Goal: Task Accomplishment & Management: Manage account settings

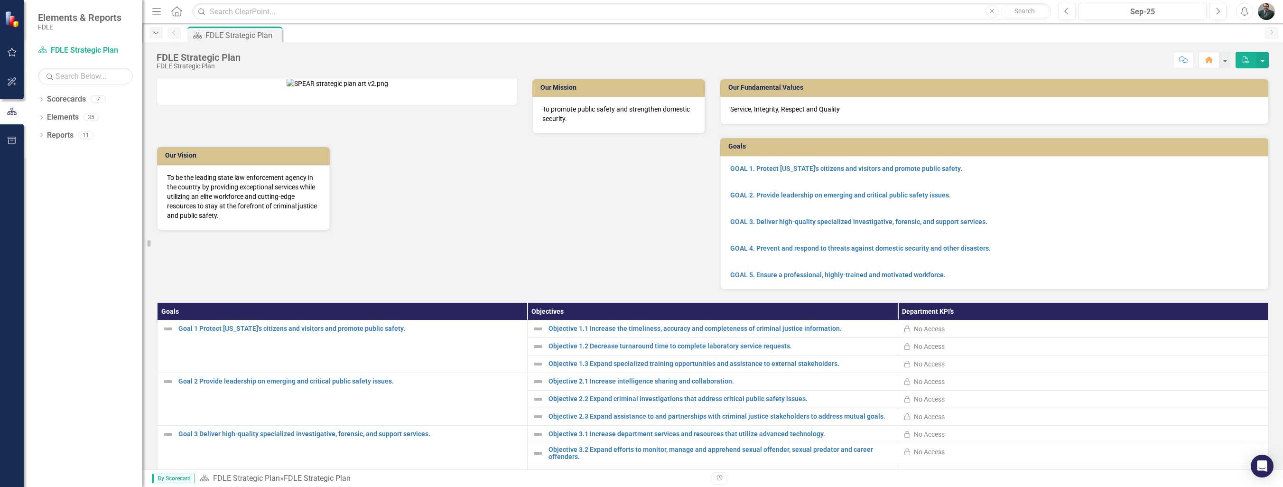
click at [154, 32] on icon "Dropdown" at bounding box center [156, 33] width 9 height 7
click at [156, 30] on icon "Dropdown" at bounding box center [156, 33] width 9 height 7
click at [49, 97] on link "Scorecards" at bounding box center [66, 99] width 39 height 11
click at [42, 98] on icon "Dropdown" at bounding box center [41, 100] width 7 height 5
click at [40, 172] on icon "Dropdown" at bounding box center [41, 171] width 7 height 5
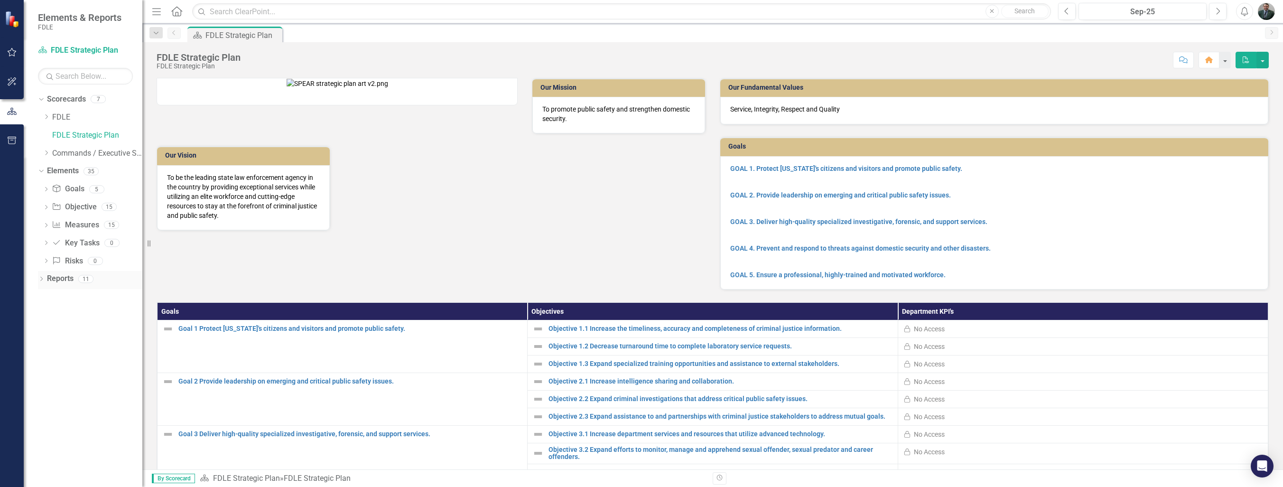
click at [38, 280] on icon "Dropdown" at bounding box center [41, 279] width 7 height 5
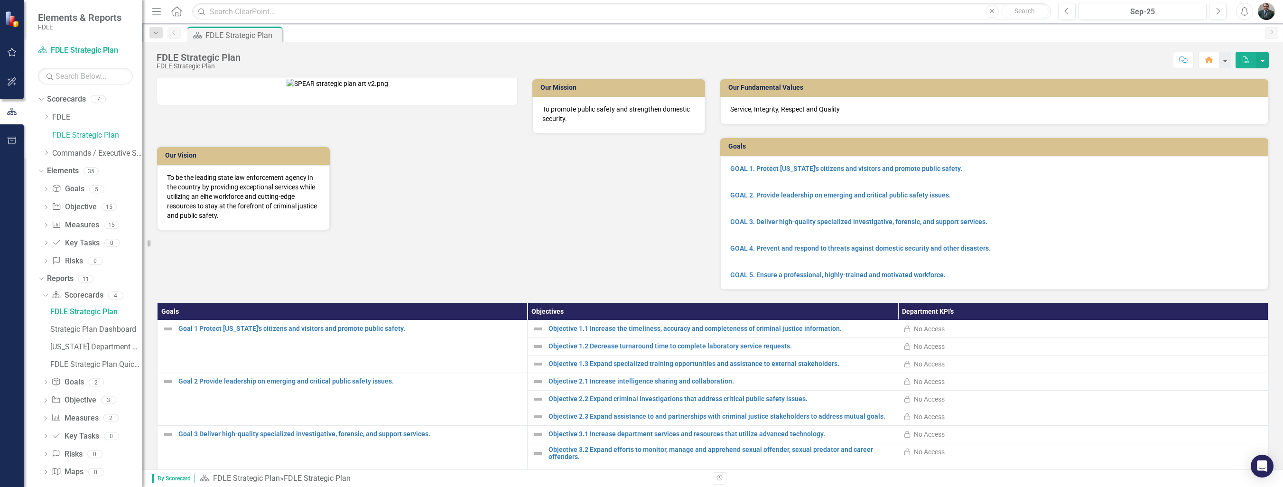
click at [206, 12] on icon "Search" at bounding box center [201, 11] width 9 height 9
drag, startPoint x: 227, startPoint y: 17, endPoint x: 223, endPoint y: 13, distance: 5.4
click at [227, 17] on input "text" at bounding box center [621, 11] width 859 height 17
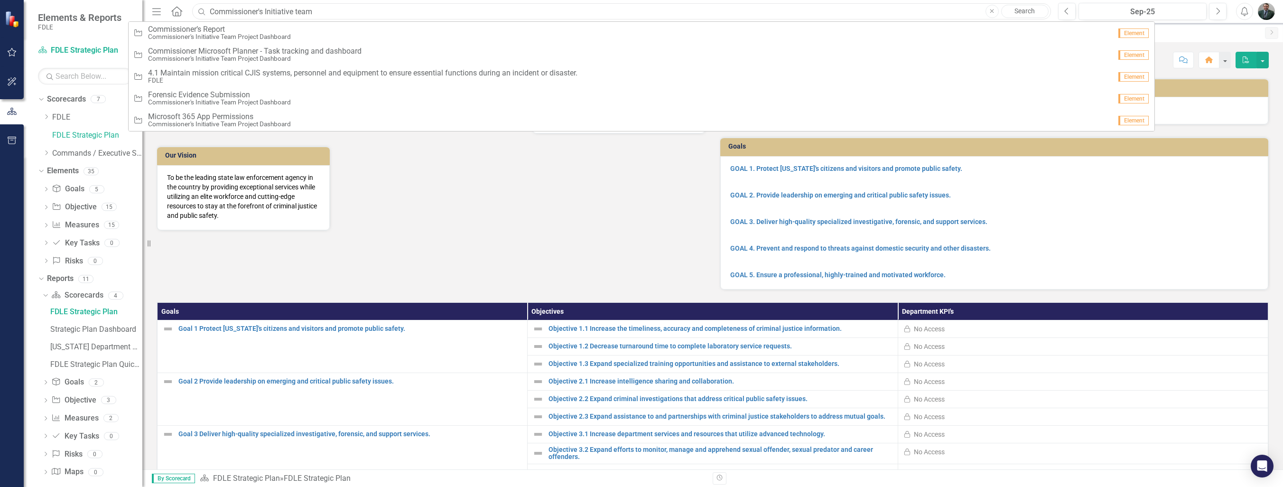
type input "Commissioner's Initiative team"
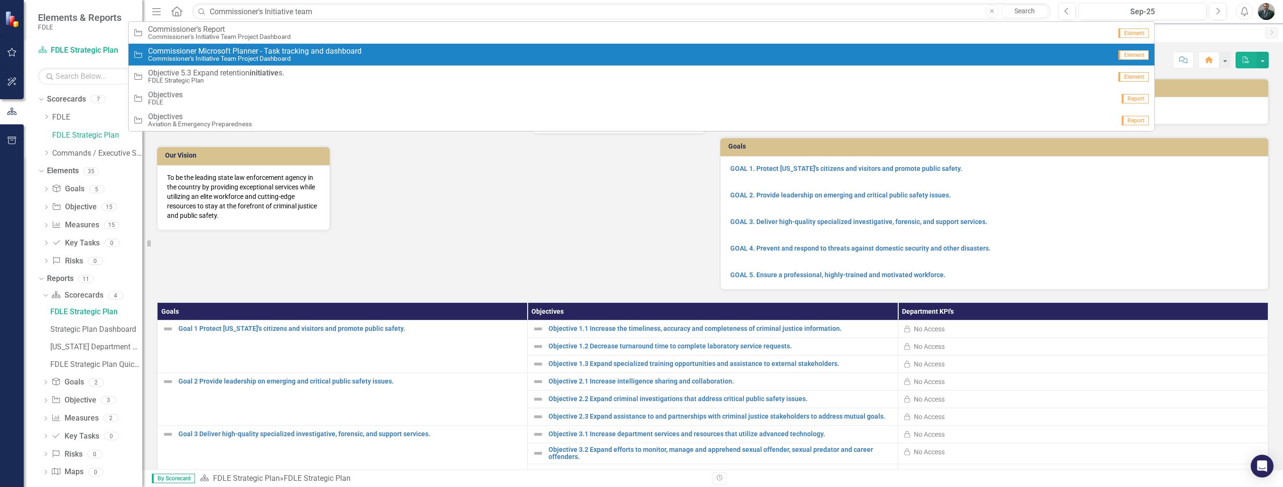
click at [329, 54] on span "Commissioner Microsoft Planner - Task tracking and dashboard" at bounding box center [255, 51] width 214 height 9
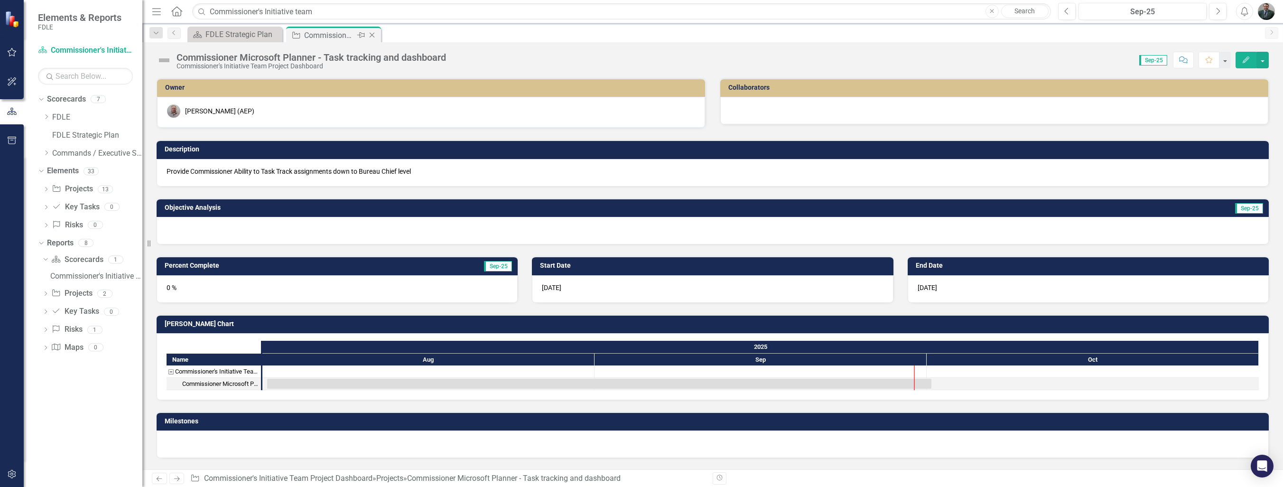
click at [329, 33] on div "Commissioner Microsoft Planner - Task tracking and dashboard" at bounding box center [329, 35] width 51 height 12
click at [914, 372] on div at bounding box center [914, 377] width 1 height 25
click at [1160, 64] on span "Sep-25" at bounding box center [1153, 60] width 28 height 10
click at [154, 32] on icon "Dropdown" at bounding box center [156, 33] width 9 height 7
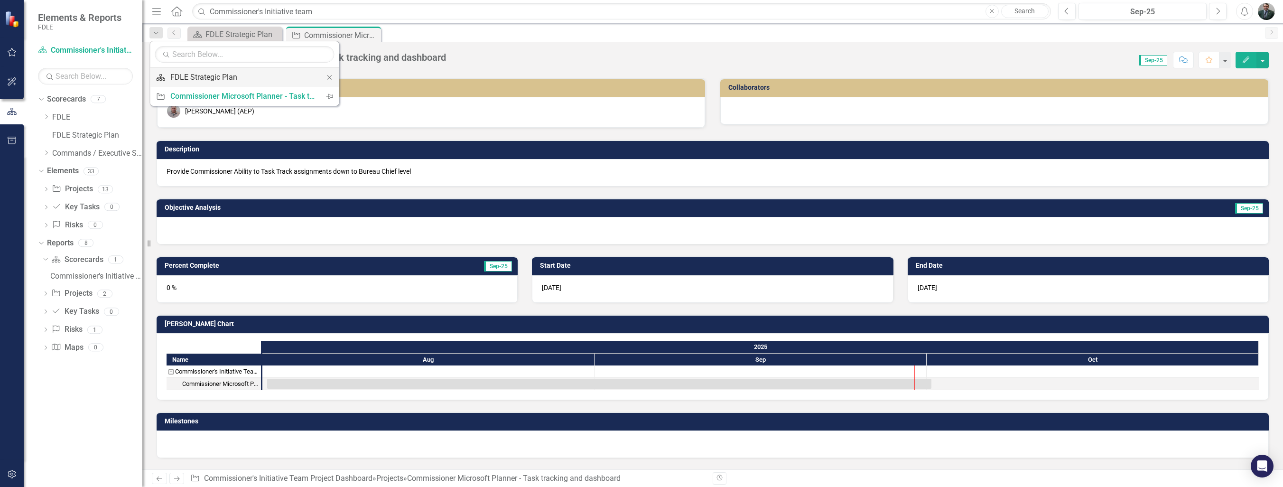
click at [211, 75] on div "FDLE Strategic Plan" at bounding box center [242, 77] width 145 height 12
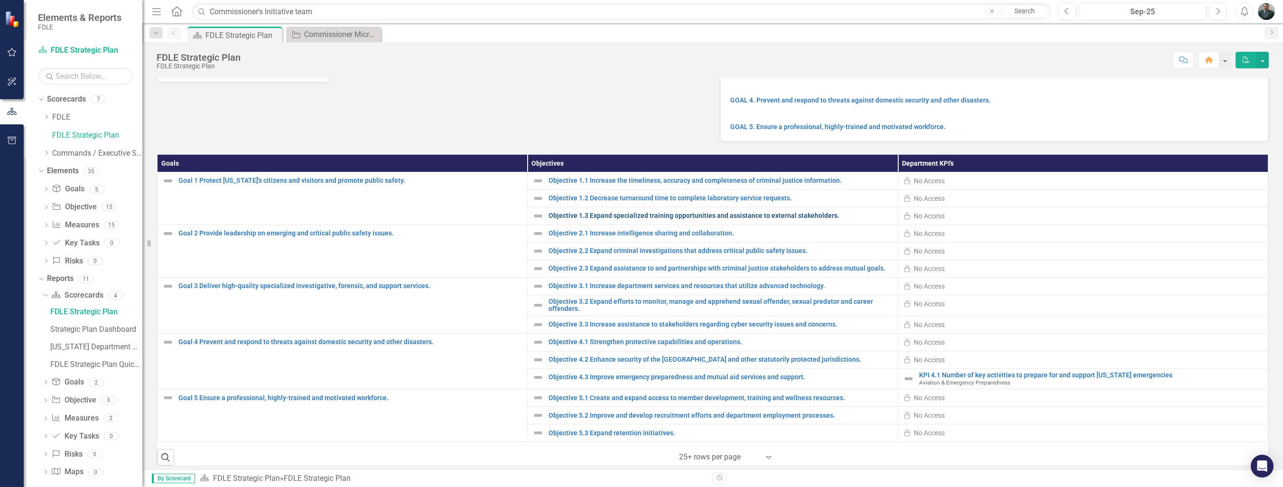
scroll to position [164, 0]
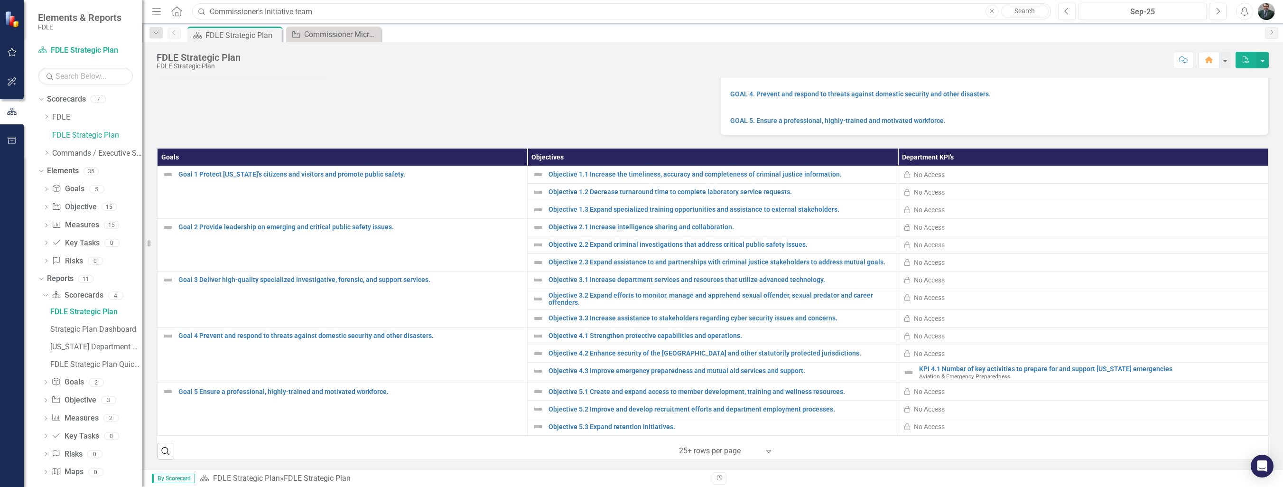
click at [338, 5] on input "Commissioner's Initiative team" at bounding box center [621, 11] width 859 height 17
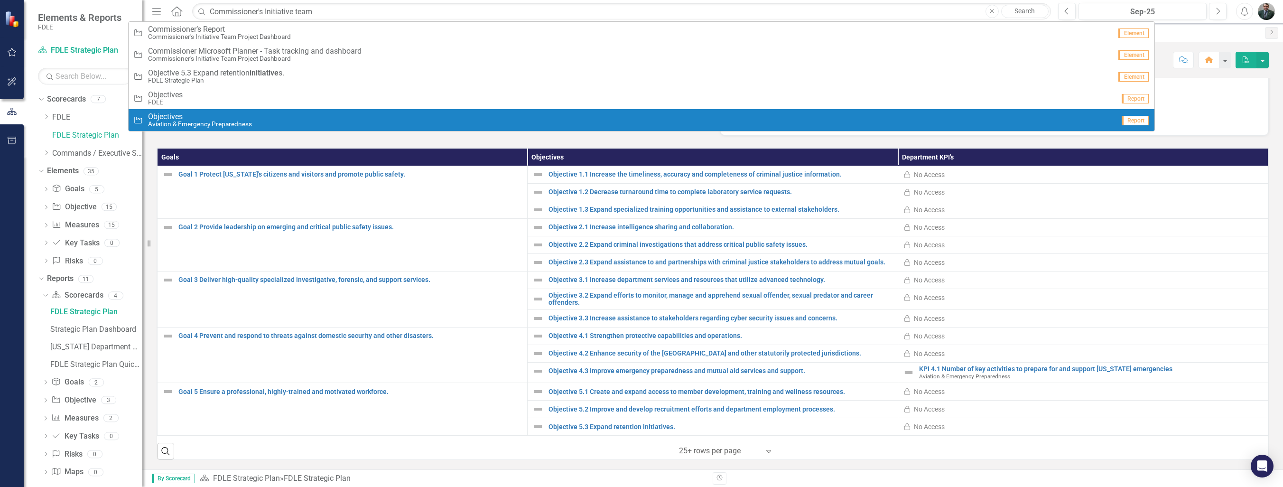
click at [214, 119] on span "Objectives" at bounding box center [200, 116] width 104 height 9
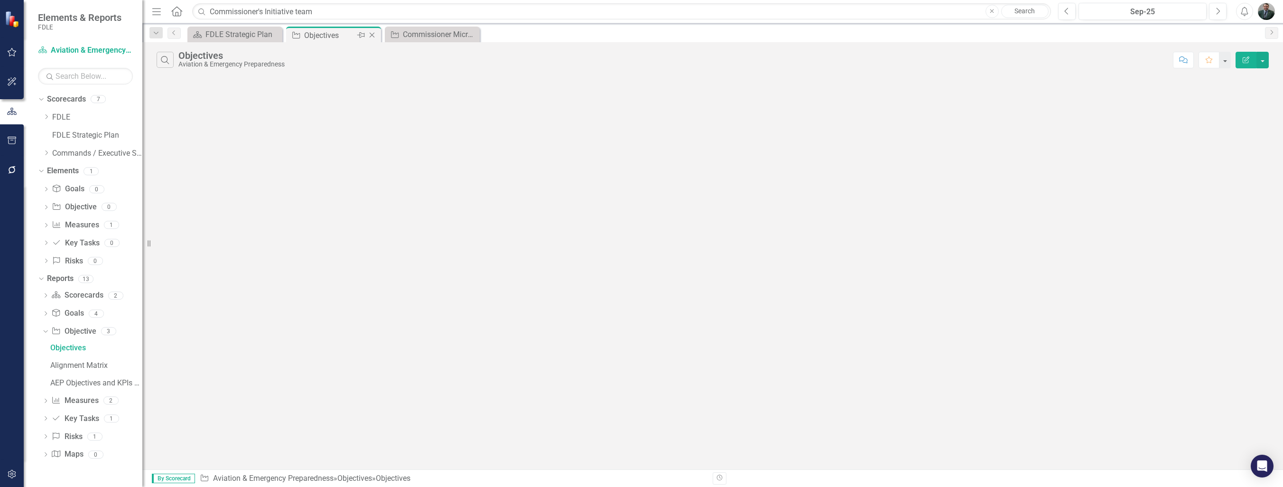
click at [331, 34] on div "Objectives" at bounding box center [329, 35] width 51 height 12
click at [473, 35] on icon "Close" at bounding box center [470, 35] width 9 height 8
click at [373, 34] on icon at bounding box center [372, 35] width 5 height 5
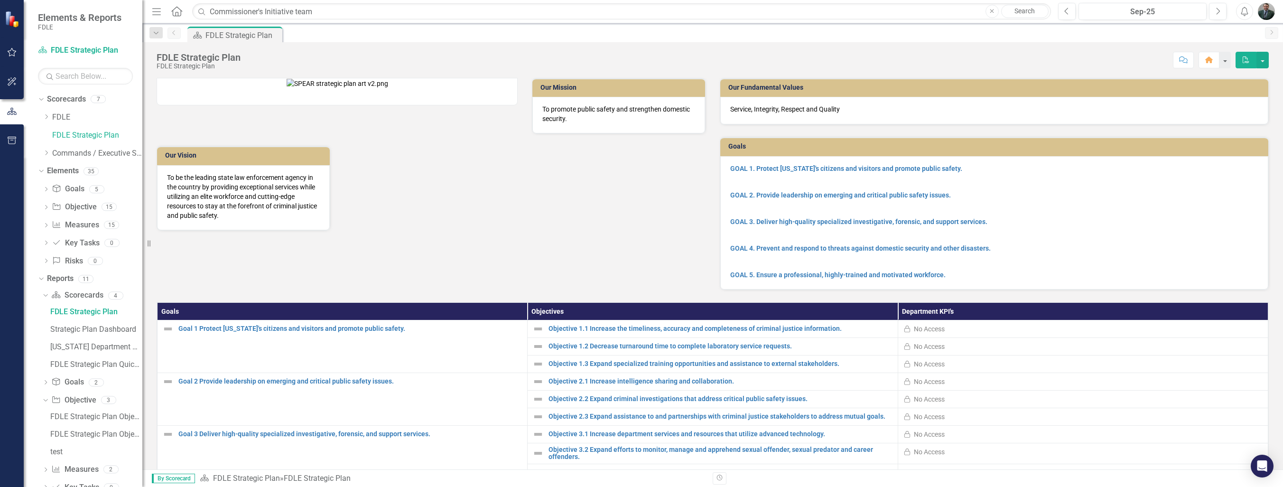
click at [18, 77] on button "button" at bounding box center [11, 82] width 21 height 20
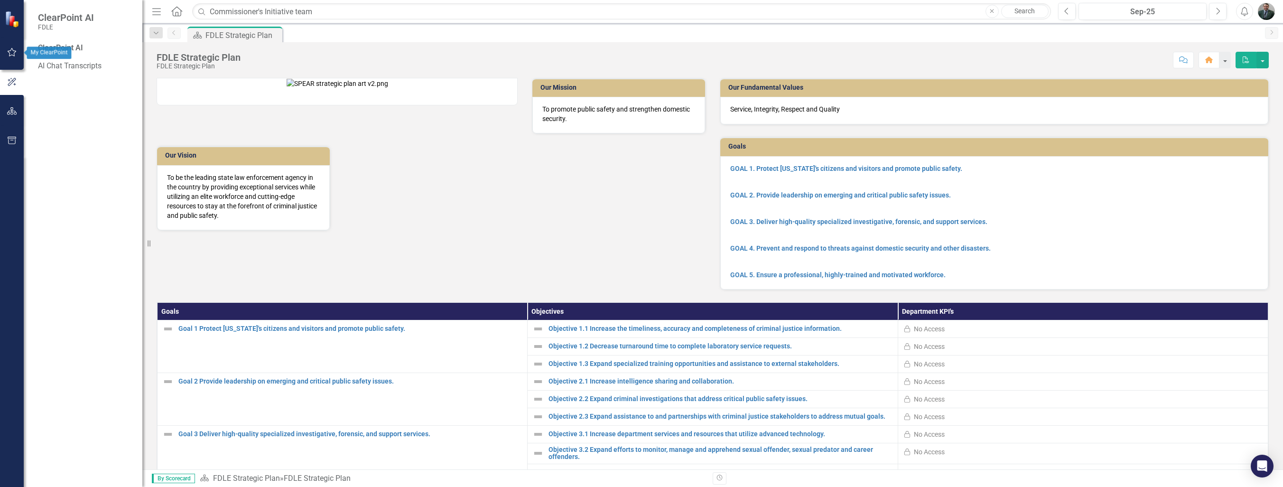
click at [14, 59] on button "button" at bounding box center [11, 53] width 21 height 20
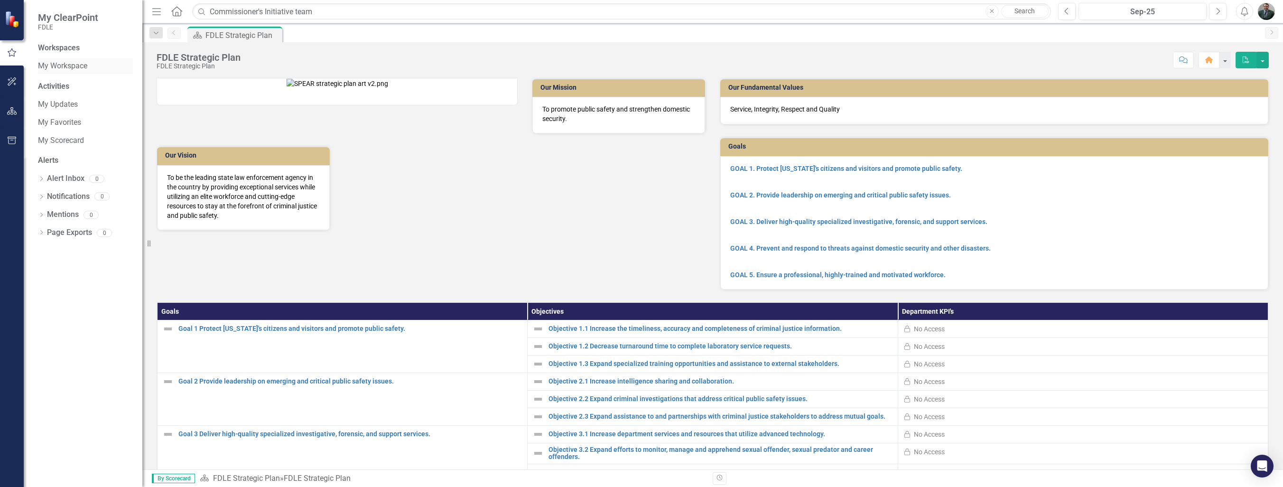
click at [62, 64] on link "My Workspace" at bounding box center [85, 66] width 95 height 11
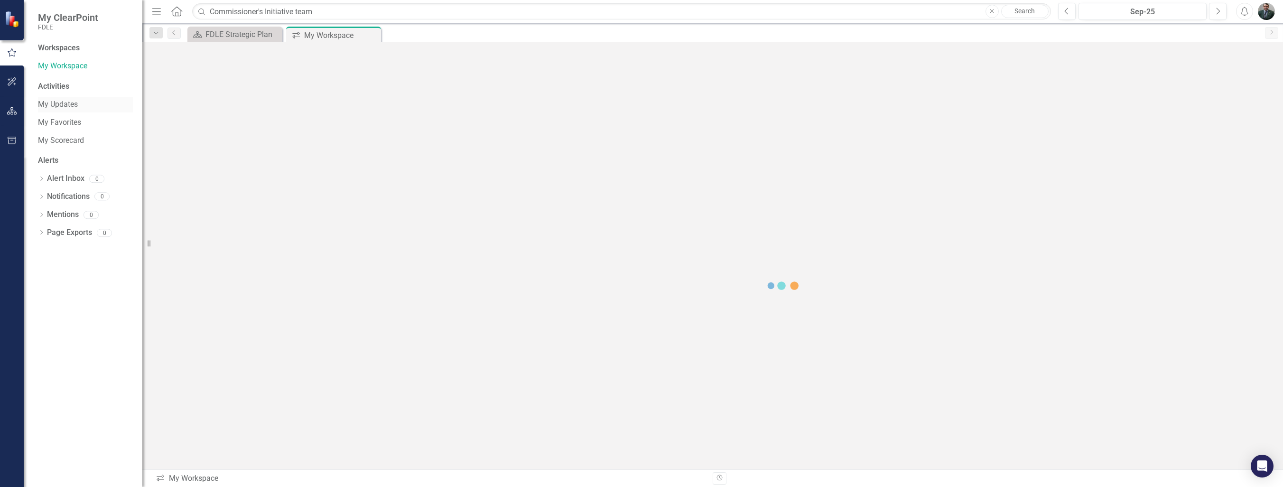
click at [57, 103] on link "My Updates" at bounding box center [85, 104] width 95 height 11
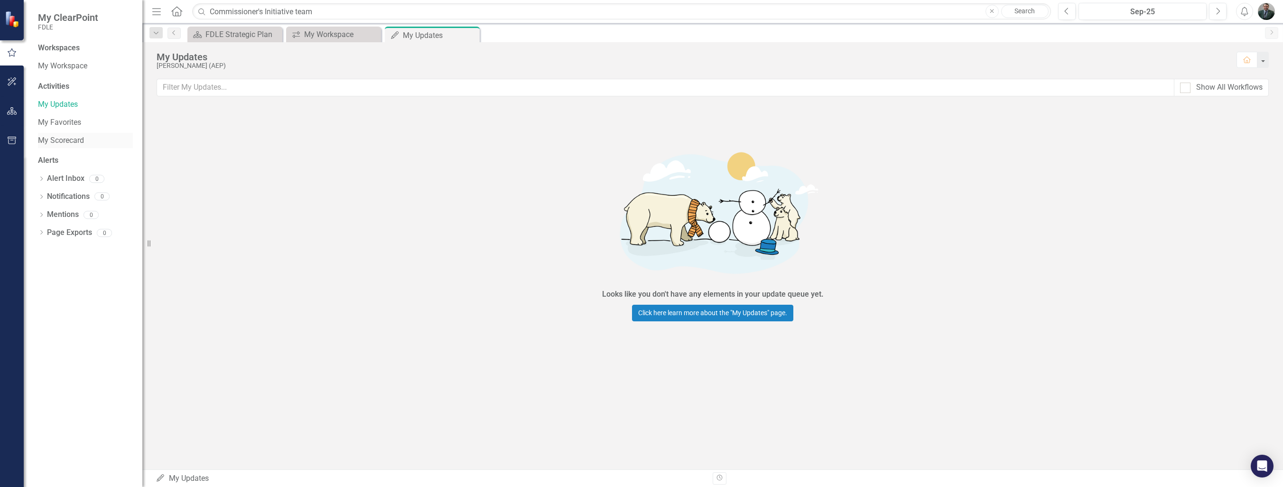
click at [58, 141] on link "My Scorecard" at bounding box center [85, 140] width 95 height 11
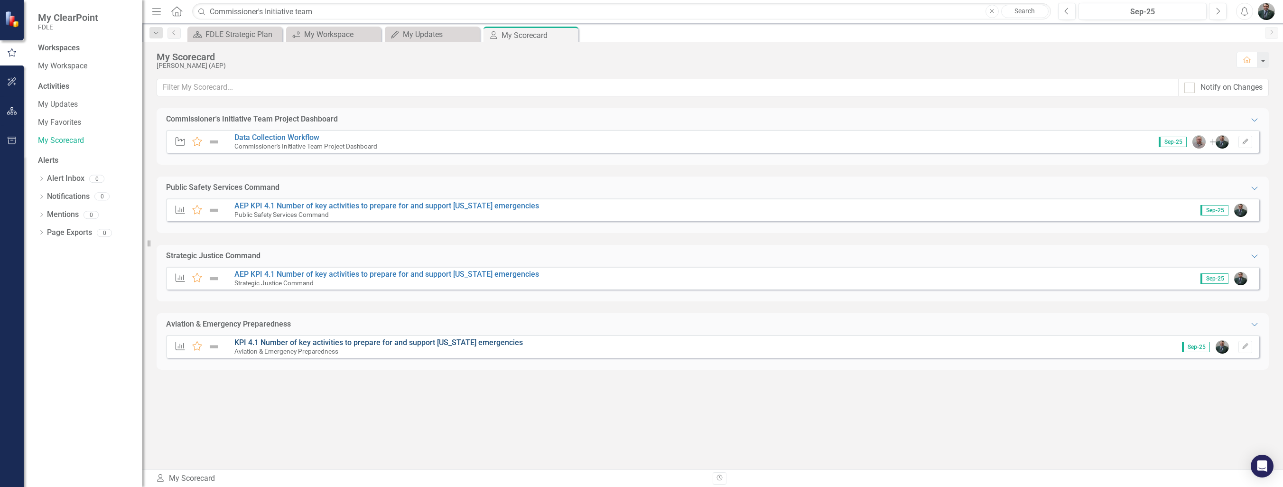
click at [354, 344] on link "KPI 4.1 Number of key activities to prepare for and support Florida emergencies" at bounding box center [378, 342] width 289 height 9
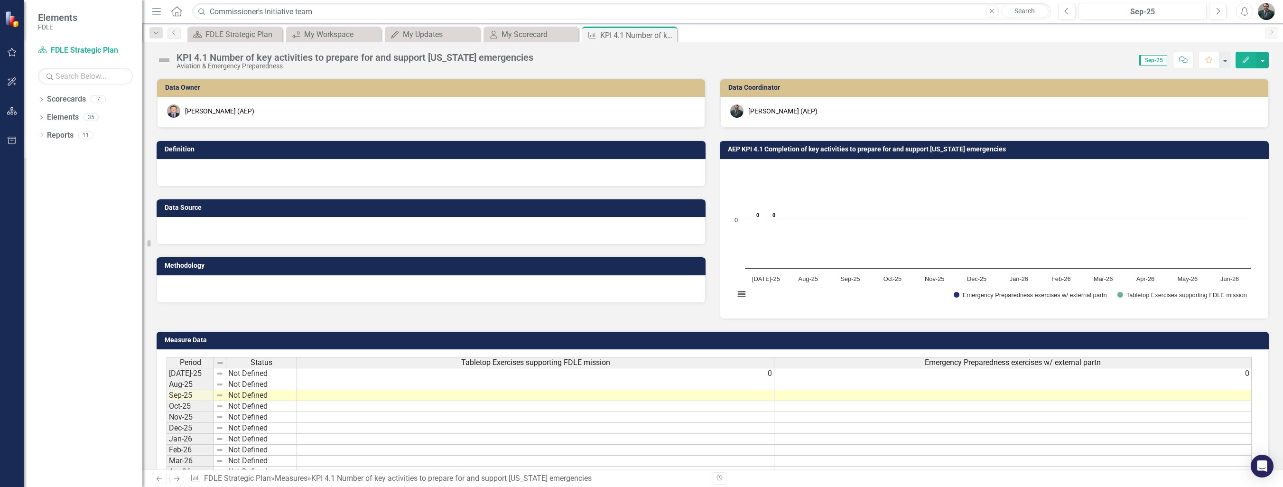
click at [1251, 60] on button "Edit" at bounding box center [1246, 60] width 21 height 17
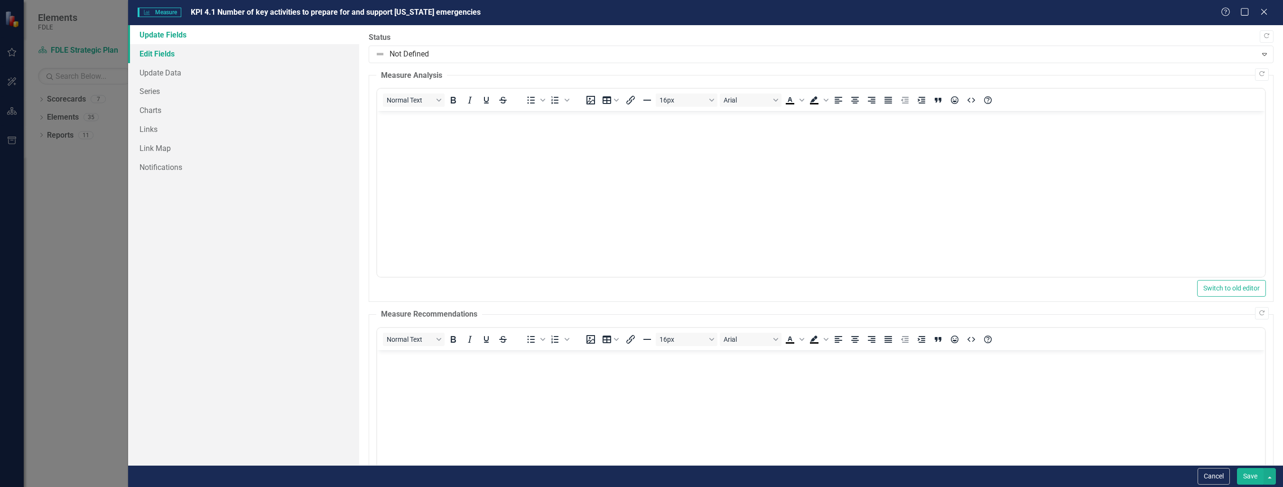
click at [177, 53] on link "Edit Fields" at bounding box center [243, 53] width 231 height 19
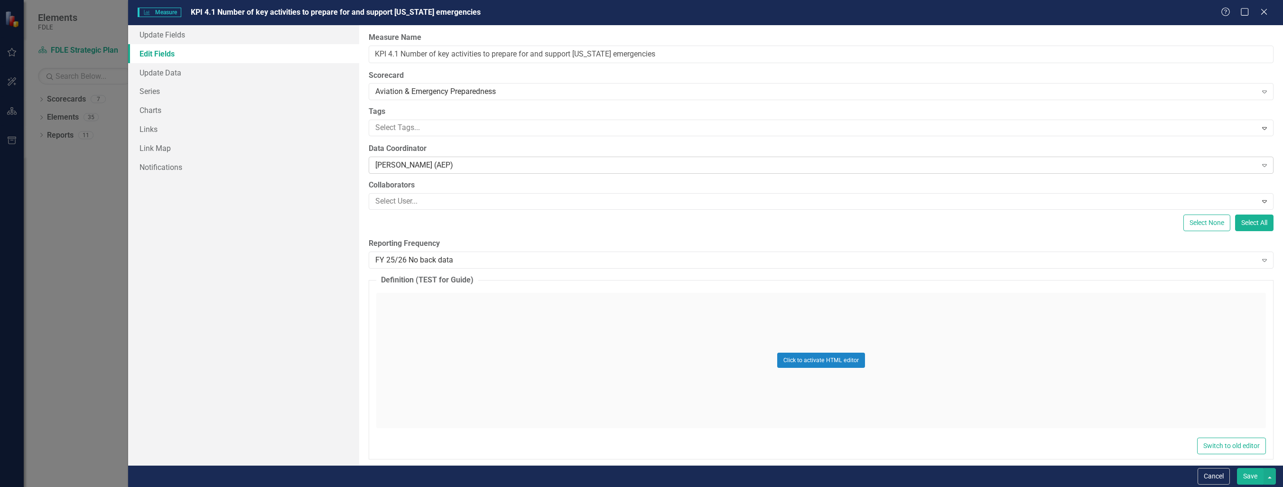
click at [494, 163] on div "[PERSON_NAME] (AEP)" at bounding box center [815, 165] width 881 height 11
type input "[PERSON_NAME]"
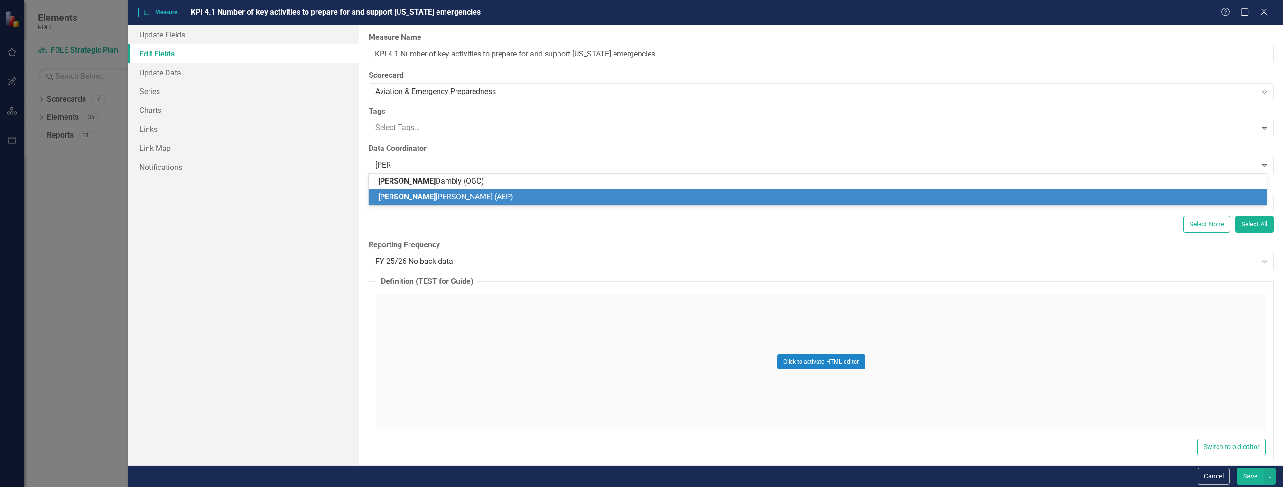
click at [503, 201] on div "[PERSON_NAME] [PERSON_NAME] (AEP)" at bounding box center [819, 197] width 883 height 11
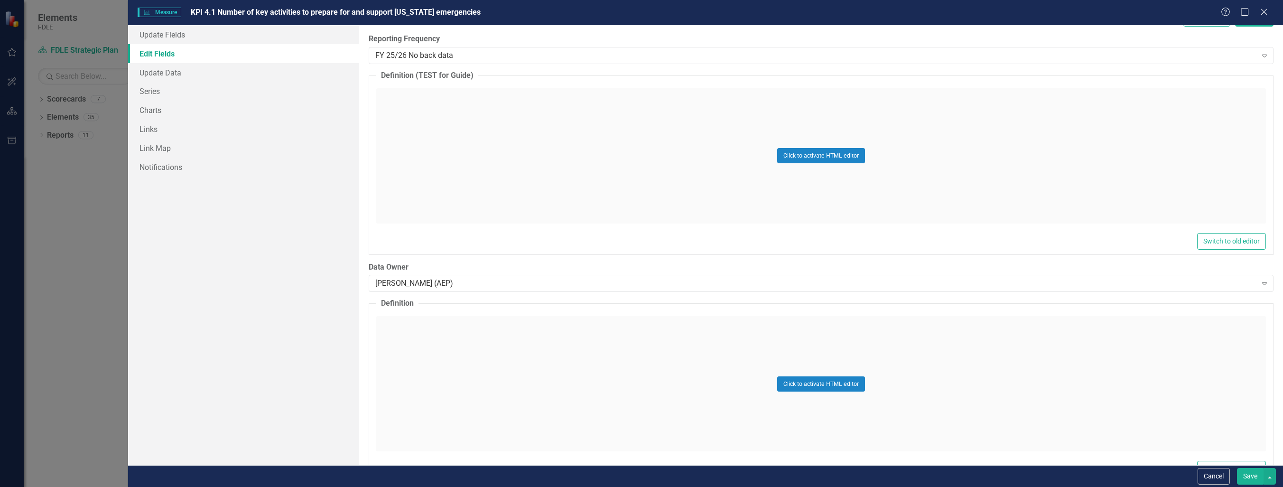
scroll to position [237, 0]
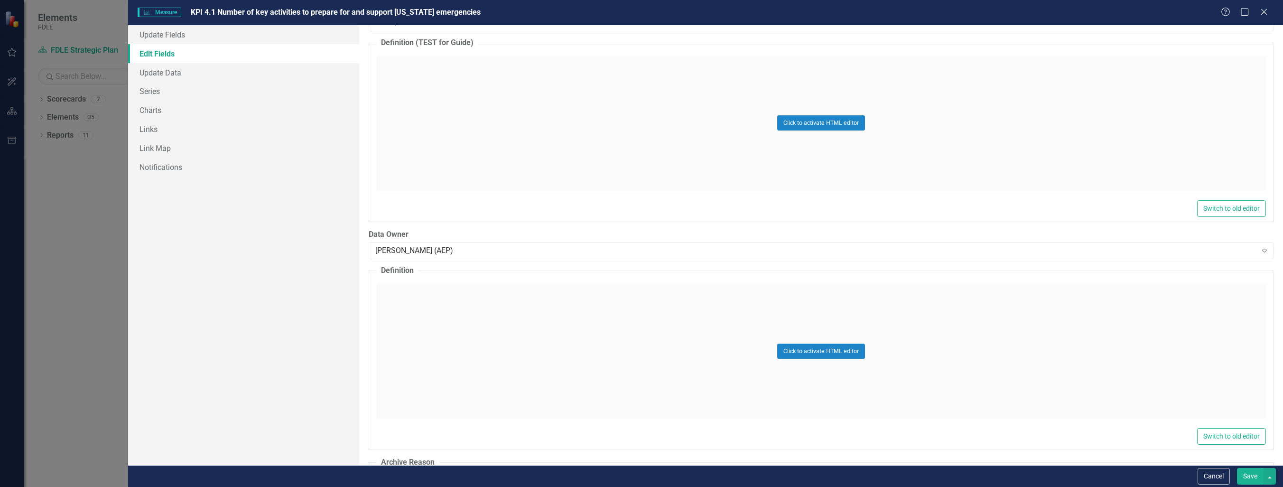
click at [1251, 475] on button "Save" at bounding box center [1250, 476] width 27 height 17
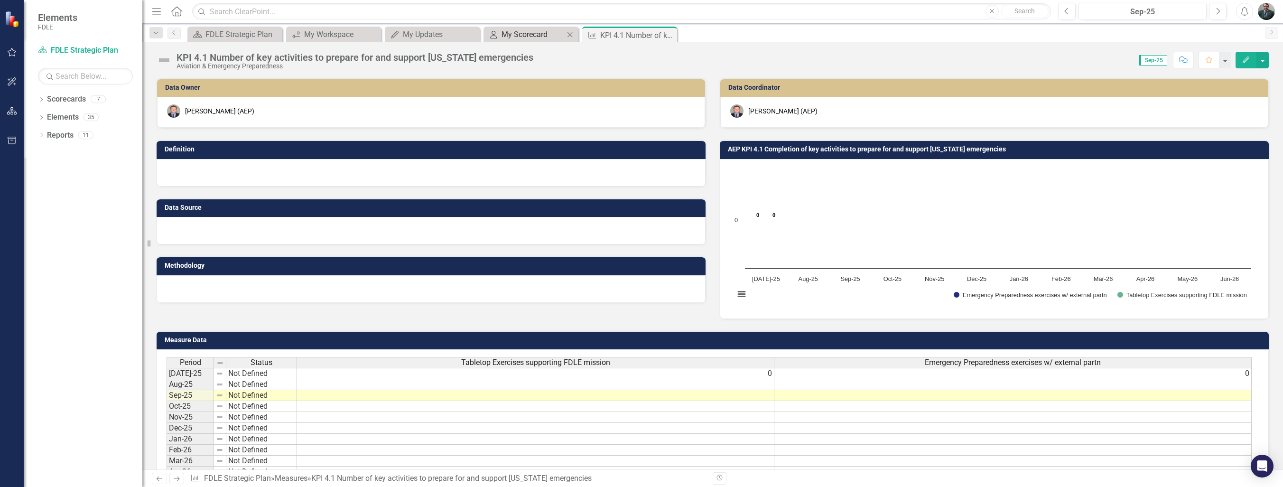
click at [528, 33] on div "My Scorecard" at bounding box center [533, 34] width 63 height 12
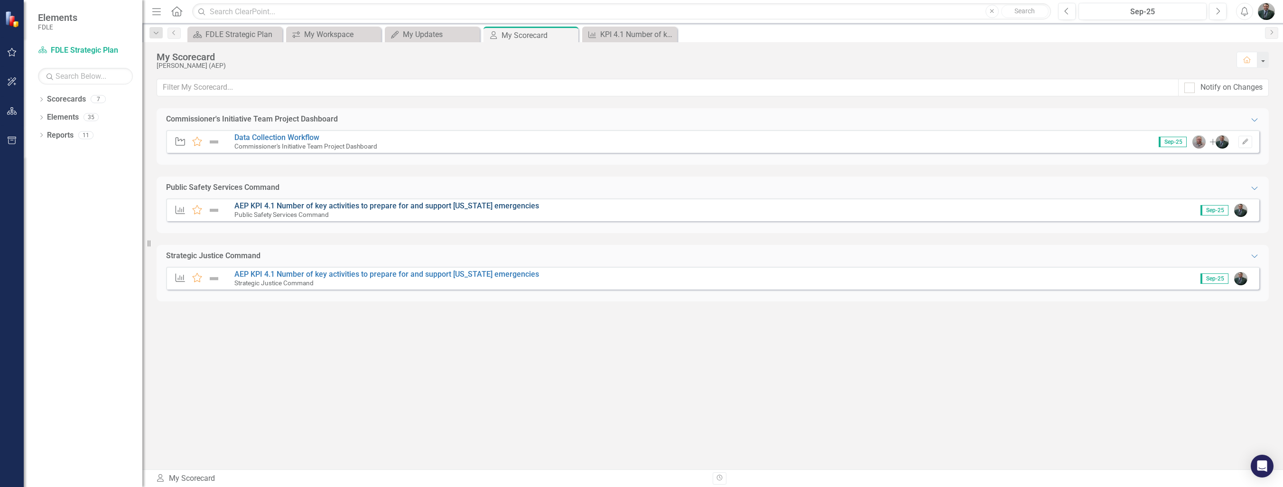
click at [382, 206] on link "AEP KPI 4.1 Number of key activities to prepare for and support Florida emergen…" at bounding box center [386, 205] width 305 height 9
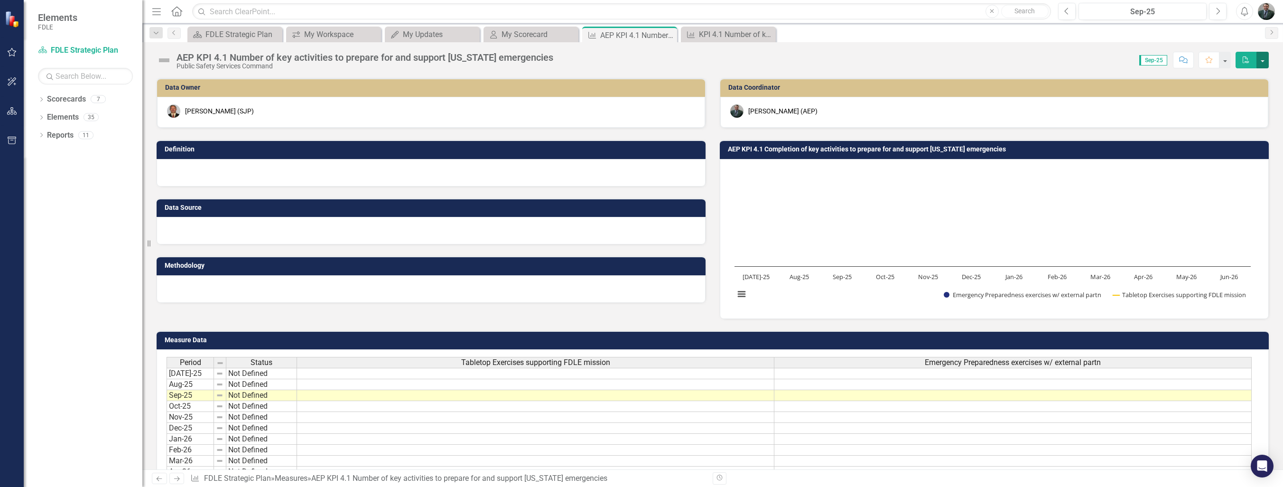
click at [1264, 60] on button "button" at bounding box center [1263, 60] width 12 height 17
click at [1083, 69] on div "AEP KPI 4.1 Number of key activities to prepare for and support Florida emergen…" at bounding box center [712, 56] width 1141 height 28
click at [1227, 60] on button "button" at bounding box center [1225, 60] width 12 height 17
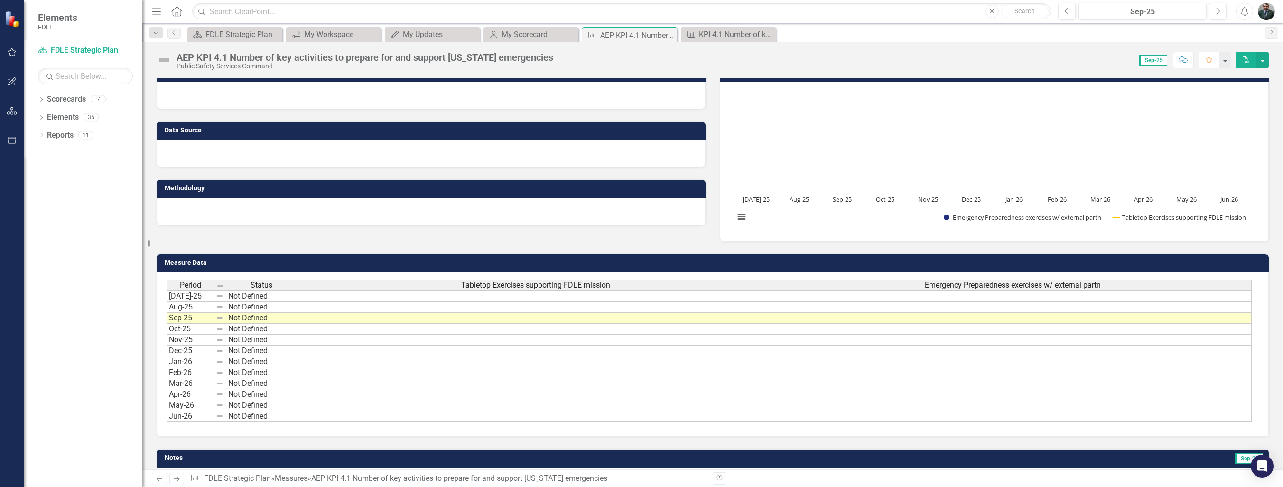
scroll to position [63, 0]
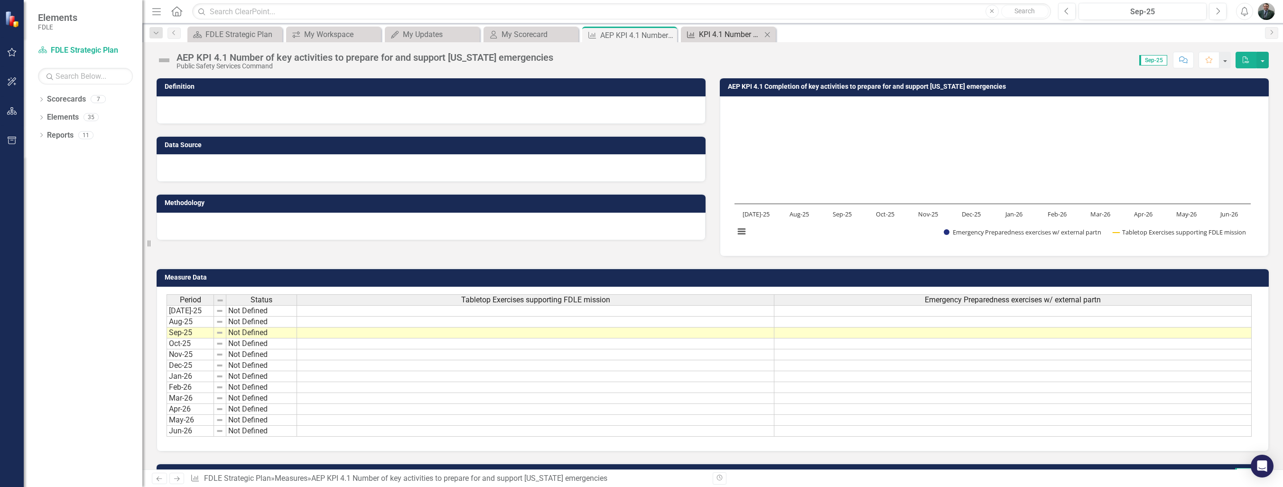
click at [727, 32] on div "KPI 4.1 Number of key activities to prepare for and support Florida emergencies" at bounding box center [730, 34] width 63 height 12
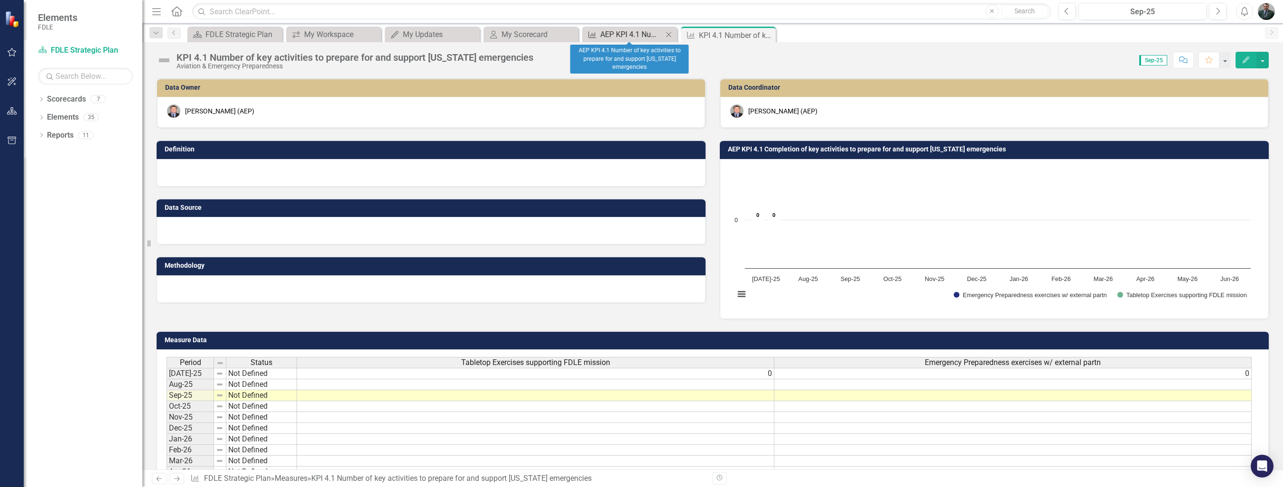
click at [651, 34] on div "AEP KPI 4.1 Number of key activities to prepare for and support Florida emergen…" at bounding box center [631, 34] width 63 height 12
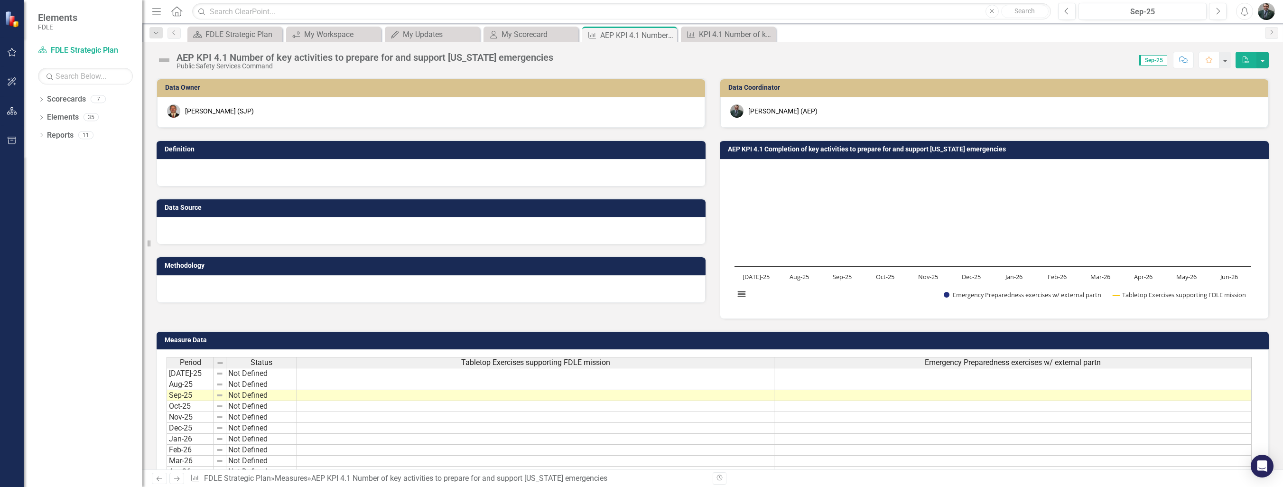
click at [766, 90] on h3 "Data Coordinator" at bounding box center [995, 87] width 535 height 7
click at [1266, 62] on button "button" at bounding box center [1263, 60] width 12 height 17
click at [723, 35] on div "KPI 4.1 Number of key activities to prepare for and support Florida emergencies" at bounding box center [730, 34] width 63 height 12
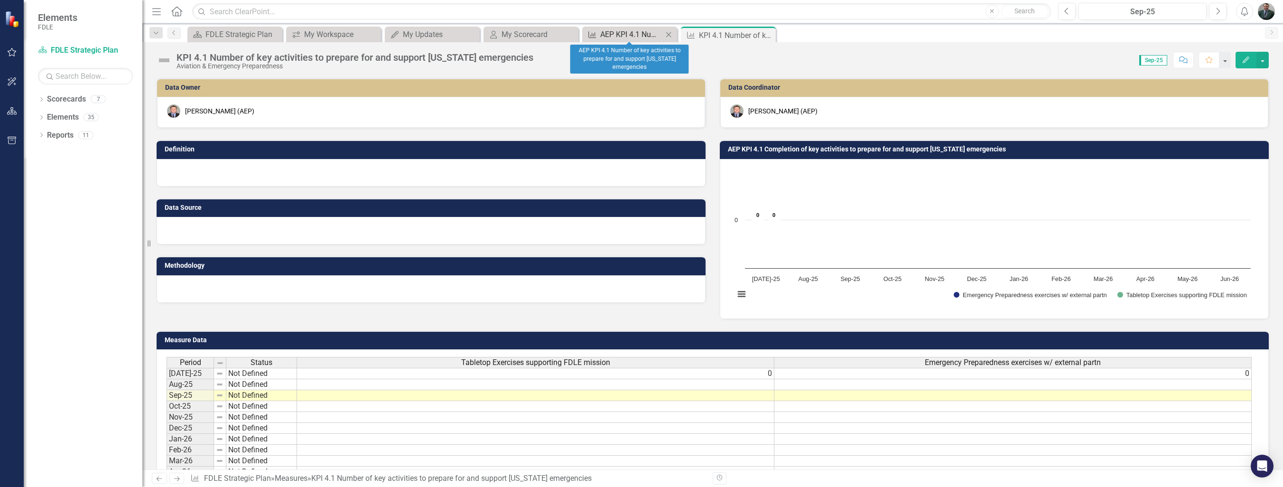
click at [640, 35] on div "AEP KPI 4.1 Number of key activities to prepare for and support Florida emergen…" at bounding box center [631, 34] width 63 height 12
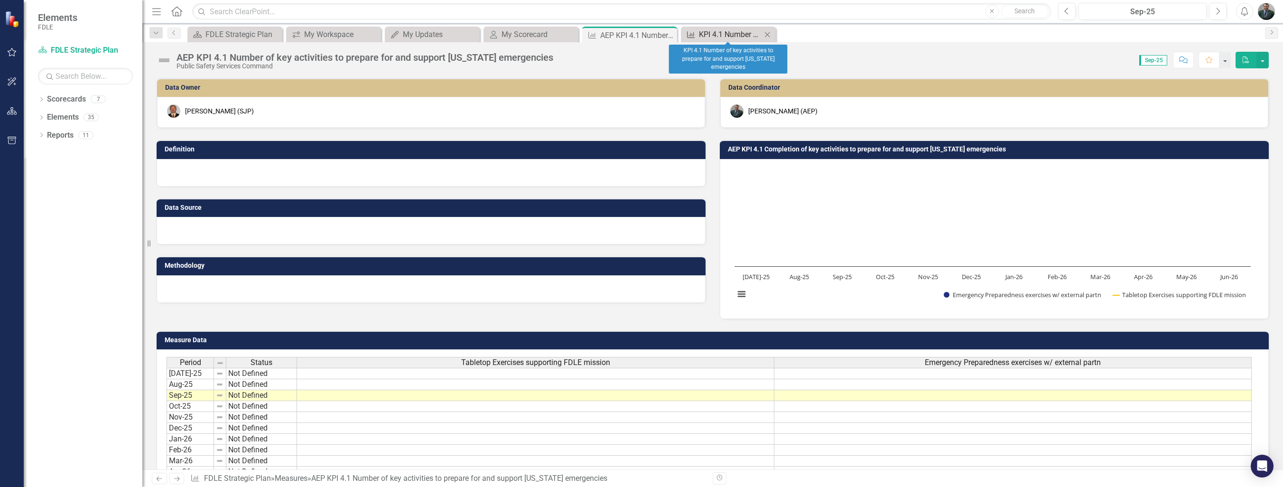
click at [721, 34] on div "KPI 4.1 Number of key activities to prepare for and support Florida emergencies" at bounding box center [730, 34] width 63 height 12
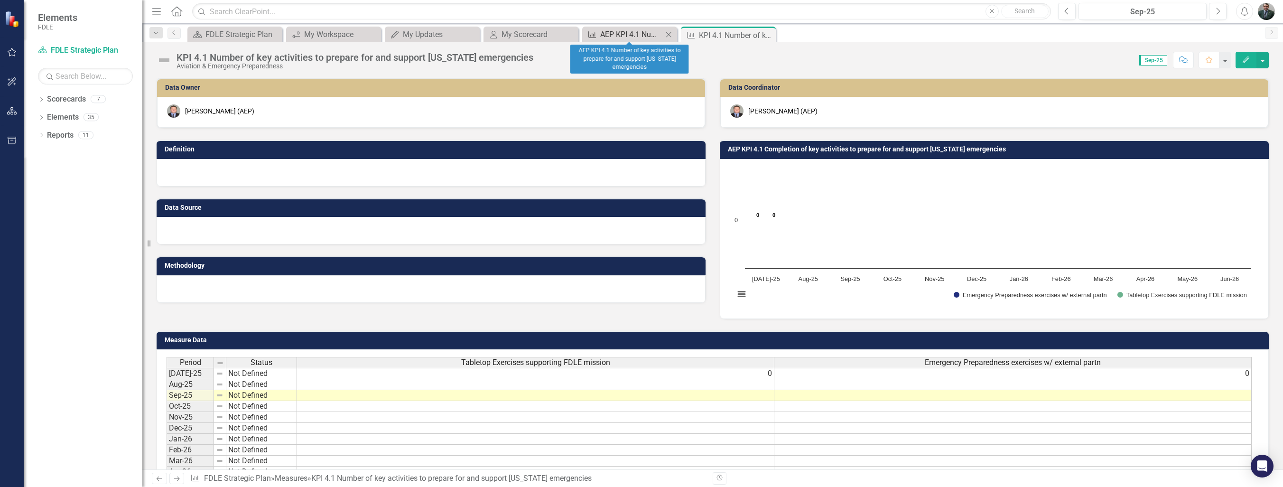
click at [637, 35] on div "AEP KPI 4.1 Number of key activities to prepare for and support Florida emergen…" at bounding box center [631, 34] width 63 height 12
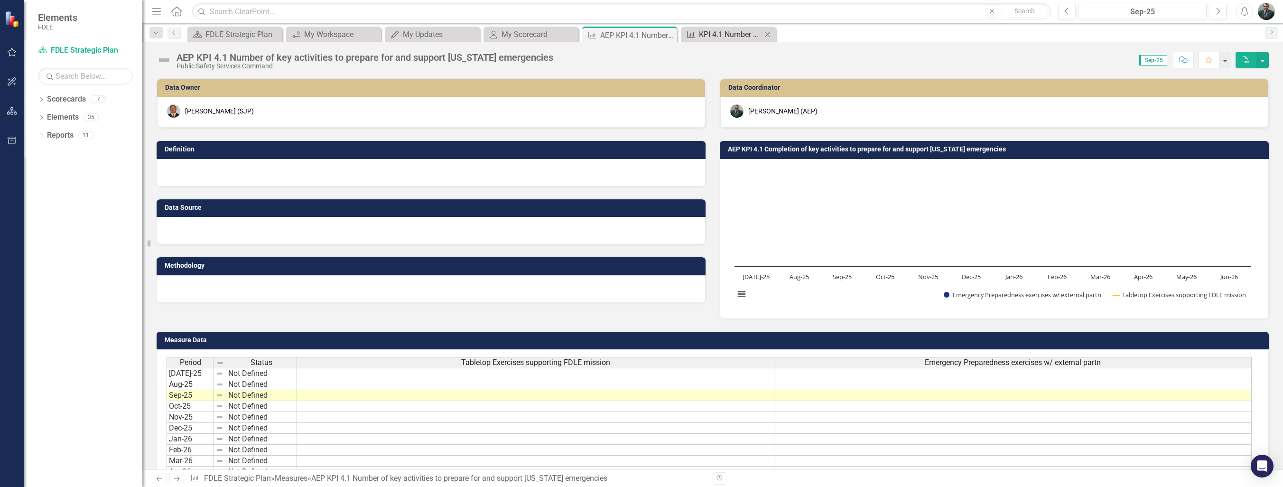
click at [734, 37] on div "KPI 4.1 Number of key activities to prepare for and support Florida emergencies" at bounding box center [730, 34] width 63 height 12
click at [1250, 60] on icon "Edit" at bounding box center [1246, 59] width 9 height 7
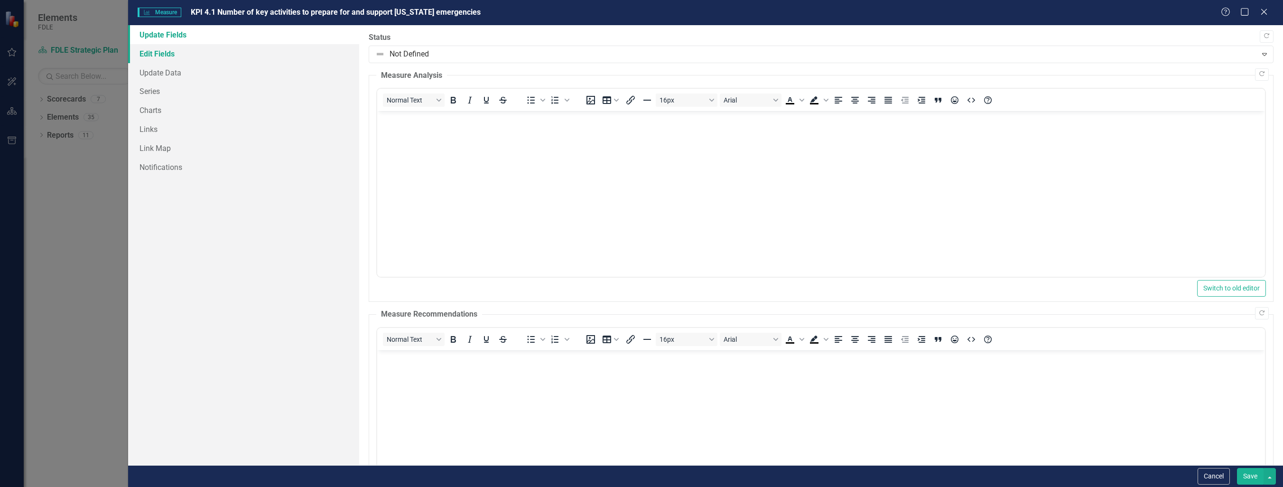
click at [205, 54] on link "Edit Fields" at bounding box center [243, 53] width 231 height 19
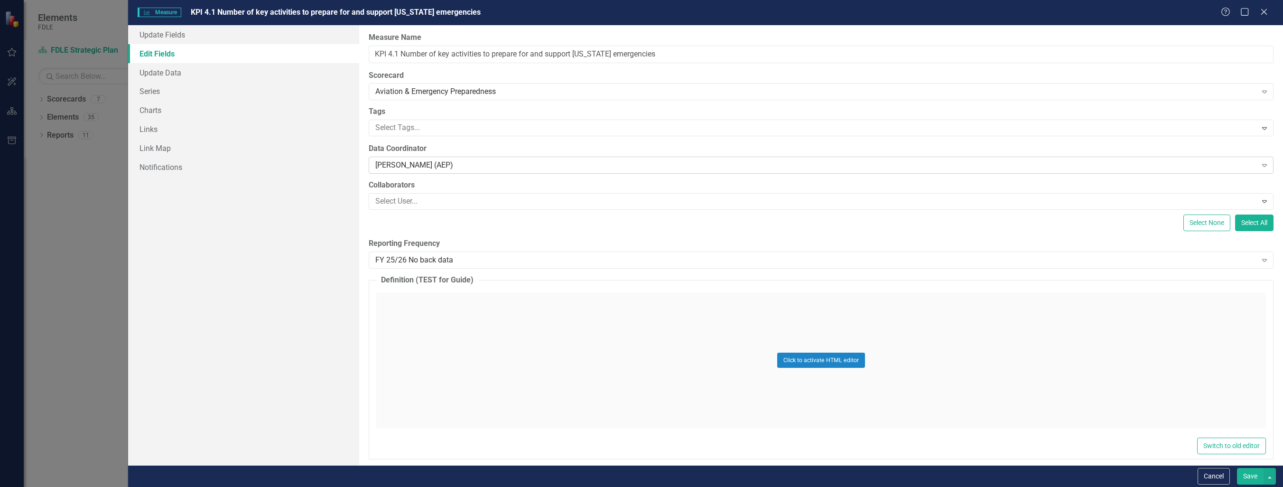
click at [577, 160] on div "[PERSON_NAME] (AEP)" at bounding box center [815, 165] width 881 height 11
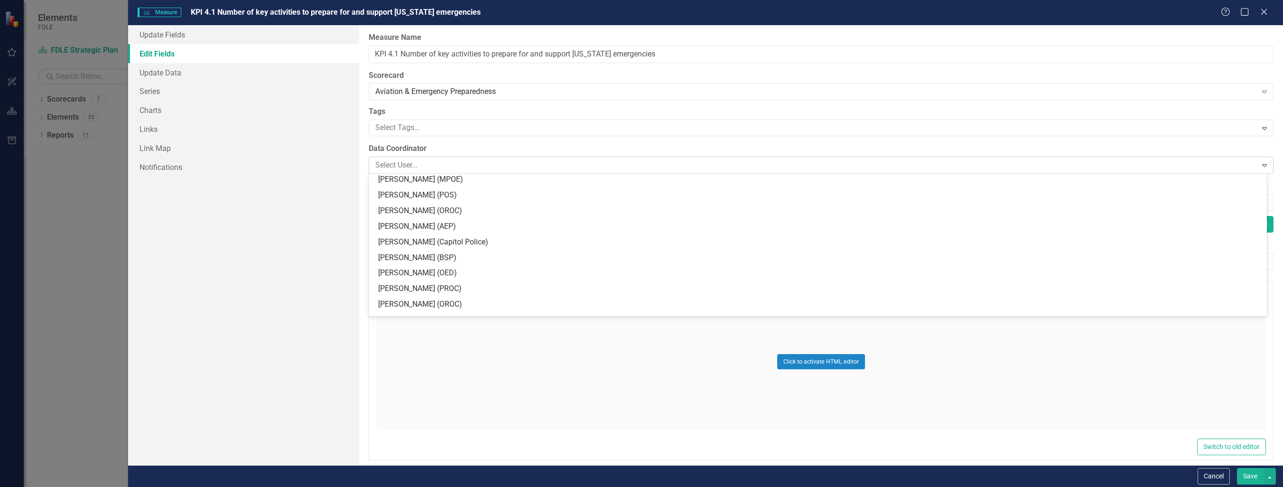
scroll to position [2525, 0]
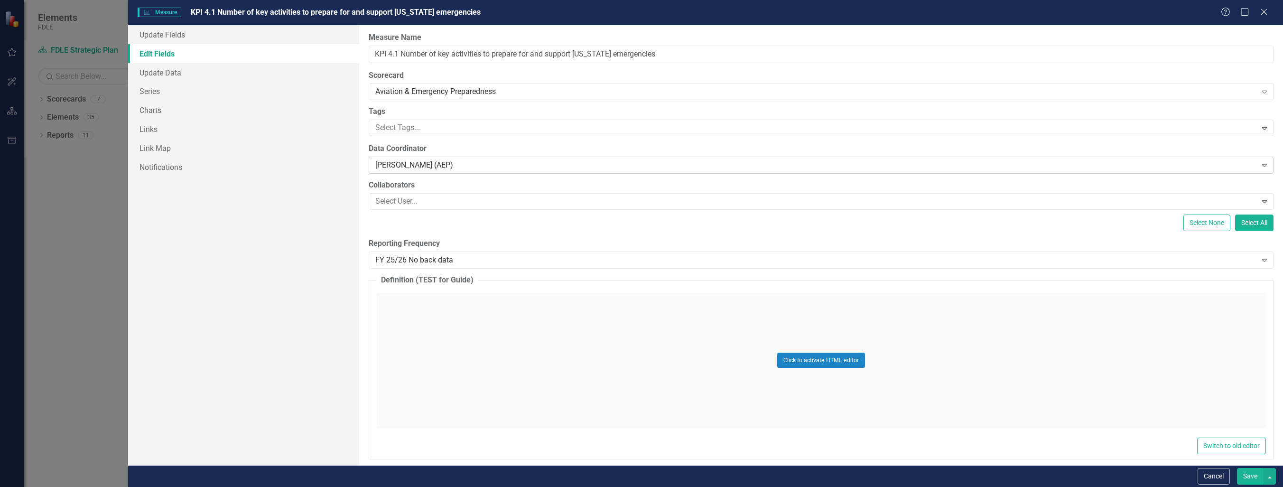
click at [437, 165] on div "[PERSON_NAME] (AEP)" at bounding box center [815, 165] width 881 height 11
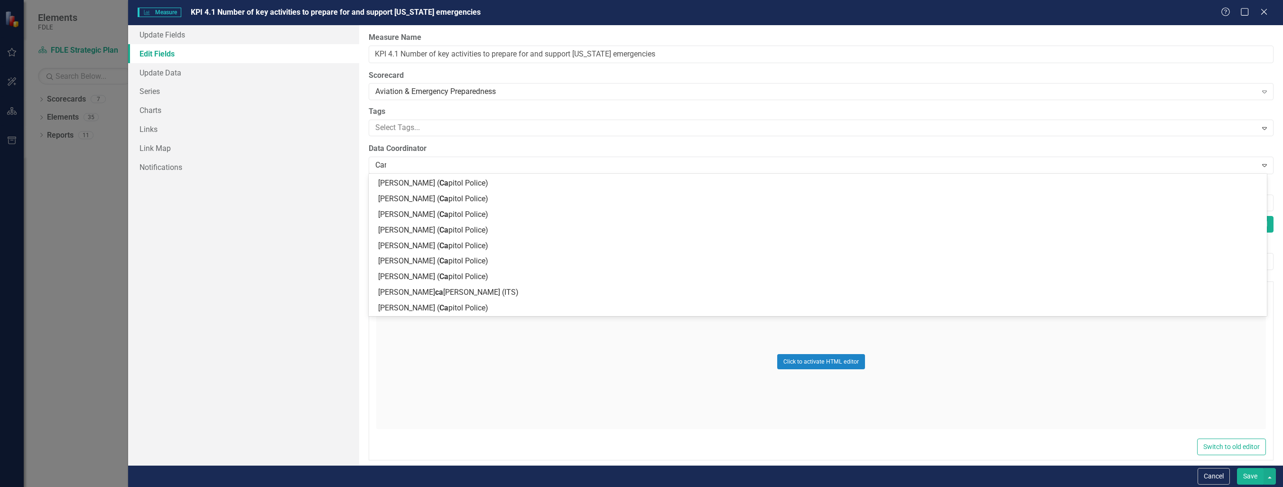
scroll to position [0, 0]
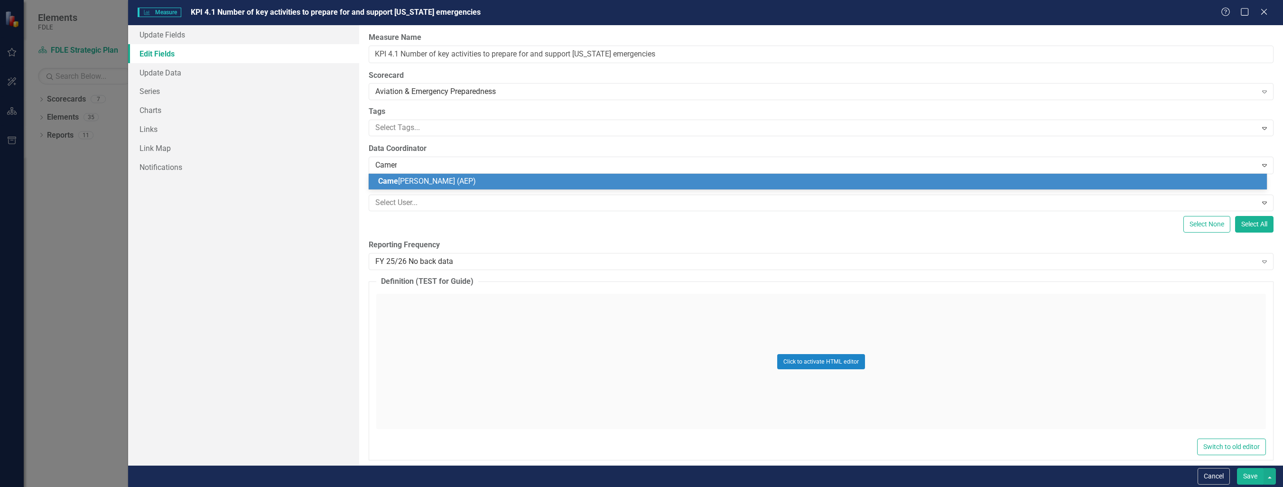
type input "Cameron"
click at [473, 181] on div "Cameron Casey (AEP)" at bounding box center [819, 181] width 883 height 11
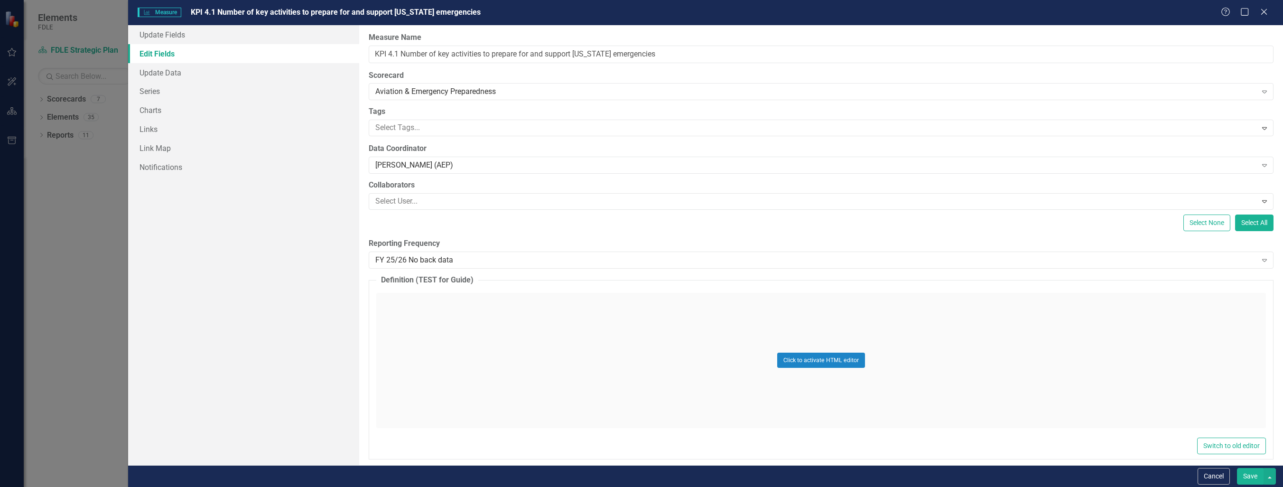
click at [1253, 476] on button "Save" at bounding box center [1250, 476] width 27 height 17
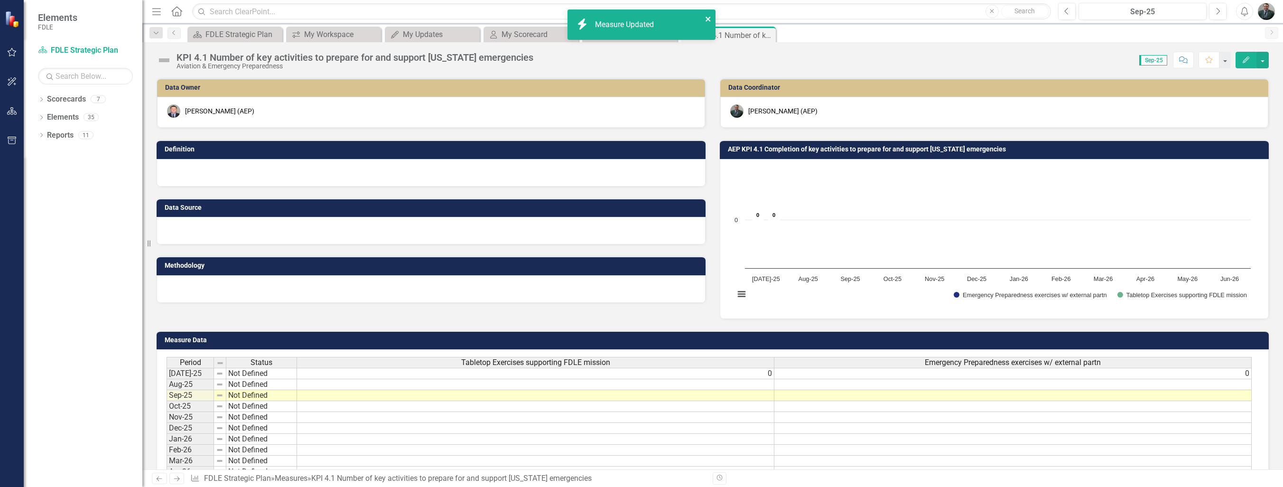
click at [706, 20] on icon "close" at bounding box center [708, 19] width 7 height 8
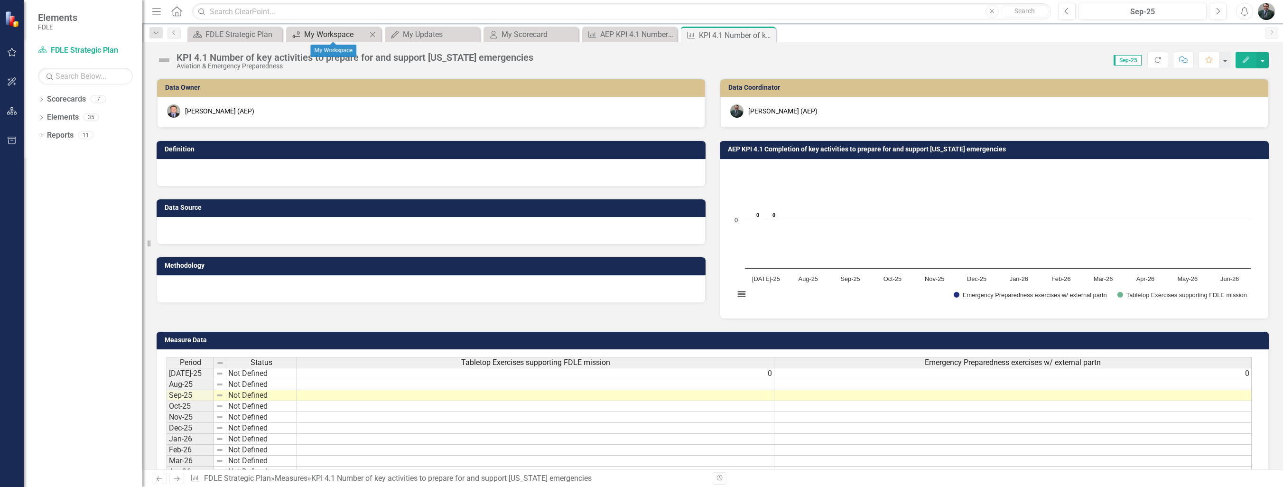
click at [334, 35] on div "My Workspace" at bounding box center [335, 34] width 63 height 12
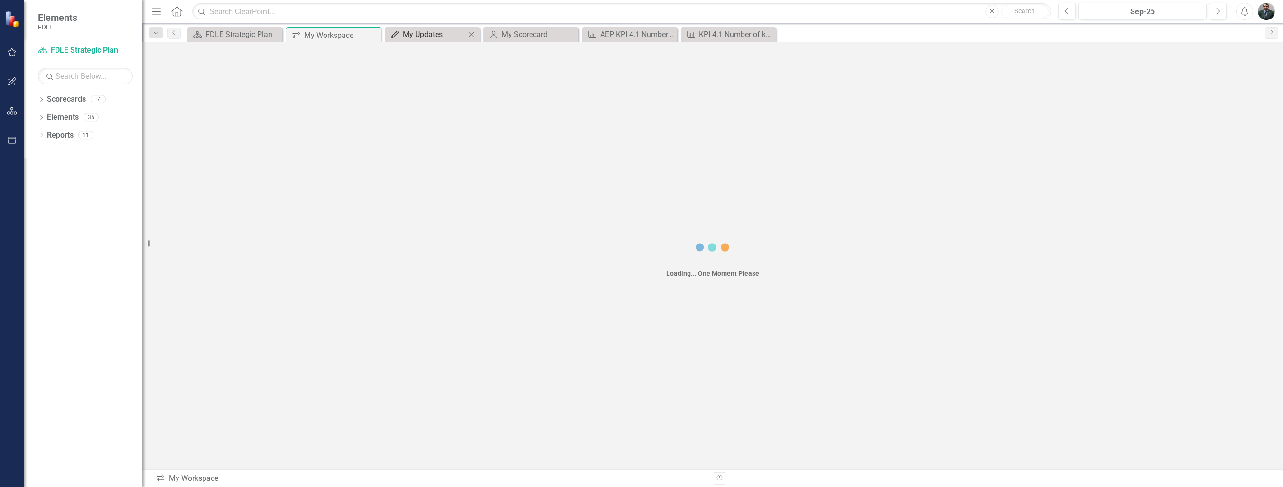
click at [450, 34] on div "My Updates" at bounding box center [434, 34] width 63 height 12
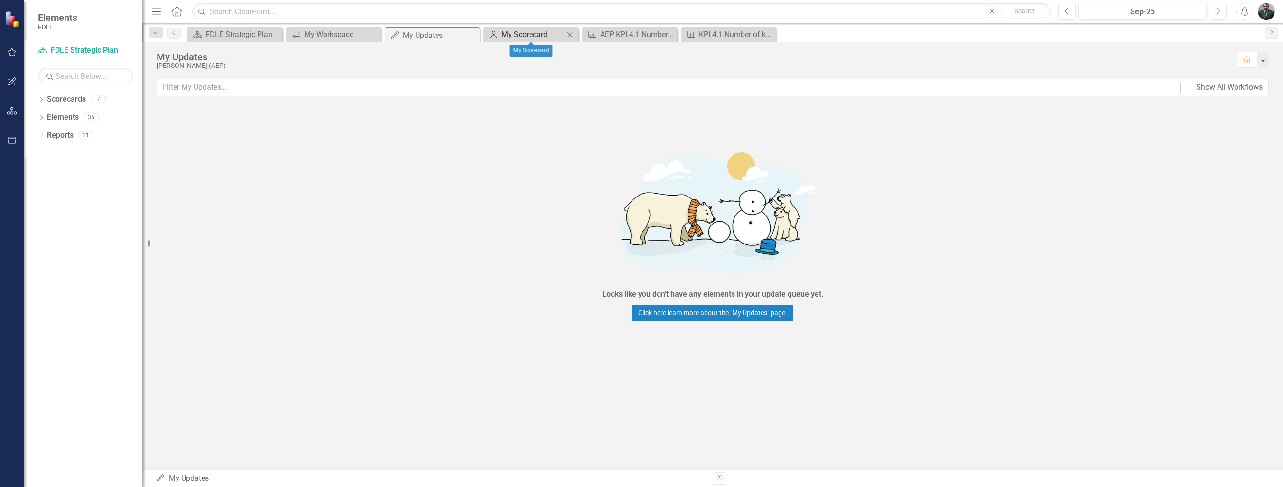
click at [543, 35] on div "My Scorecard" at bounding box center [533, 34] width 63 height 12
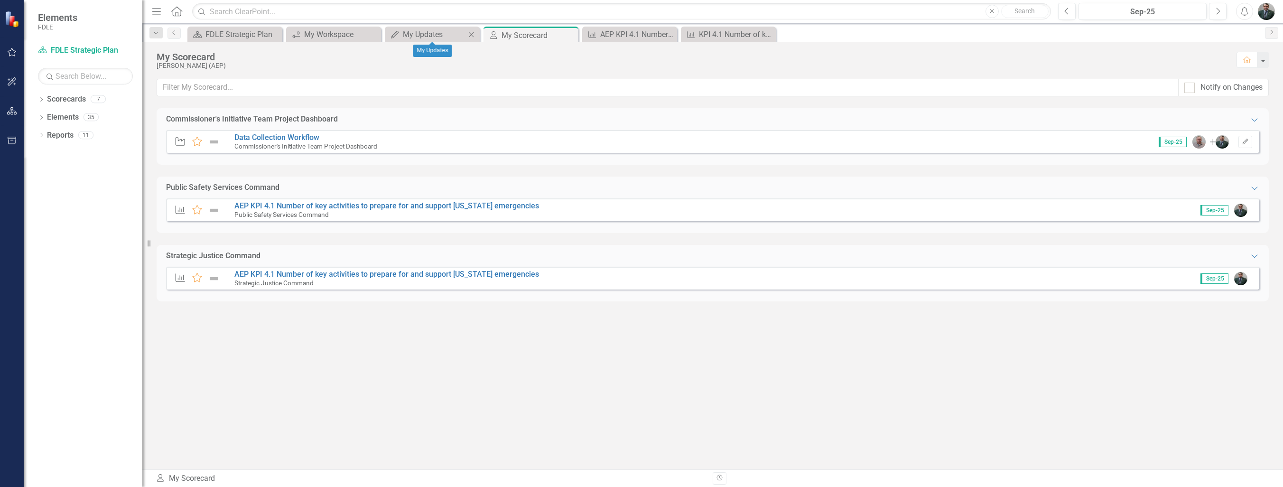
click at [471, 34] on icon at bounding box center [471, 34] width 5 height 5
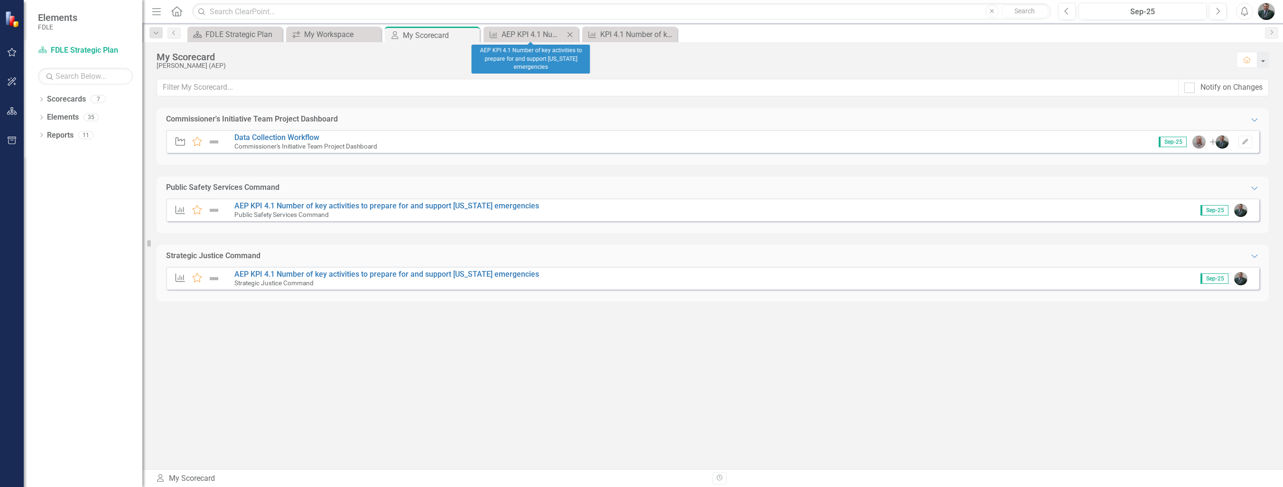
click at [570, 34] on icon "Close" at bounding box center [569, 35] width 9 height 8
click at [571, 35] on icon "Close" at bounding box center [569, 35] width 9 height 8
click at [242, 117] on div "Commissioner's Initiative Team Project Dashboard" at bounding box center [252, 119] width 172 height 11
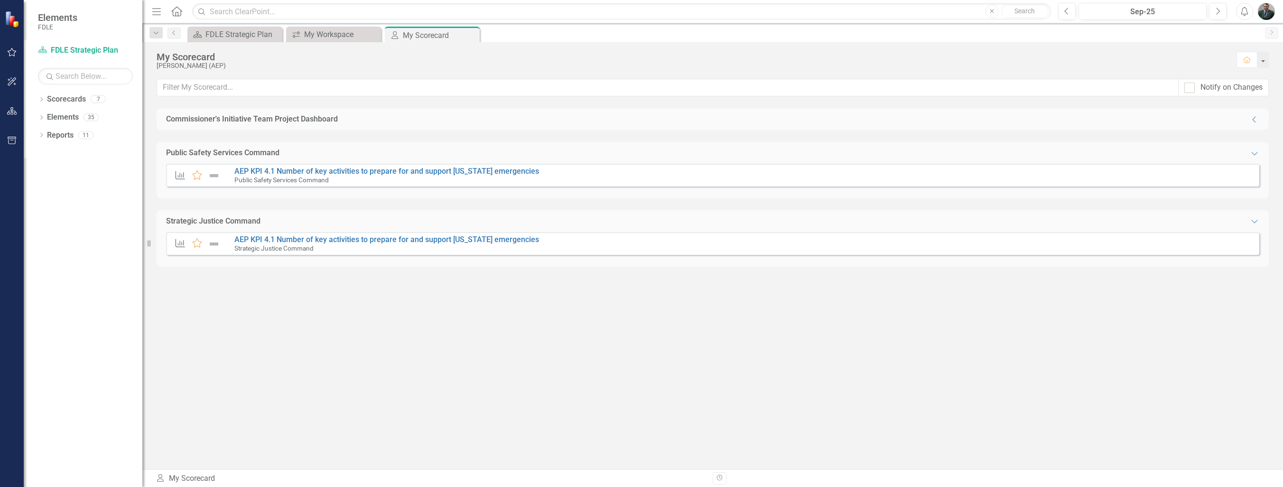
click at [254, 122] on div "Commissioner's Initiative Team Project Dashboard" at bounding box center [252, 119] width 172 height 11
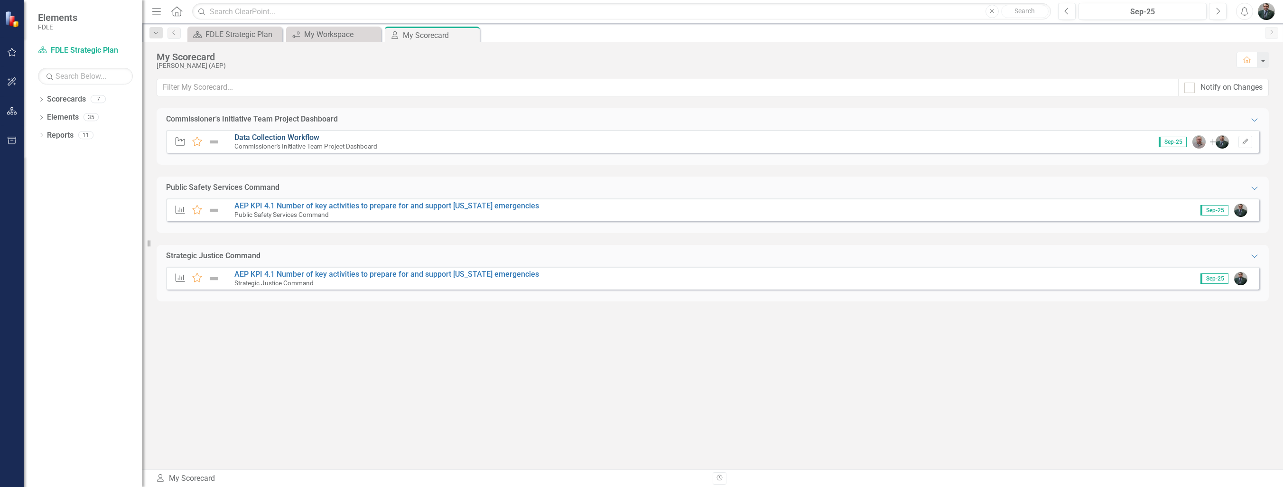
click at [262, 140] on link "Data Collection Workflow" at bounding box center [276, 137] width 85 height 9
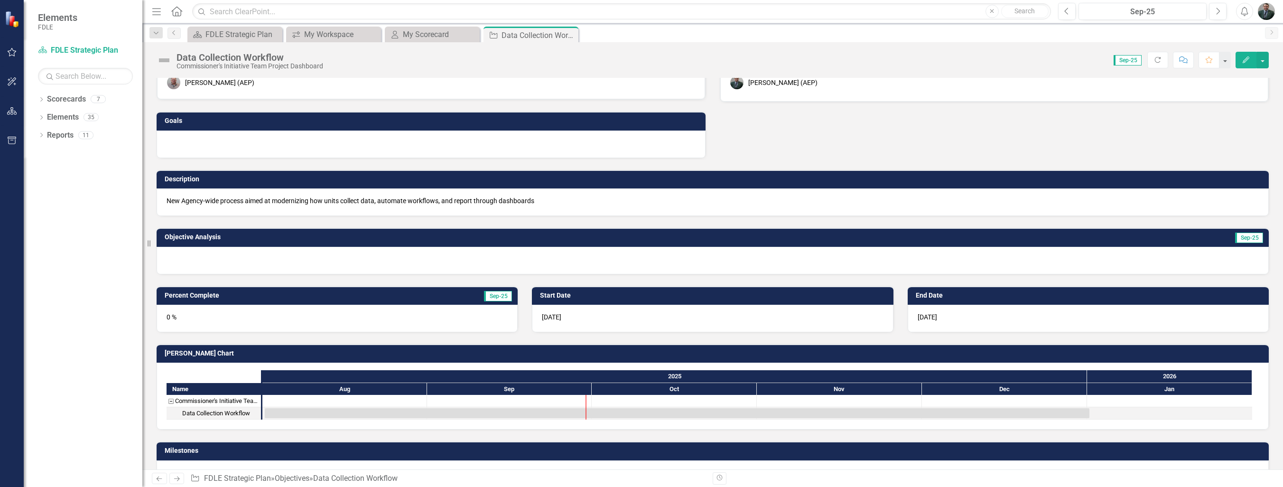
scroll to position [54, 0]
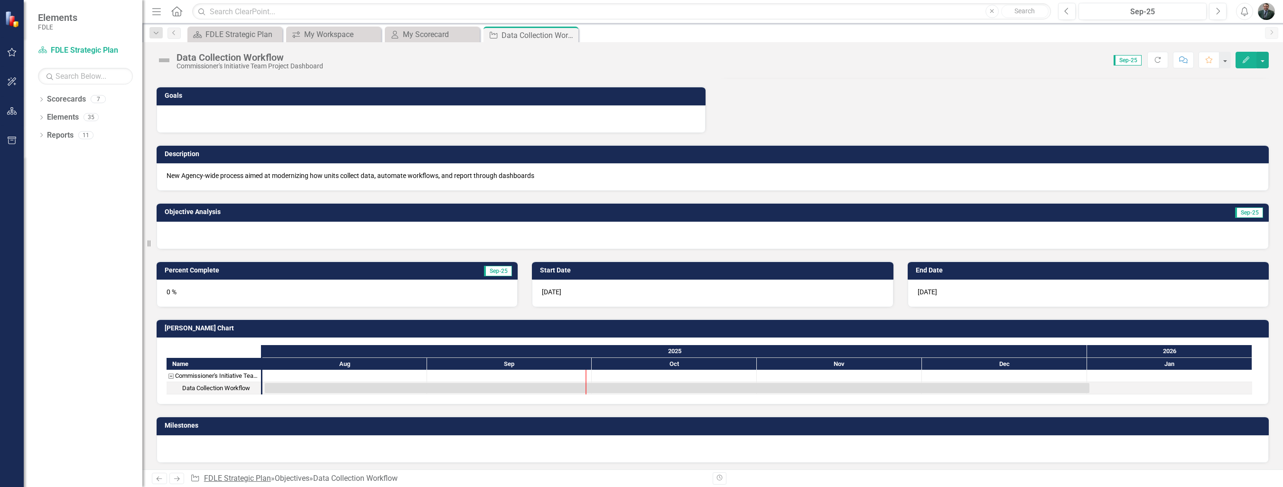
click at [257, 478] on link "FDLE Strategic Plan" at bounding box center [237, 478] width 67 height 9
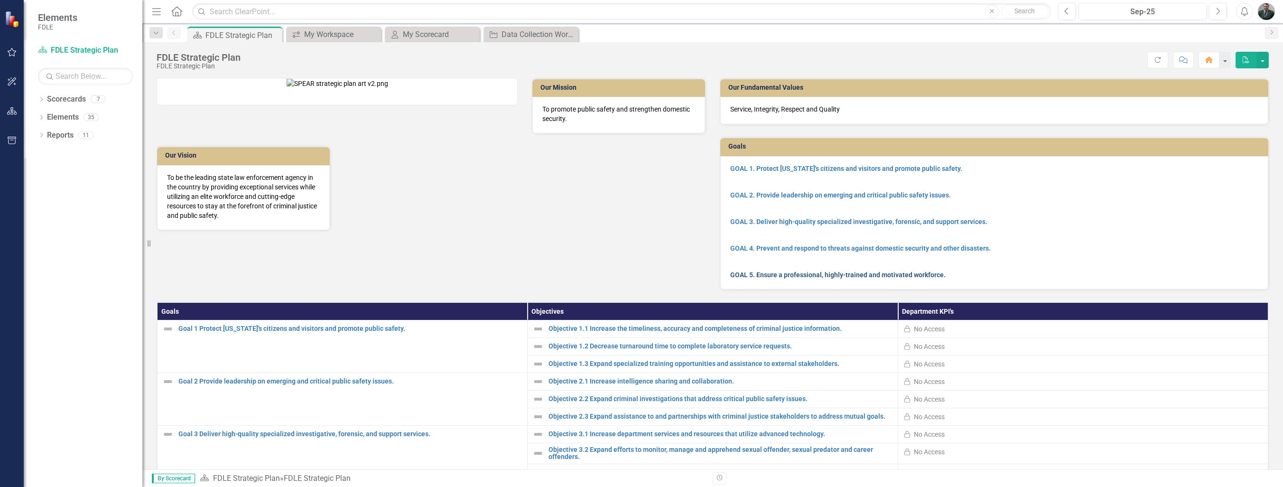
click at [823, 274] on link "GOAL 5. Ensure a professional, highly-trained and motivated workforce." at bounding box center [837, 275] width 215 height 8
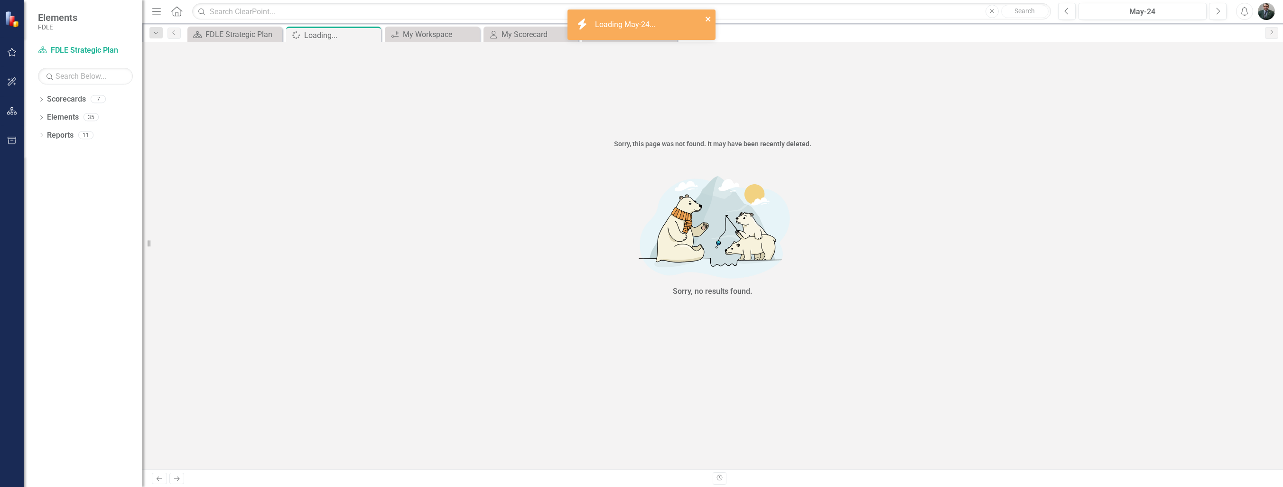
click at [708, 19] on icon "close" at bounding box center [708, 19] width 5 height 5
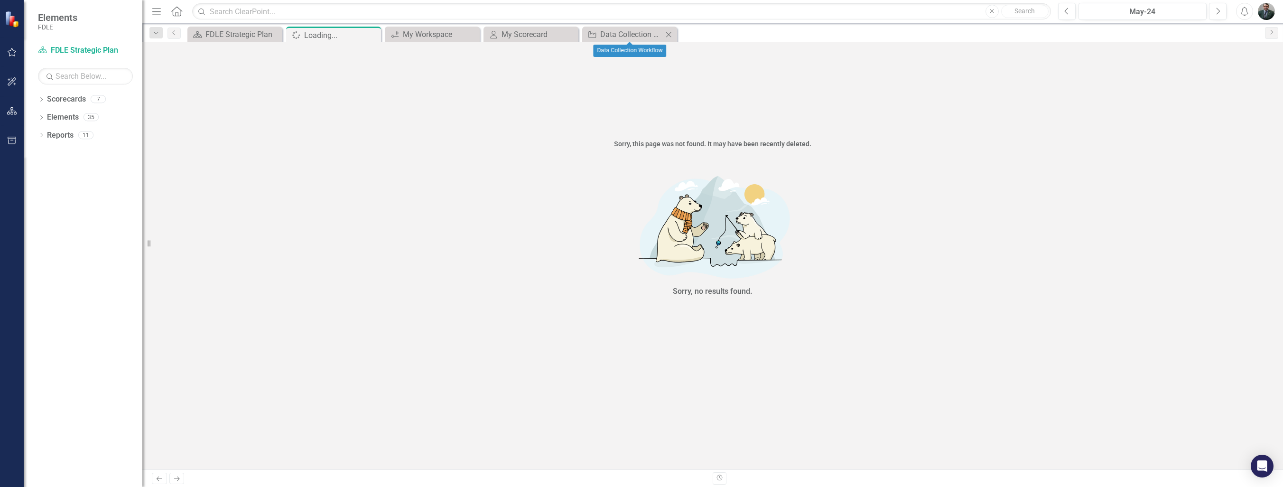
click at [670, 34] on icon "Close" at bounding box center [668, 35] width 9 height 8
click at [573, 33] on icon "Close" at bounding box center [569, 35] width 9 height 8
click at [0, 0] on icon "Close" at bounding box center [0, 0] width 0 height 0
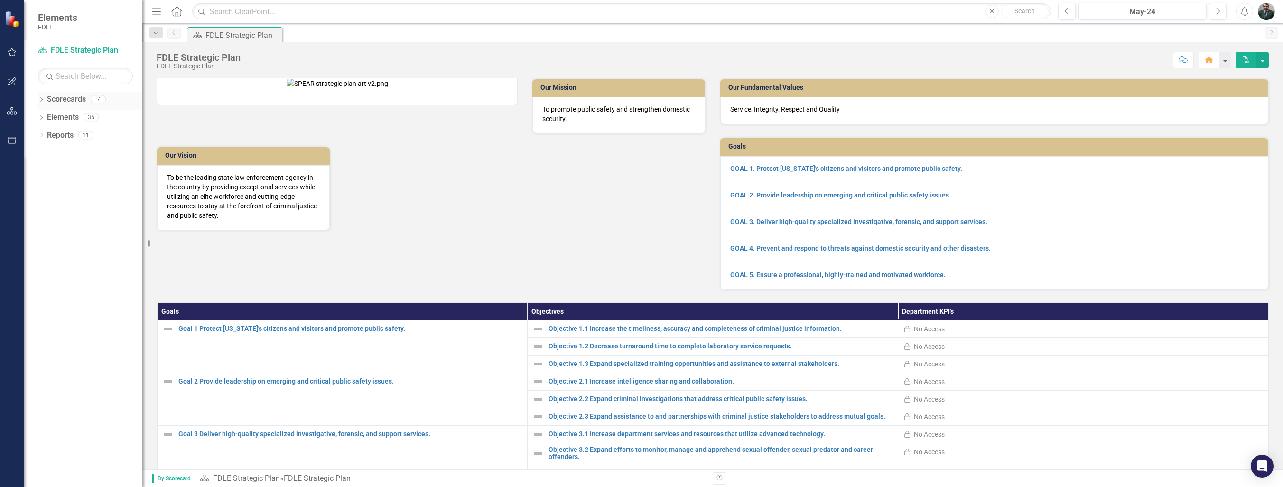
click at [43, 99] on icon "Dropdown" at bounding box center [41, 100] width 7 height 5
click at [48, 151] on icon "Dropdown" at bounding box center [46, 153] width 7 height 6
click at [55, 189] on icon "Dropdown" at bounding box center [55, 189] width 7 height 6
click at [90, 208] on link "Aviation & Emergency Preparedness" at bounding box center [106, 207] width 71 height 11
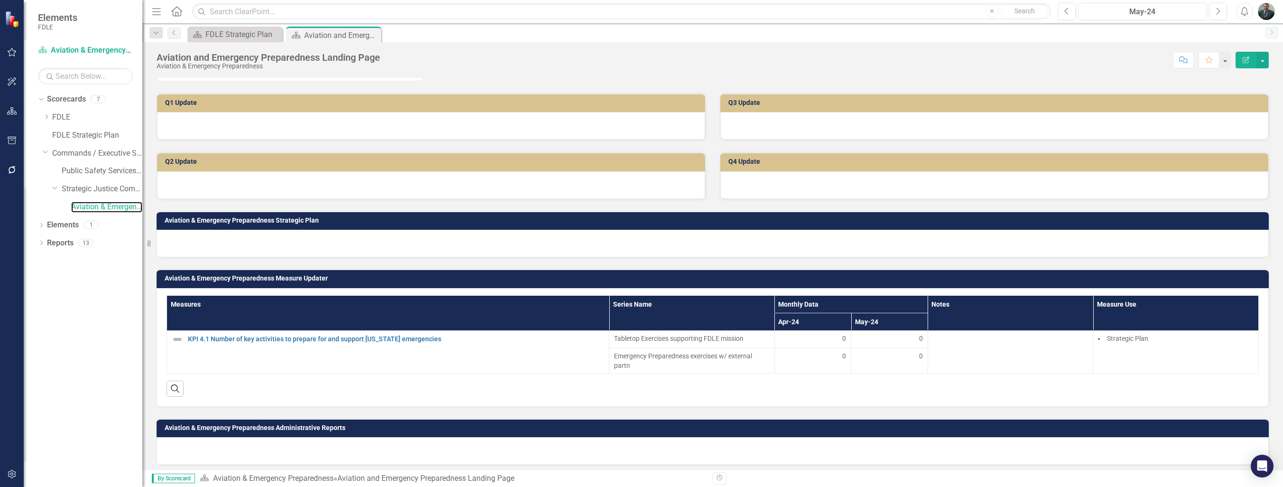
scroll to position [251, 0]
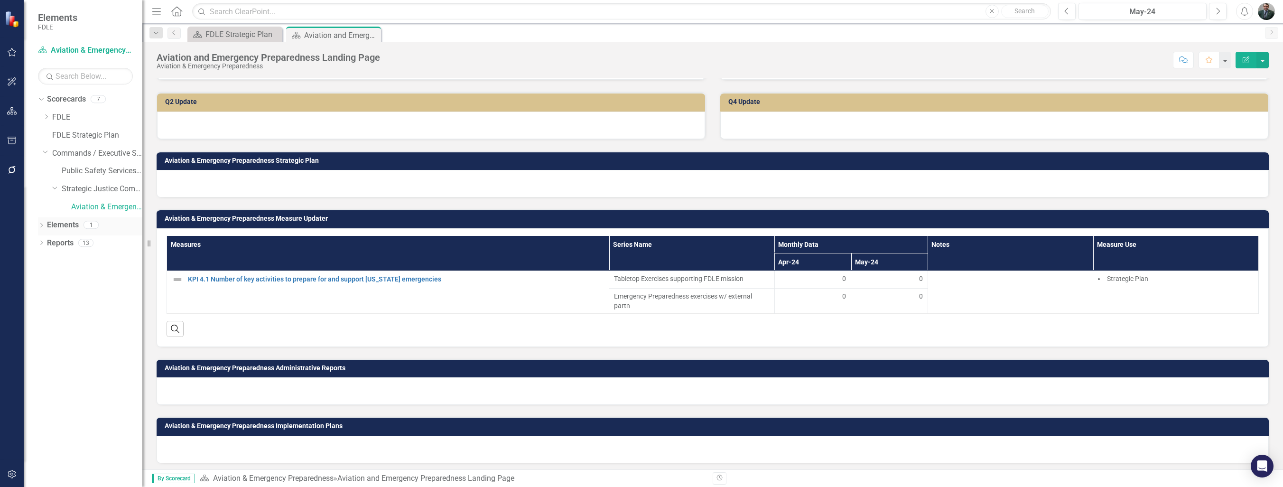
click at [42, 225] on icon "Dropdown" at bounding box center [41, 226] width 7 height 5
click at [41, 284] on div "Dropdown Goal Goals 0 Dropdown Objective Objective 0 Dropdown Measure Measures …" at bounding box center [90, 280] width 104 height 90
click at [46, 278] on icon "Dropdown" at bounding box center [46, 279] width 7 height 5
click at [40, 349] on icon "Dropdown" at bounding box center [41, 350] width 7 height 5
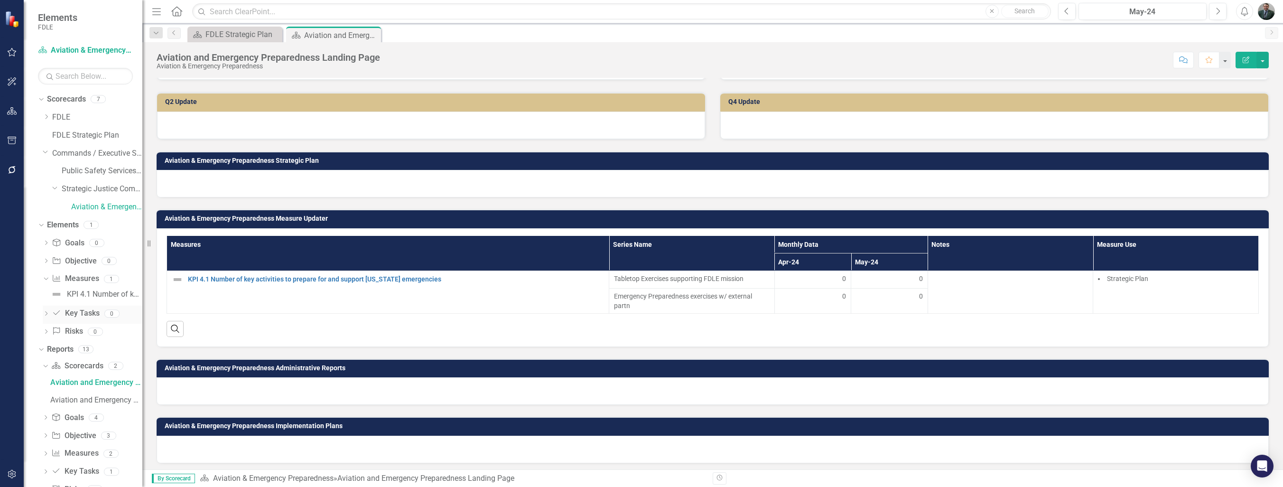
scroll to position [45, 0]
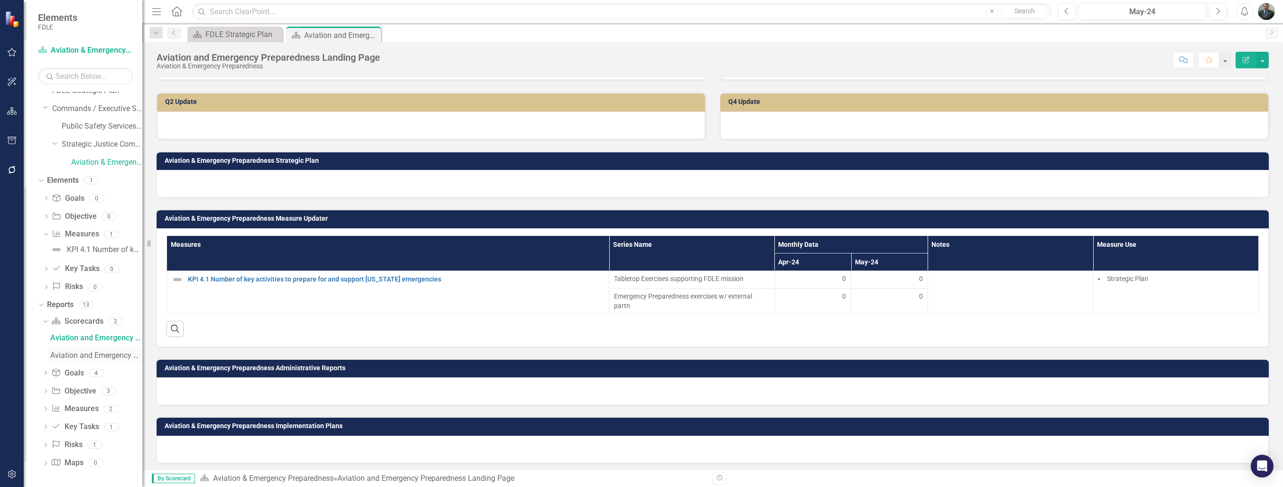
click at [86, 360] on link "Aviation and Emergency Preparedness" at bounding box center [95, 355] width 94 height 15
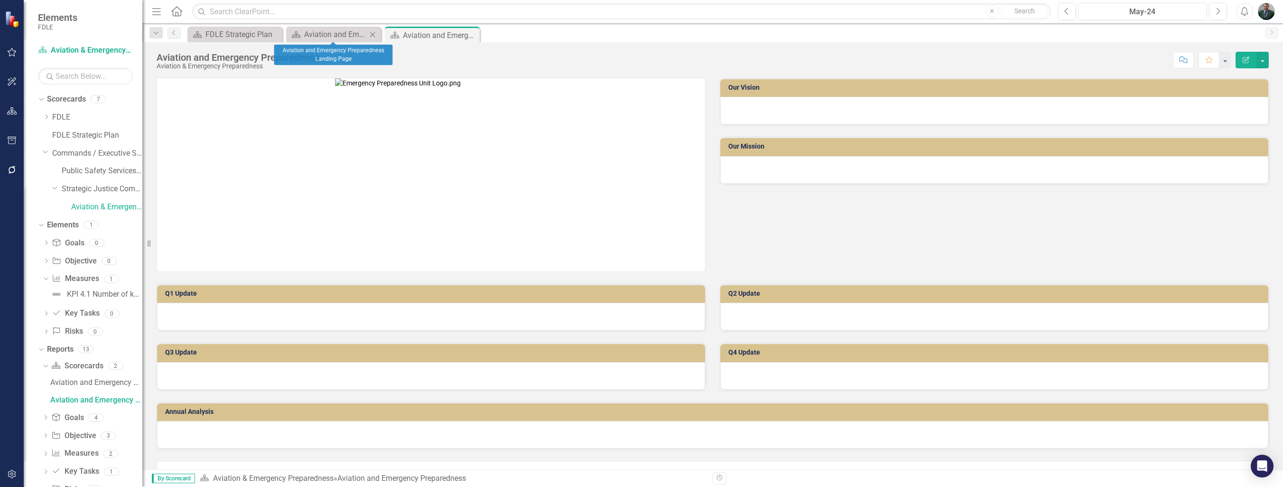
click at [373, 36] on icon "Close" at bounding box center [372, 35] width 9 height 8
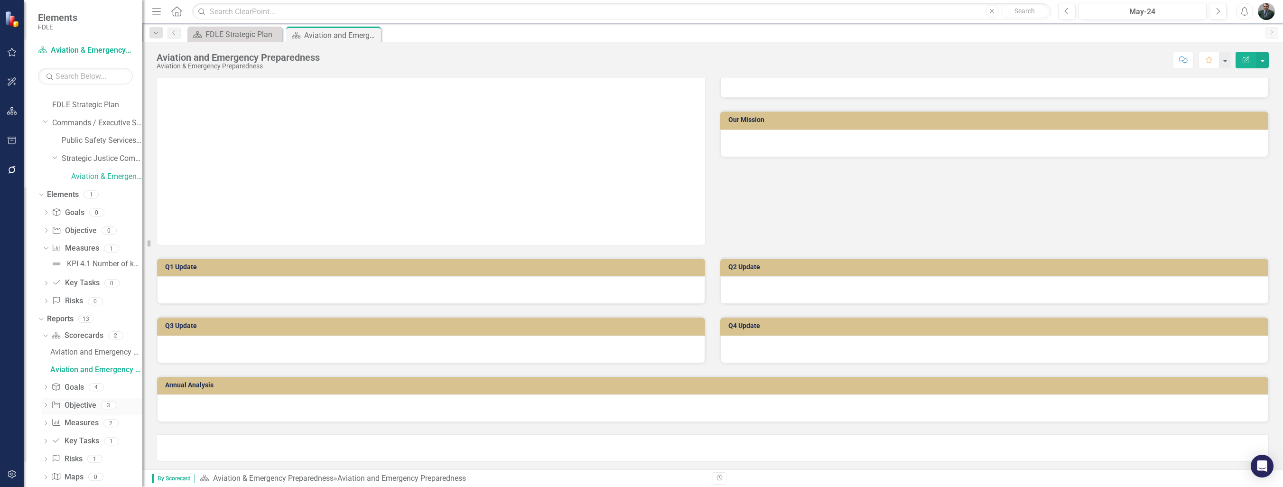
scroll to position [45, 0]
click at [45, 427] on icon "Dropdown" at bounding box center [45, 427] width 7 height 5
click at [43, 392] on icon "Dropdown" at bounding box center [45, 393] width 7 height 5
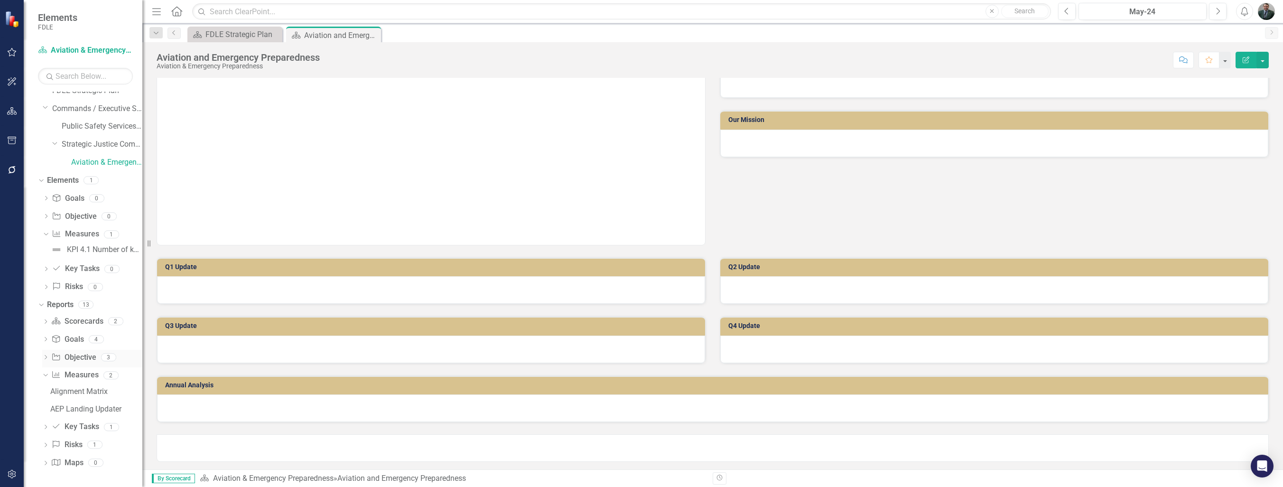
click at [43, 358] on icon "Dropdown" at bounding box center [45, 357] width 7 height 5
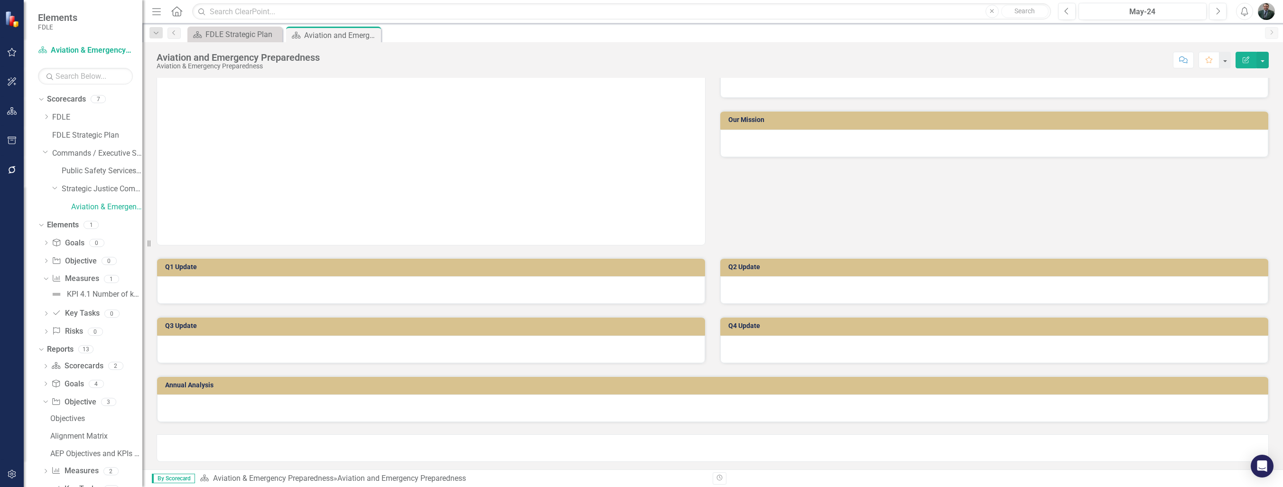
click at [171, 12] on icon "Home" at bounding box center [176, 11] width 12 height 10
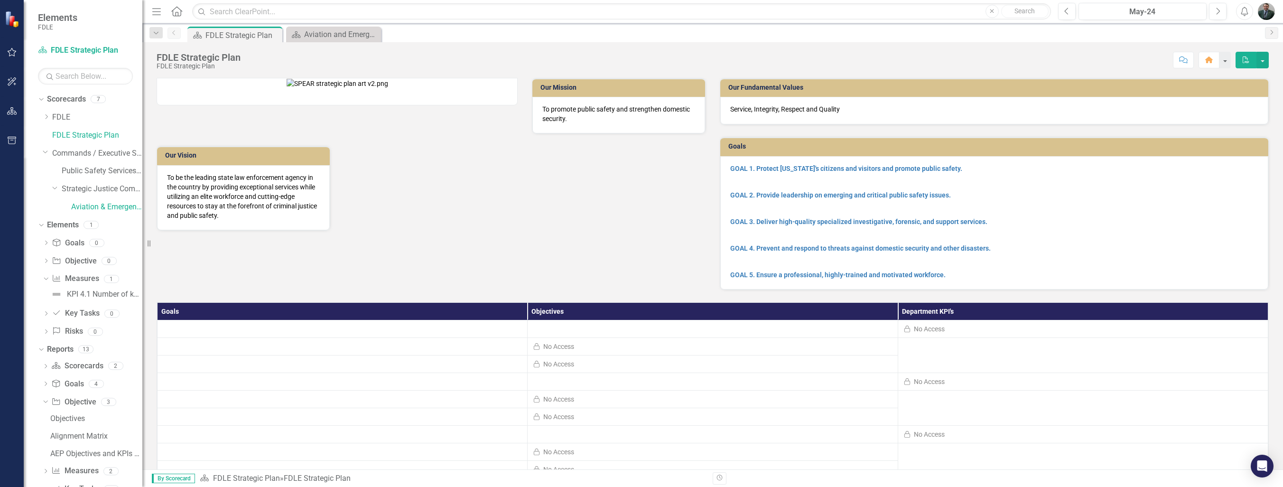
click at [174, 12] on icon "Home" at bounding box center [176, 11] width 12 height 10
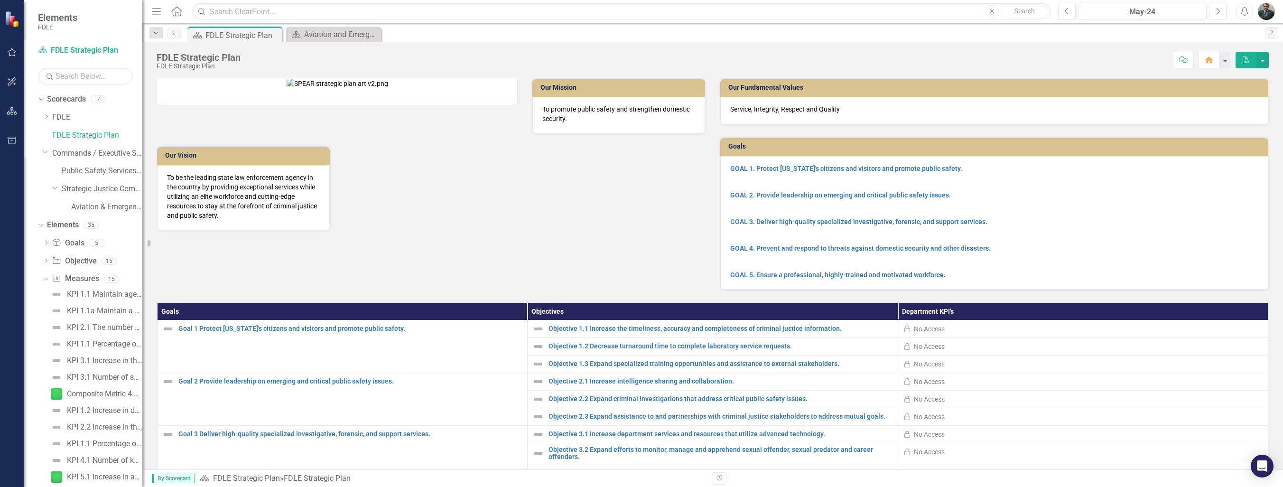
click at [174, 12] on icon "Home" at bounding box center [176, 11] width 12 height 10
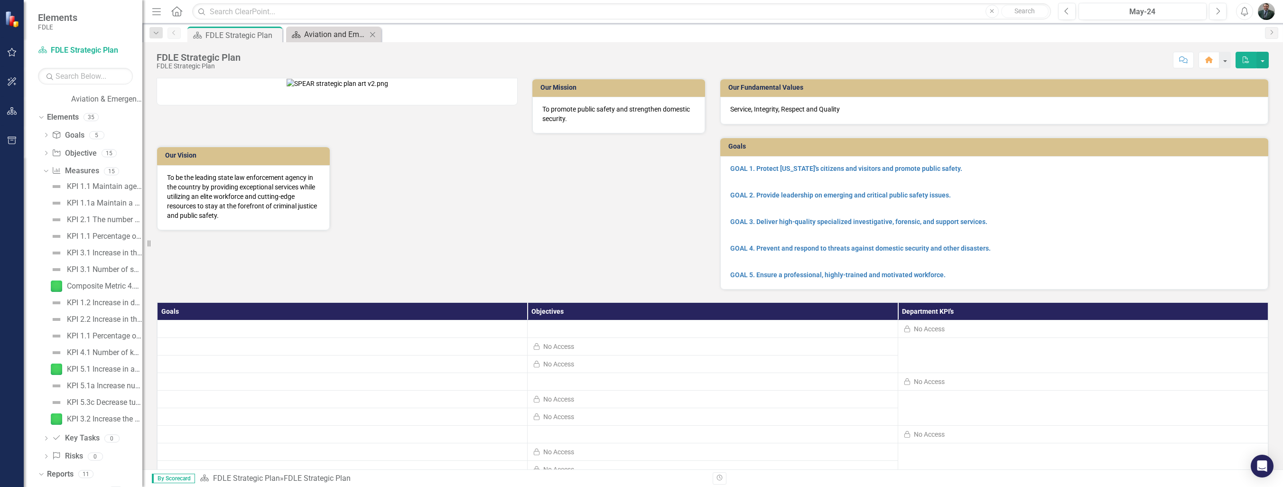
scroll to position [135, 0]
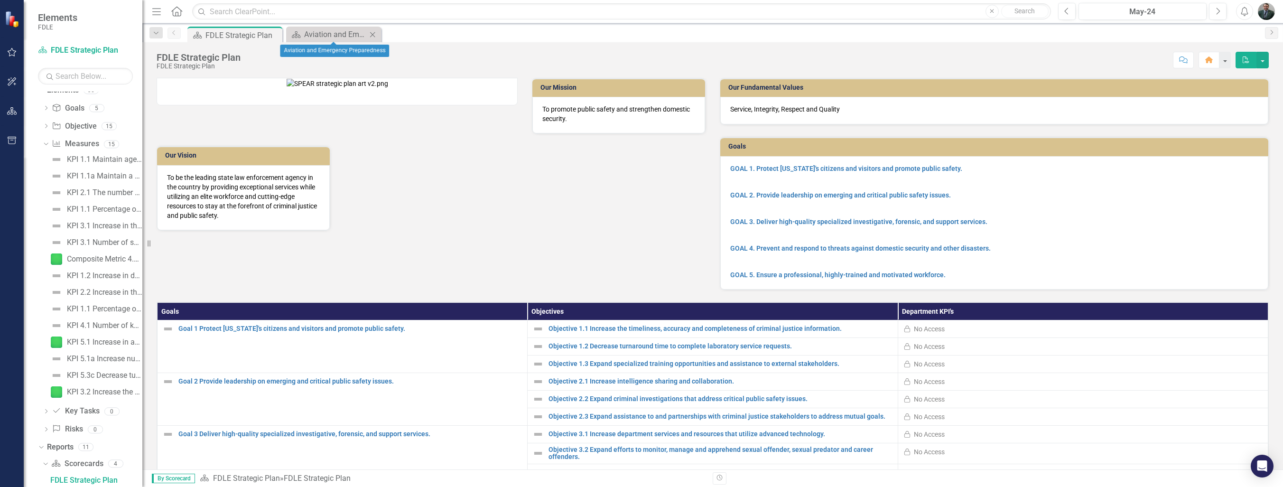
click at [372, 35] on icon at bounding box center [372, 34] width 5 height 5
click at [288, 12] on input "text" at bounding box center [621, 11] width 859 height 17
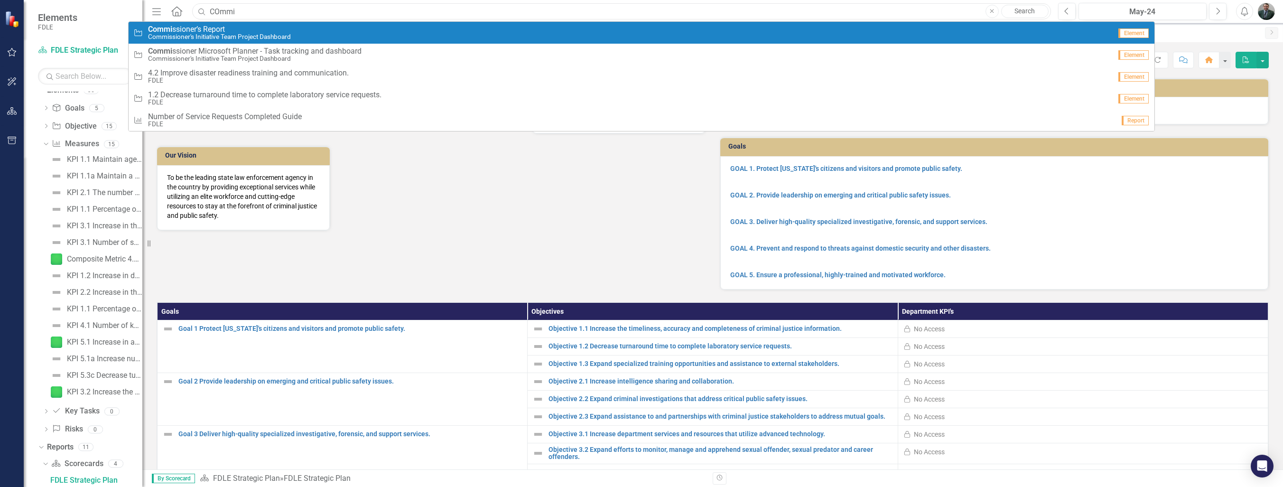
type input "COmmi"
click at [197, 29] on span "Commi ssioner’s Report" at bounding box center [219, 29] width 143 height 9
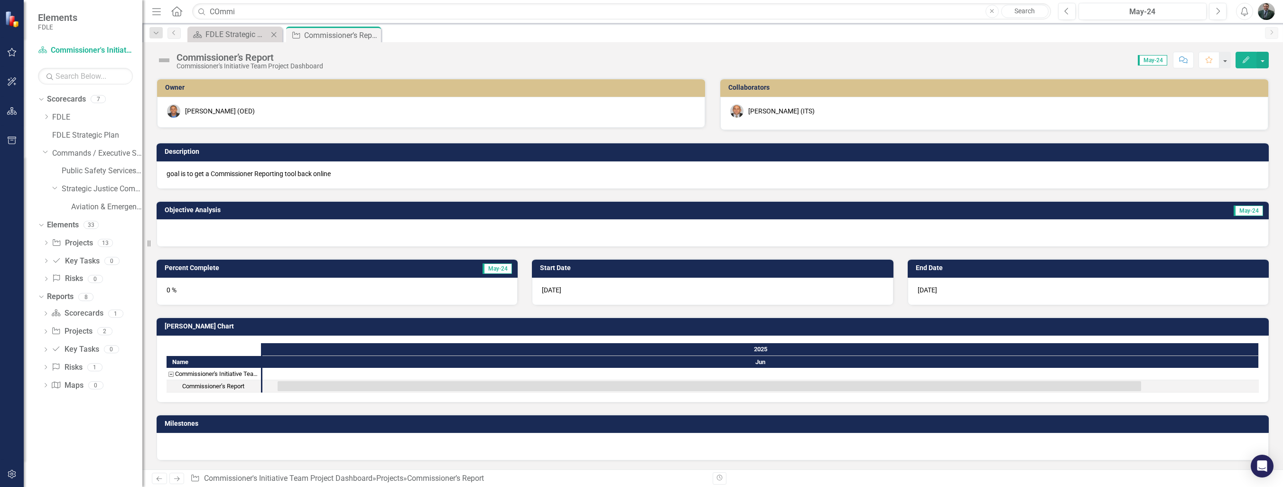
click at [271, 31] on icon "Close" at bounding box center [273, 35] width 9 height 8
click at [401, 478] on link "Projects" at bounding box center [389, 478] width 27 height 9
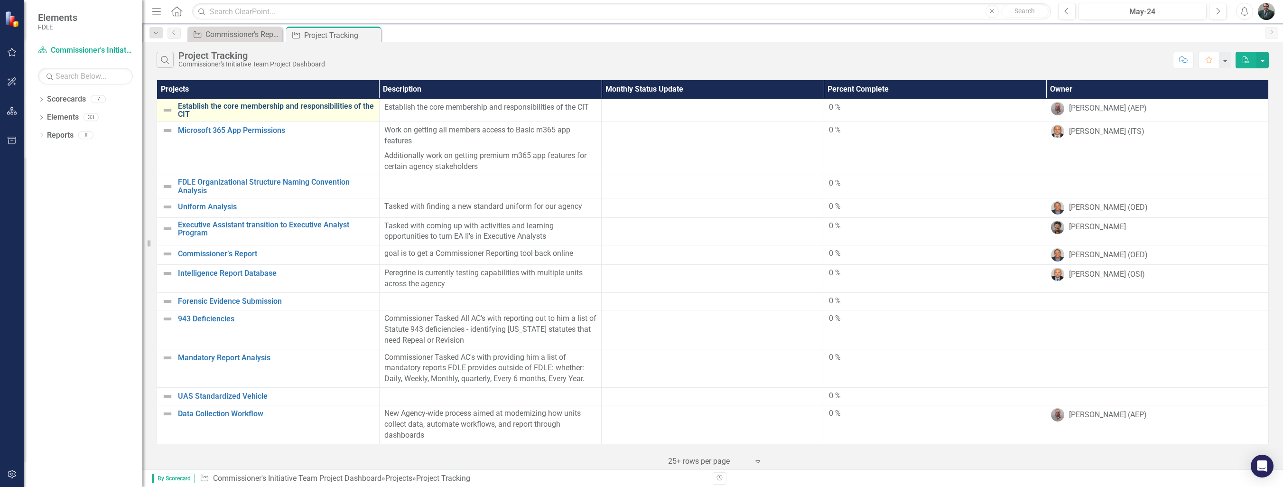
click at [325, 107] on link "Establish the core membership and responsibilities of the CIT" at bounding box center [276, 110] width 196 height 17
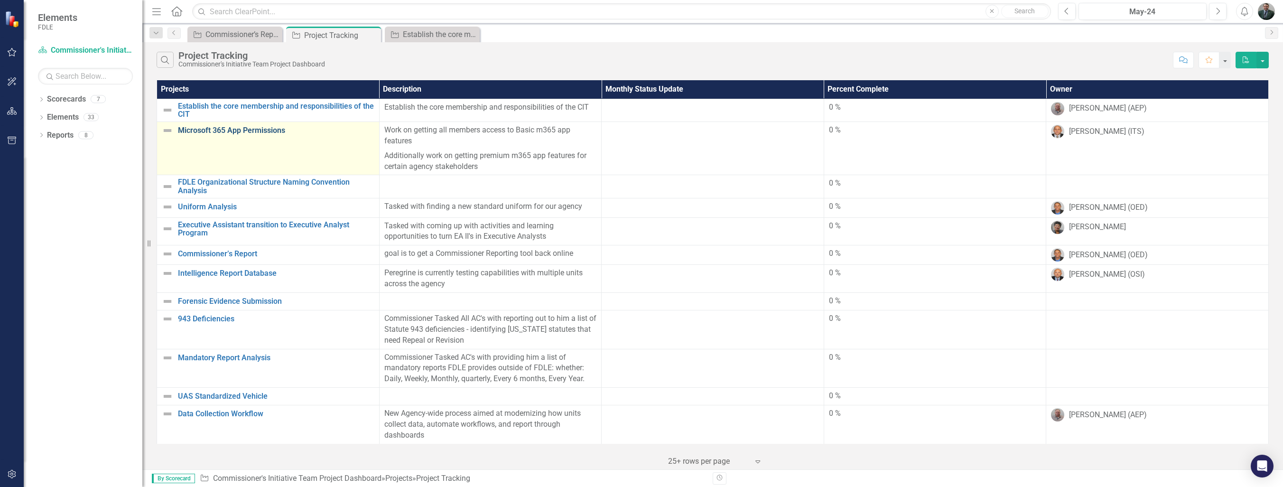
click at [236, 132] on link "Microsoft 365 App Permissions" at bounding box center [276, 130] width 196 height 9
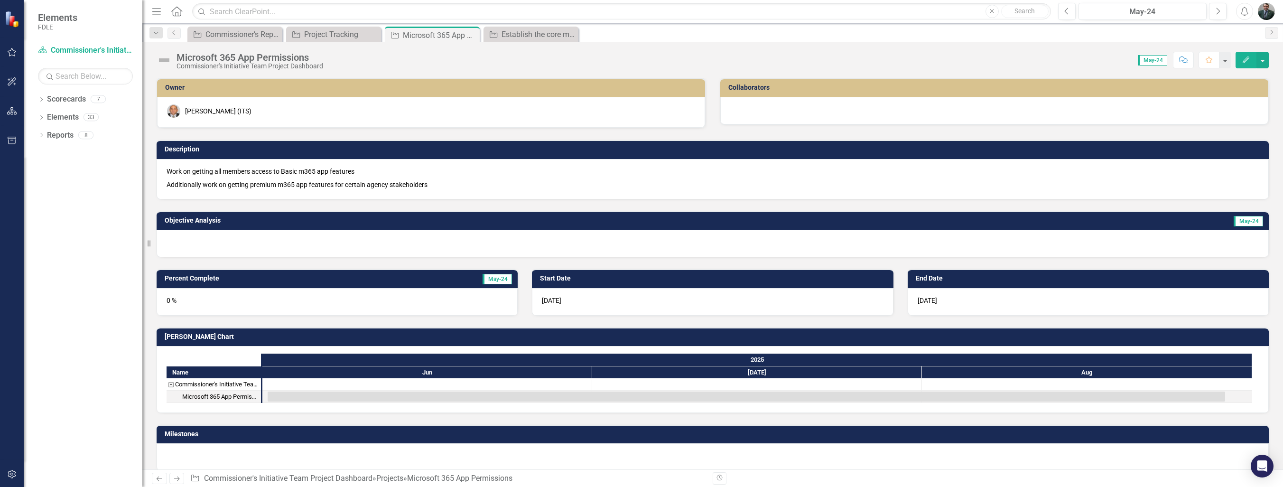
click at [1247, 56] on icon "Edit" at bounding box center [1246, 59] width 9 height 7
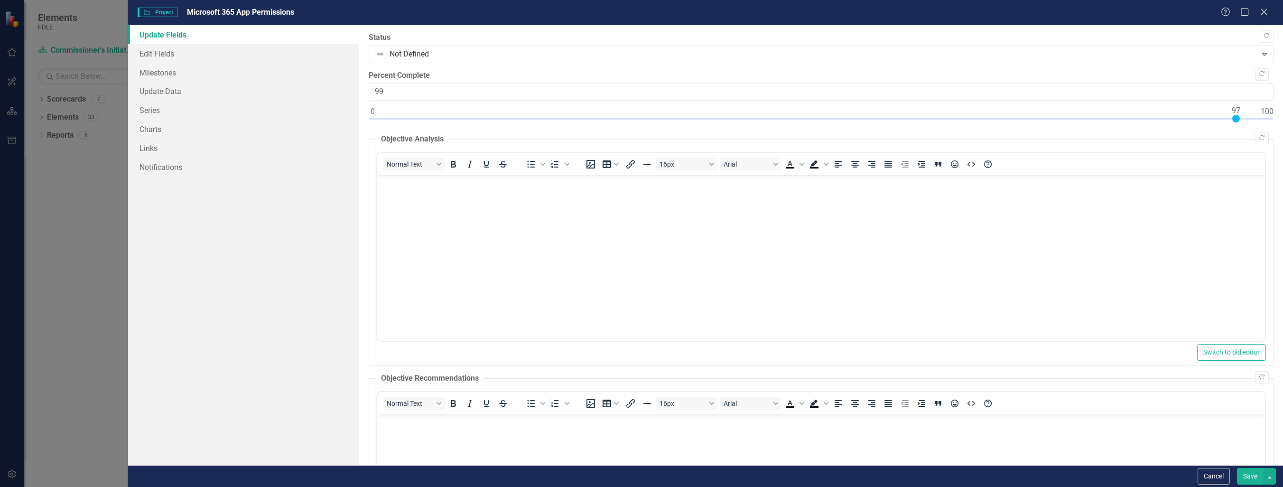
type input "100"
drag, startPoint x: 373, startPoint y: 116, endPoint x: 1290, endPoint y: 105, distance: 916.4
click at [1283, 105] on html "Elements FDLE Scorecard Commissioner's Initiative Team Project Dashboard Search…" at bounding box center [641, 243] width 1283 height 487
click at [444, 211] on body "Rich Text Area. Press ALT-0 for help." at bounding box center [821, 246] width 888 height 142
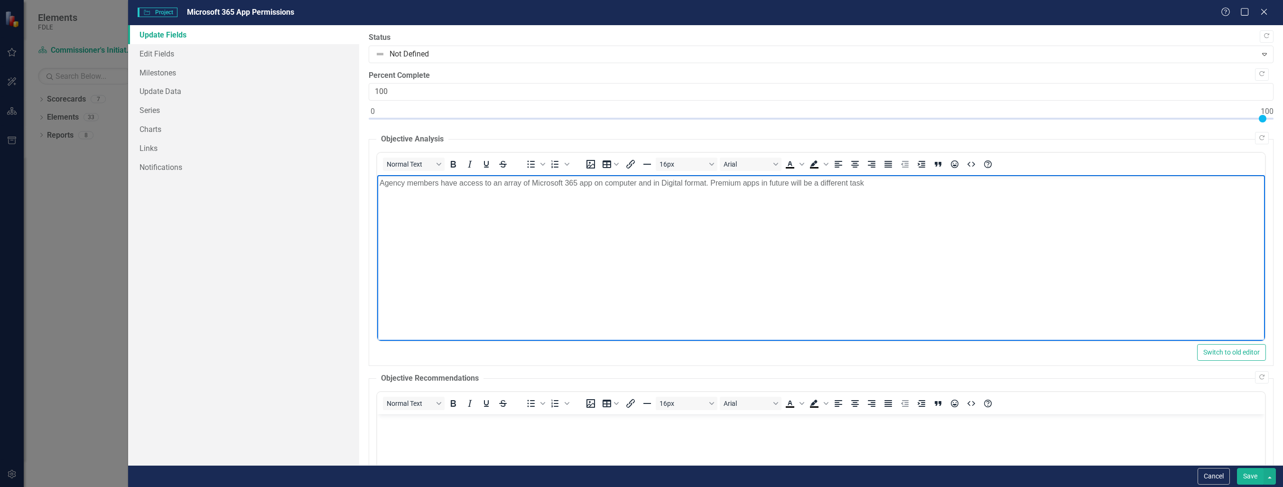
click at [838, 185] on p "Agency members have access to an array of Microsoft 365 app on computer and in …" at bounding box center [821, 182] width 883 height 11
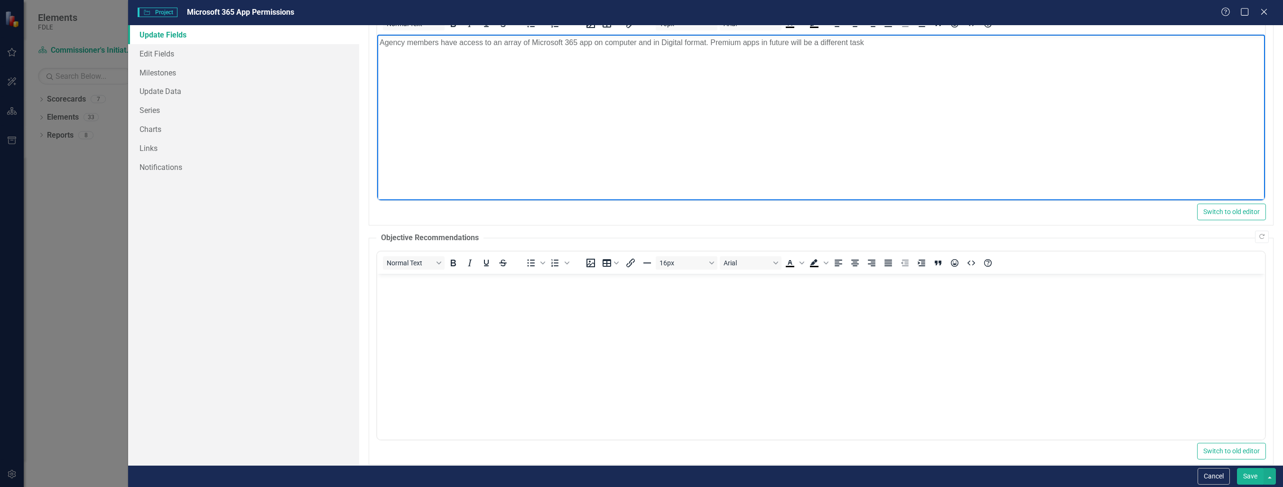
scroll to position [190, 0]
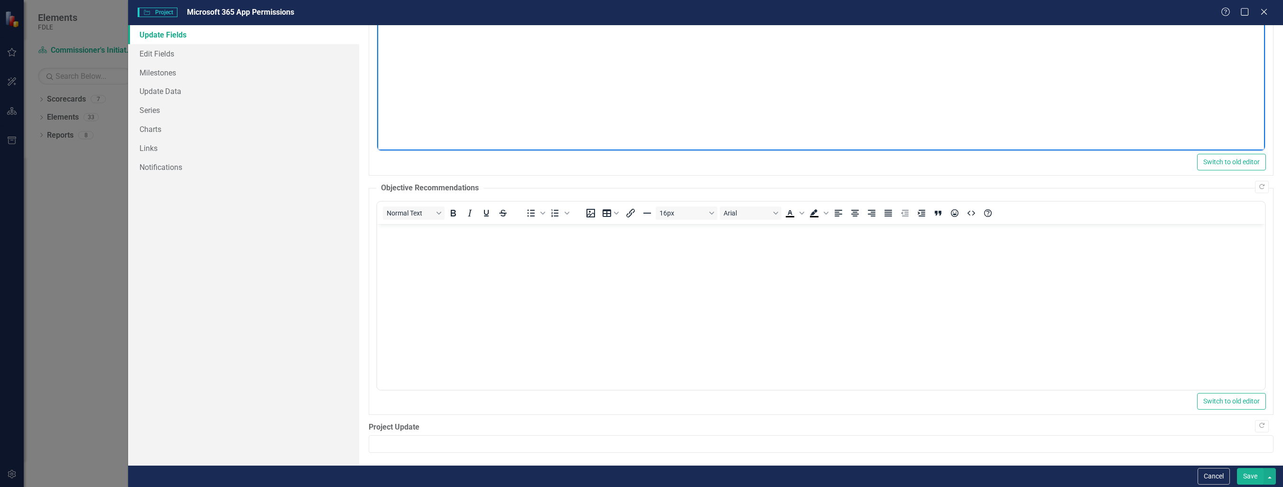
click at [1257, 471] on button "Save" at bounding box center [1250, 476] width 27 height 17
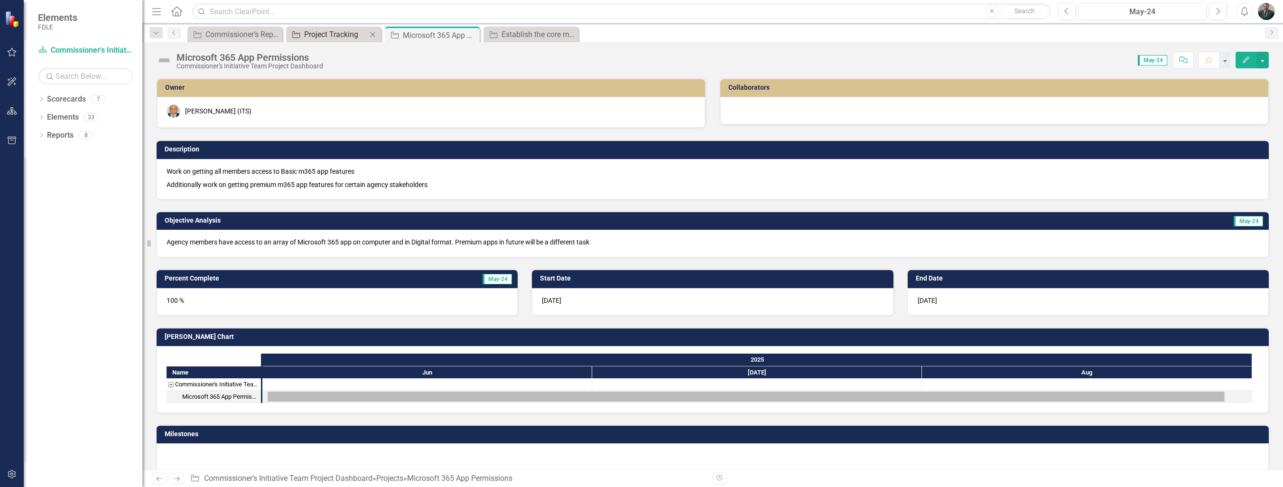
click at [342, 35] on div "Project Tracking" at bounding box center [335, 34] width 63 height 12
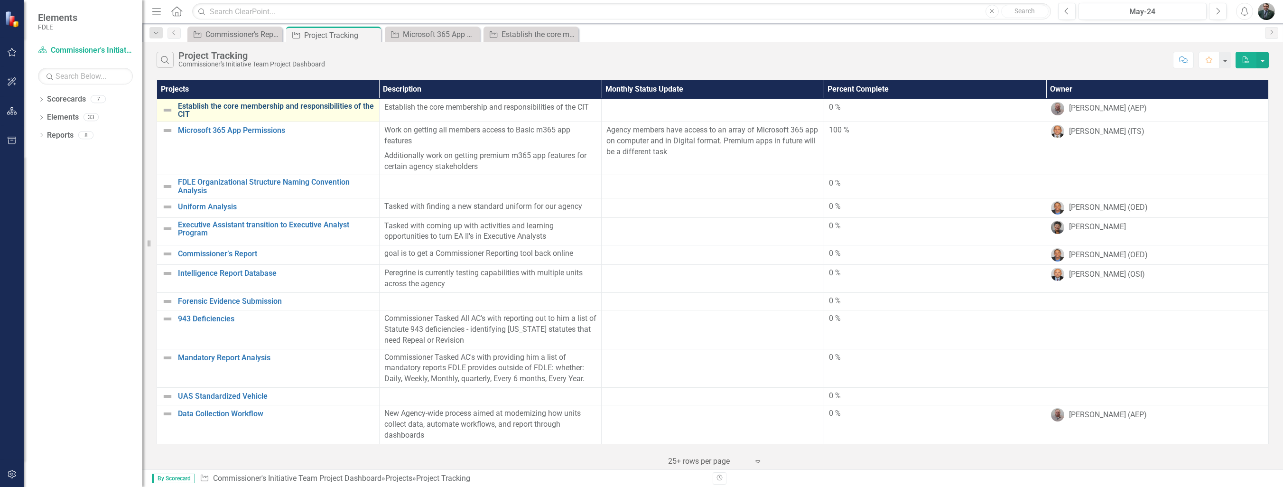
click at [306, 110] on link "Establish the core membership and responsibilities of the CIT" at bounding box center [276, 110] width 196 height 17
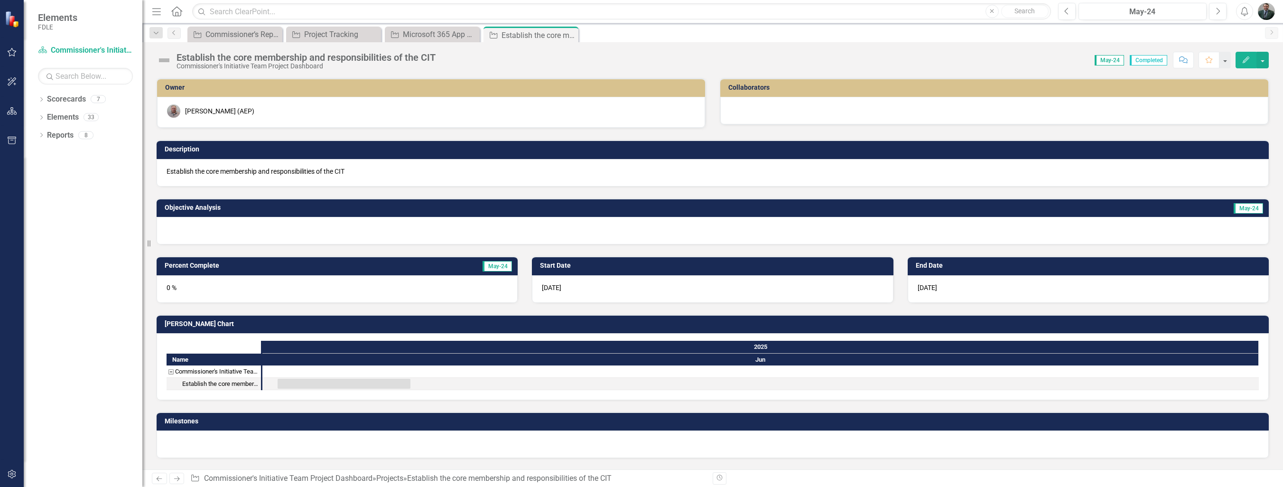
click at [1243, 57] on icon "Edit" at bounding box center [1246, 59] width 9 height 7
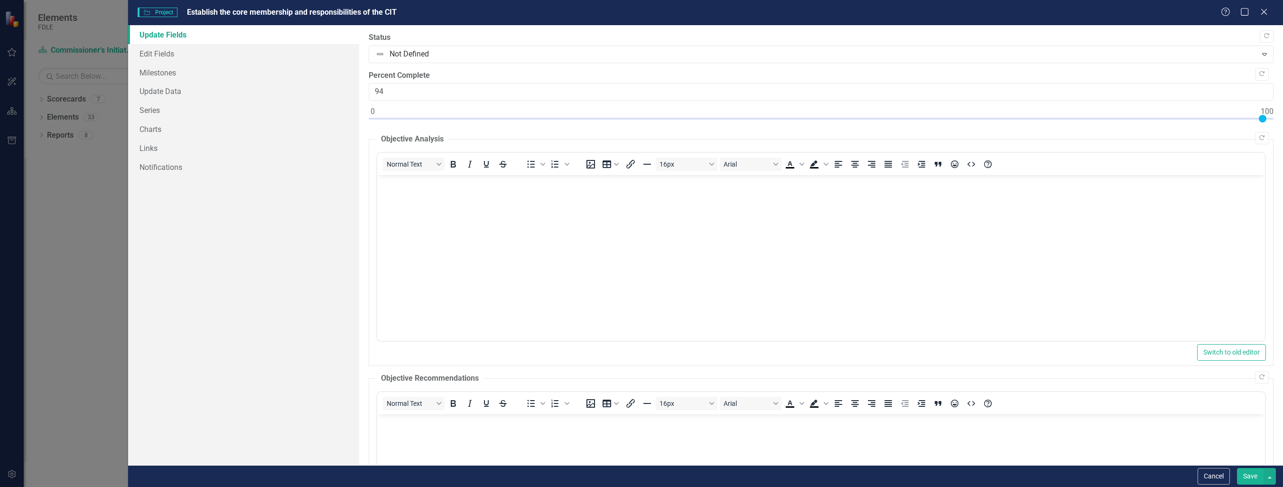
type input "100"
drag, startPoint x: 373, startPoint y: 119, endPoint x: 1291, endPoint y: 112, distance: 917.8
click at [1283, 112] on html "Elements FDLE Scorecard Commissioner's Initiative Team Project Dashboard Search…" at bounding box center [641, 243] width 1283 height 487
click at [1245, 479] on button "Save" at bounding box center [1250, 476] width 27 height 17
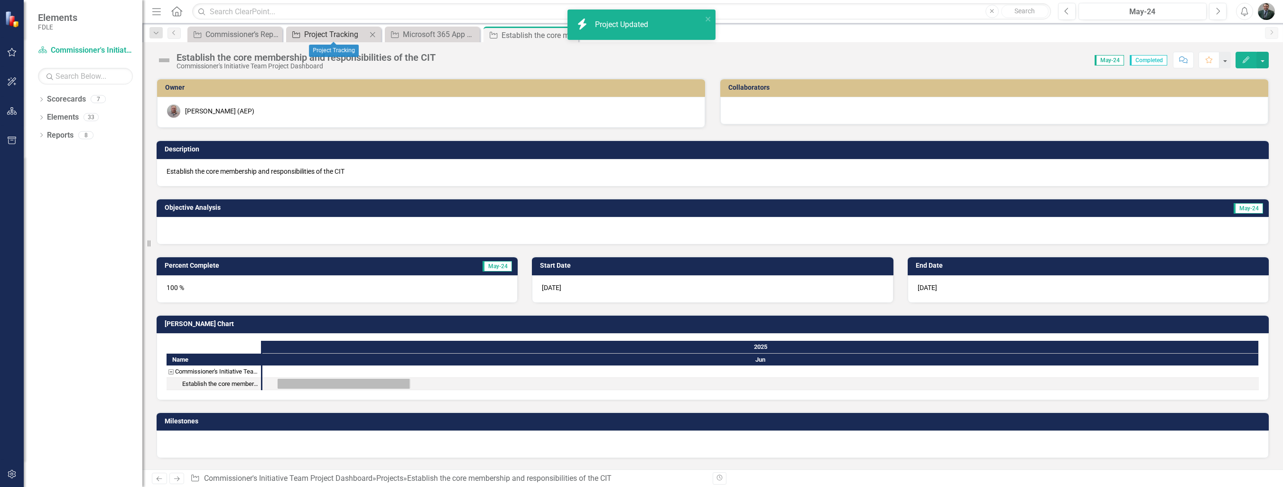
click at [335, 35] on div "Project Tracking" at bounding box center [335, 34] width 63 height 12
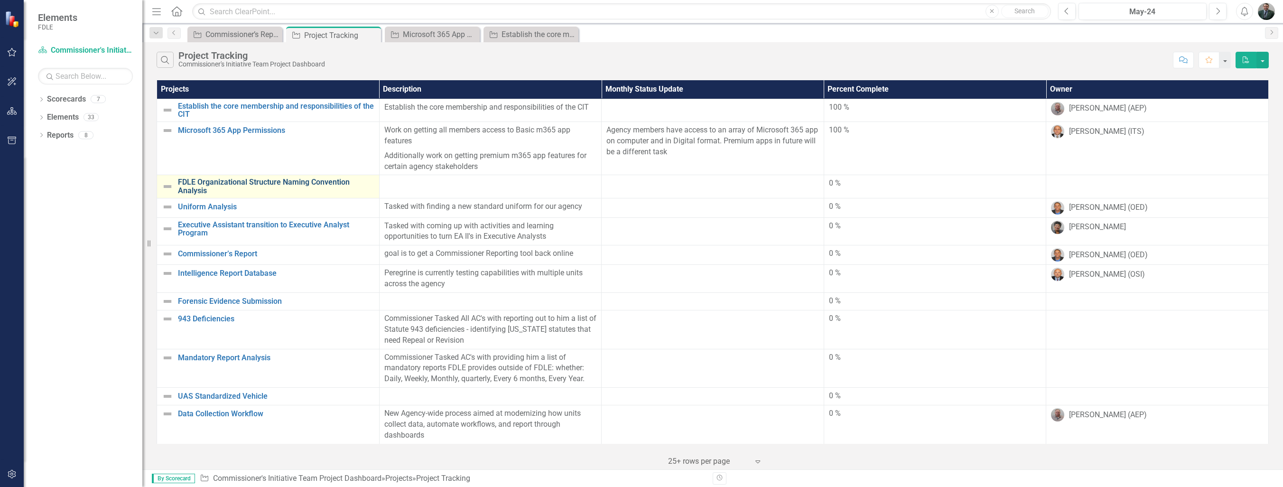
click at [314, 185] on link "FDLE Organizational Structure Naming Convention Analysis" at bounding box center [276, 186] width 196 height 17
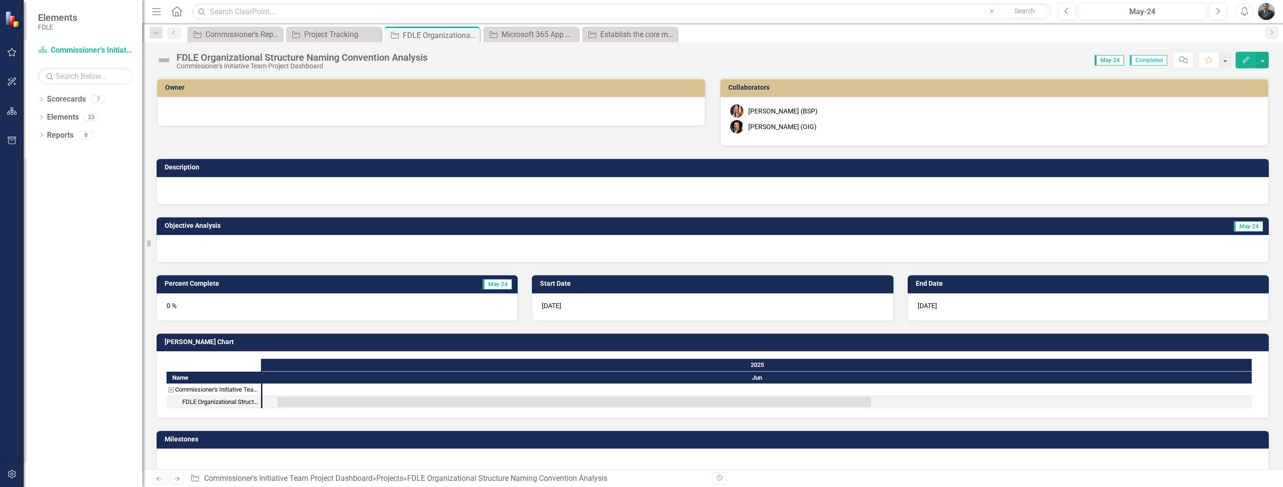
click at [1245, 61] on icon "Edit" at bounding box center [1246, 59] width 9 height 7
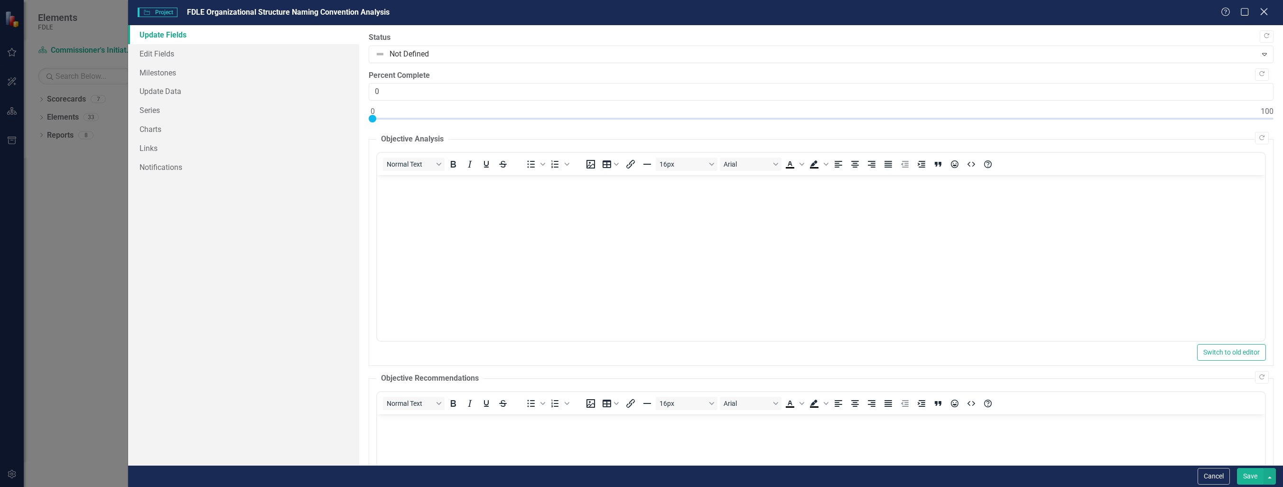
click at [1266, 13] on icon "Close" at bounding box center [1264, 11] width 12 height 9
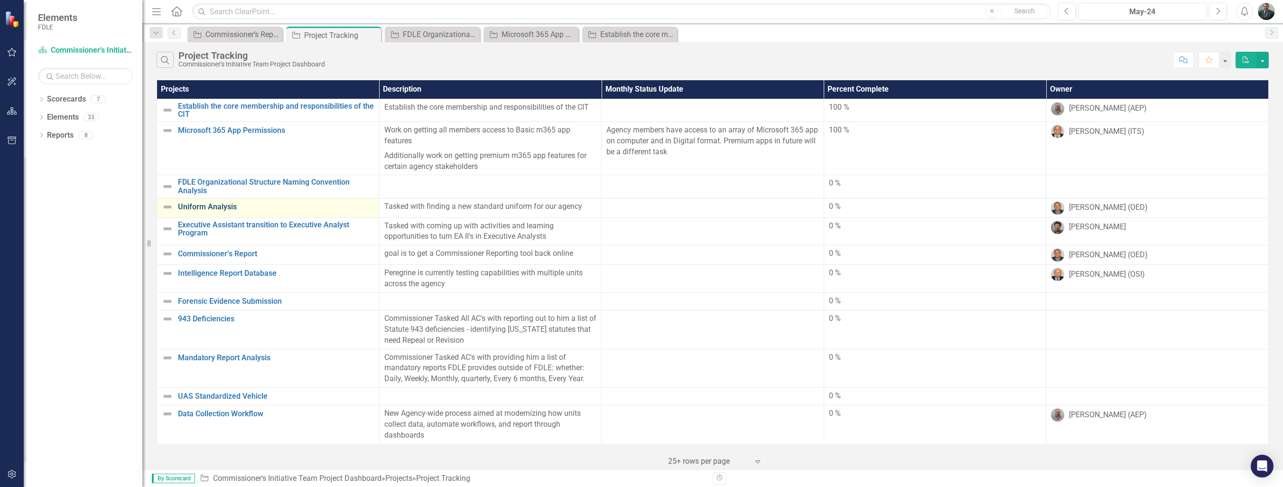
click at [233, 206] on link "Uniform Analysis" at bounding box center [276, 207] width 196 height 9
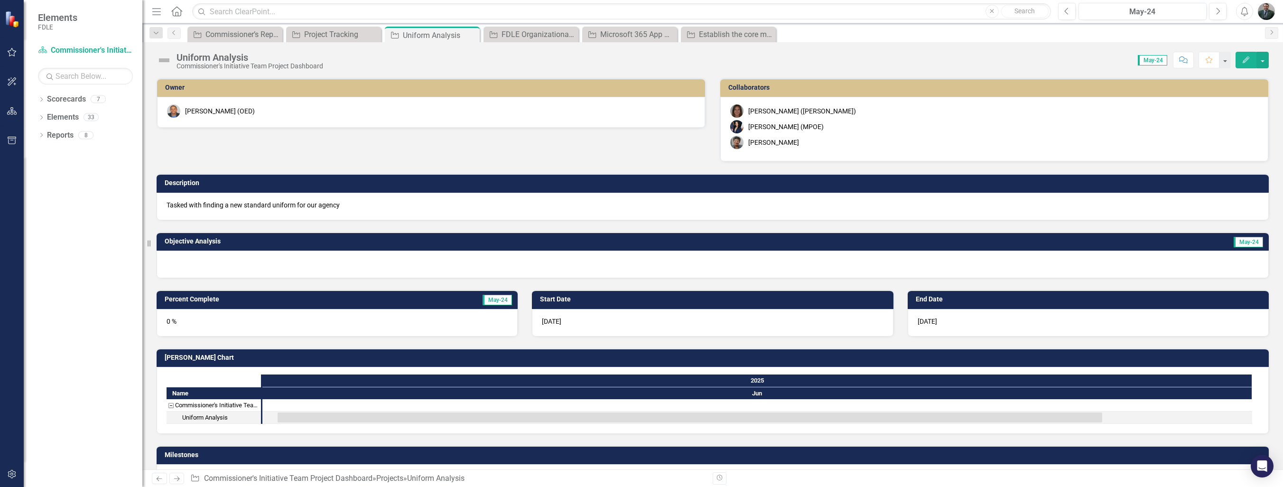
click at [1245, 60] on icon "button" at bounding box center [1246, 59] width 7 height 7
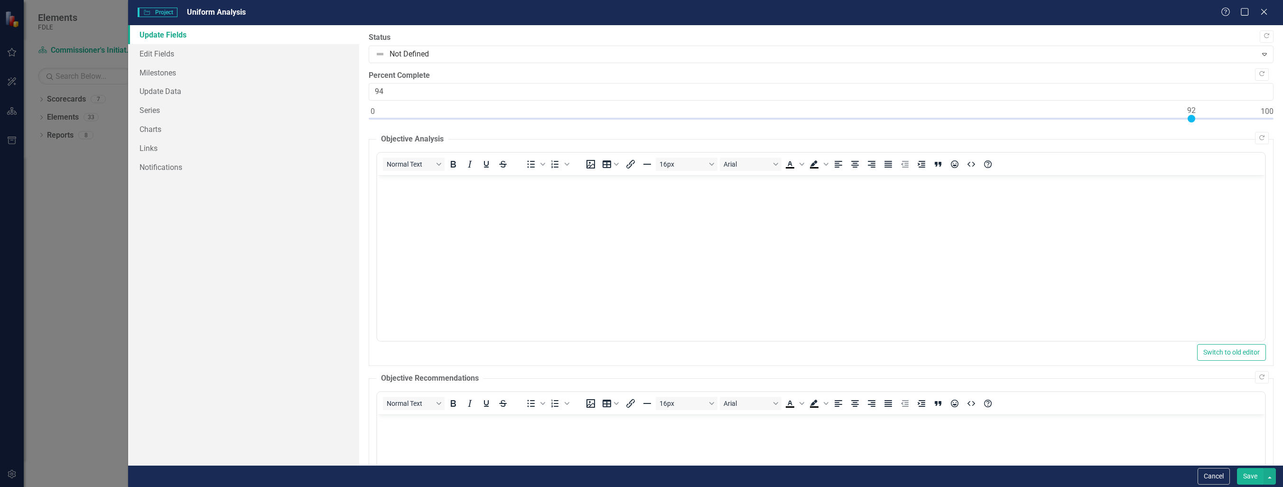
type input "100"
drag, startPoint x: 372, startPoint y: 119, endPoint x: 1280, endPoint y: 120, distance: 908.2
click at [1281, 120] on div ""Update" fields in ClearPoint are the fields that change from reporting period …" at bounding box center [821, 245] width 924 height 440
click at [1253, 479] on button "Save" at bounding box center [1250, 476] width 27 height 17
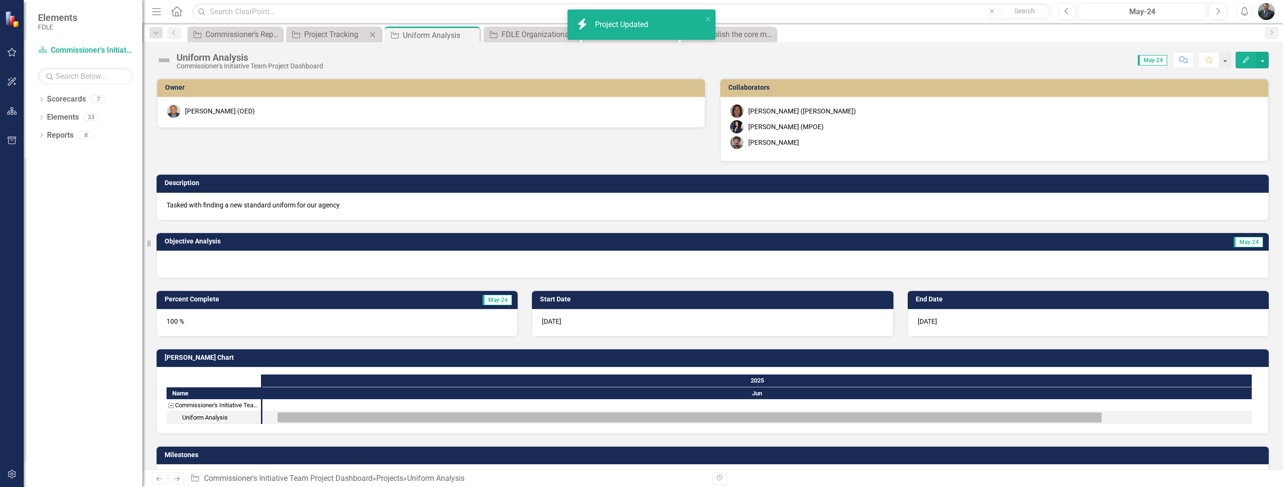
click at [335, 27] on div "Project Project Tracking Close" at bounding box center [333, 35] width 95 height 16
click at [332, 38] on div "Project Tracking" at bounding box center [335, 34] width 63 height 12
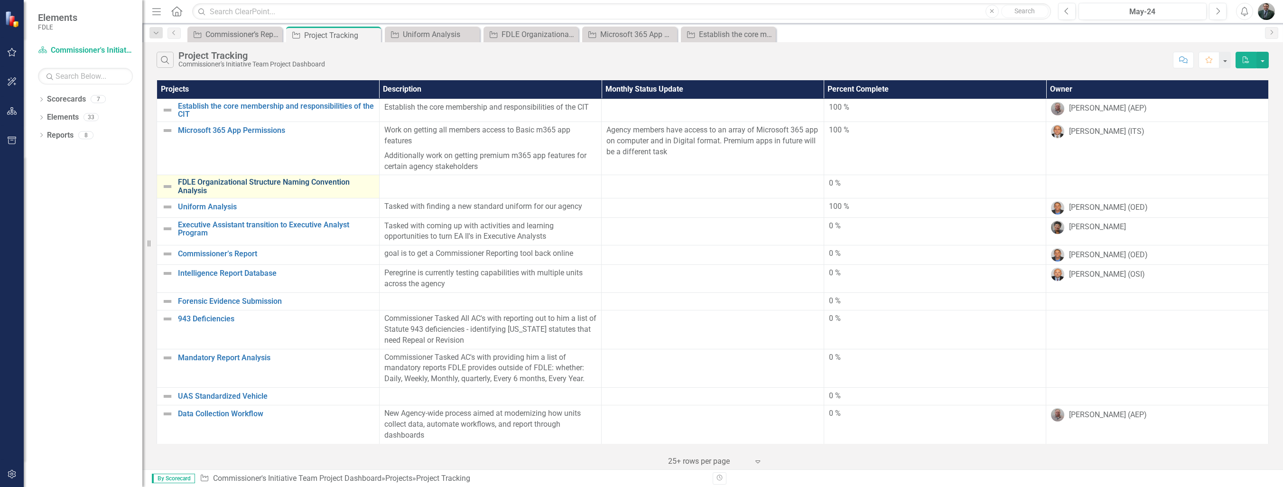
click at [335, 181] on link "FDLE Organizational Structure Naming Convention Analysis" at bounding box center [276, 186] width 196 height 17
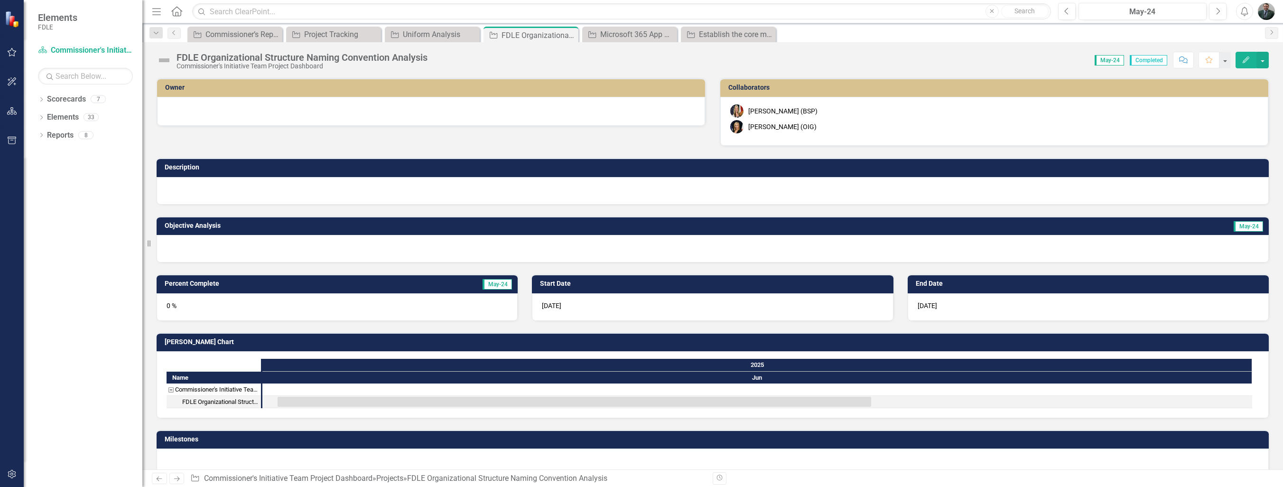
click at [1245, 58] on icon "Edit" at bounding box center [1246, 59] width 9 height 7
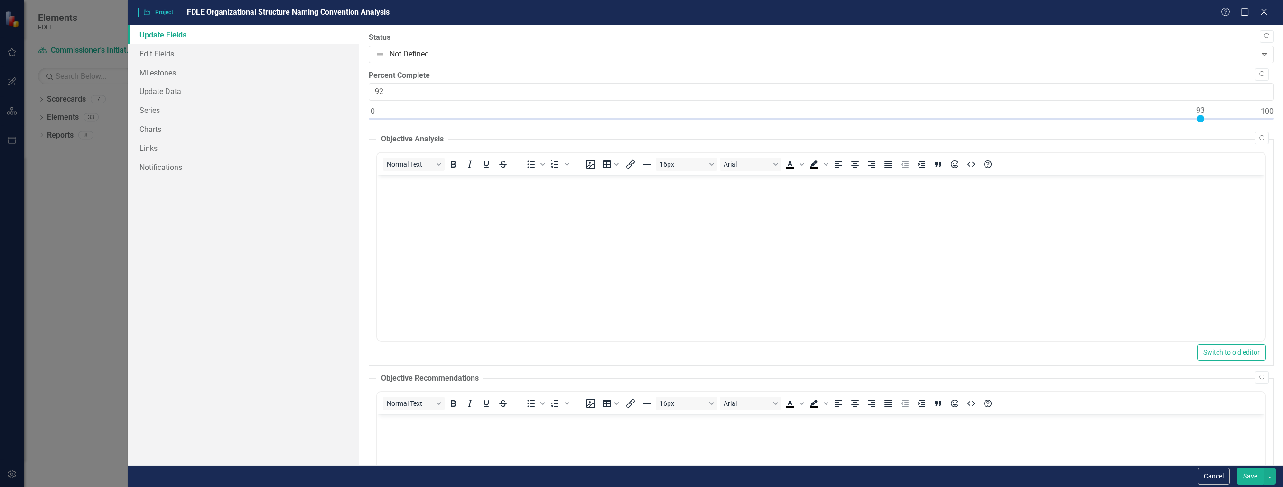
type input "100"
drag, startPoint x: 373, startPoint y: 116, endPoint x: 1279, endPoint y: 131, distance: 905.5
click at [1283, 108] on html "Elements FDLE Scorecard Commissioner's Initiative Team Project Dashboard Search…" at bounding box center [641, 243] width 1283 height 487
click at [1257, 479] on button "Save" at bounding box center [1250, 476] width 27 height 17
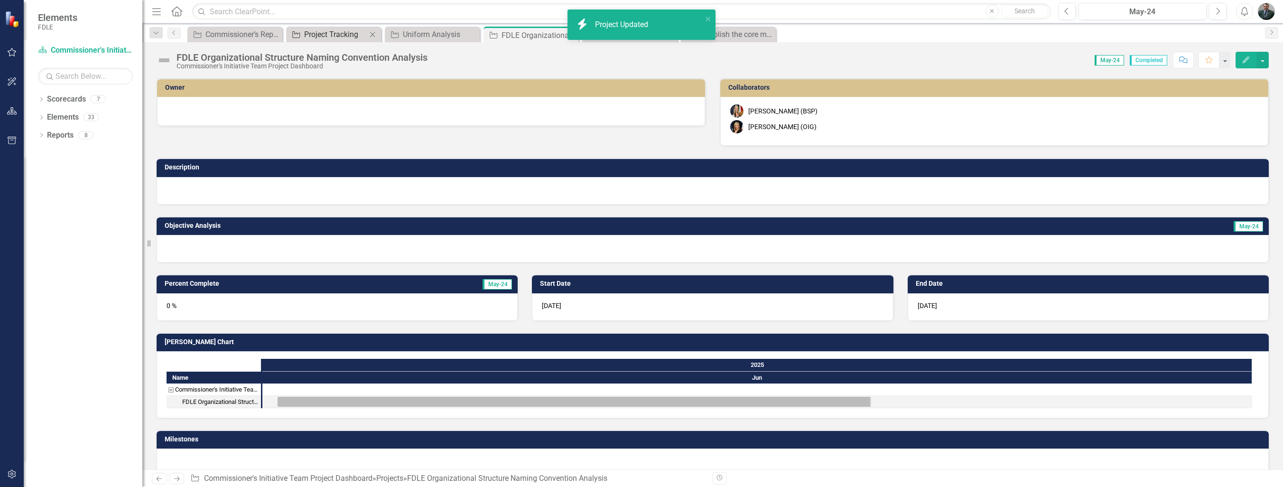
click at [342, 37] on div "Project Tracking" at bounding box center [335, 34] width 63 height 12
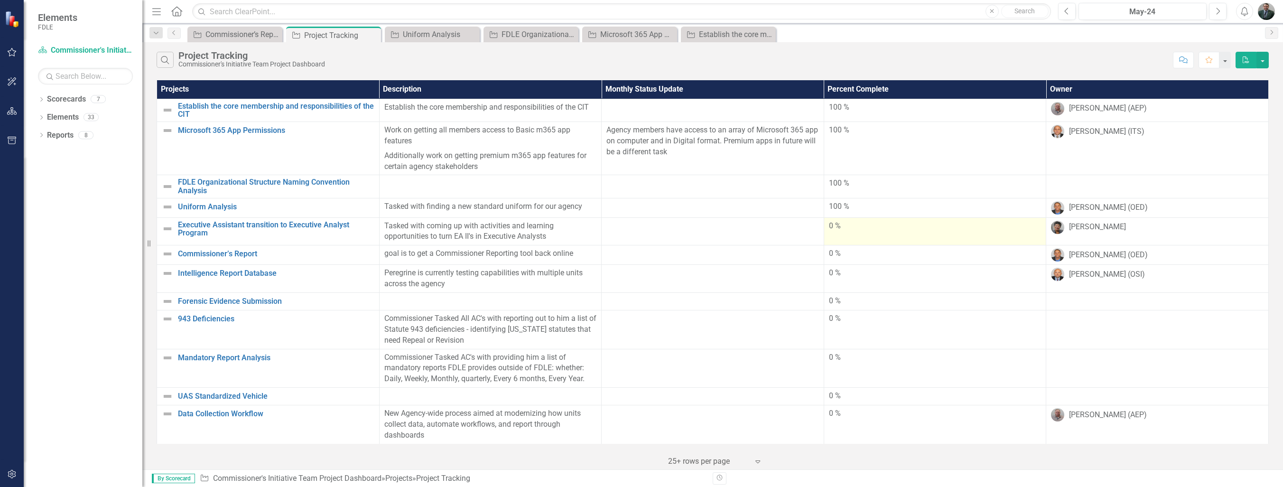
click at [886, 219] on td "0 %" at bounding box center [935, 231] width 223 height 28
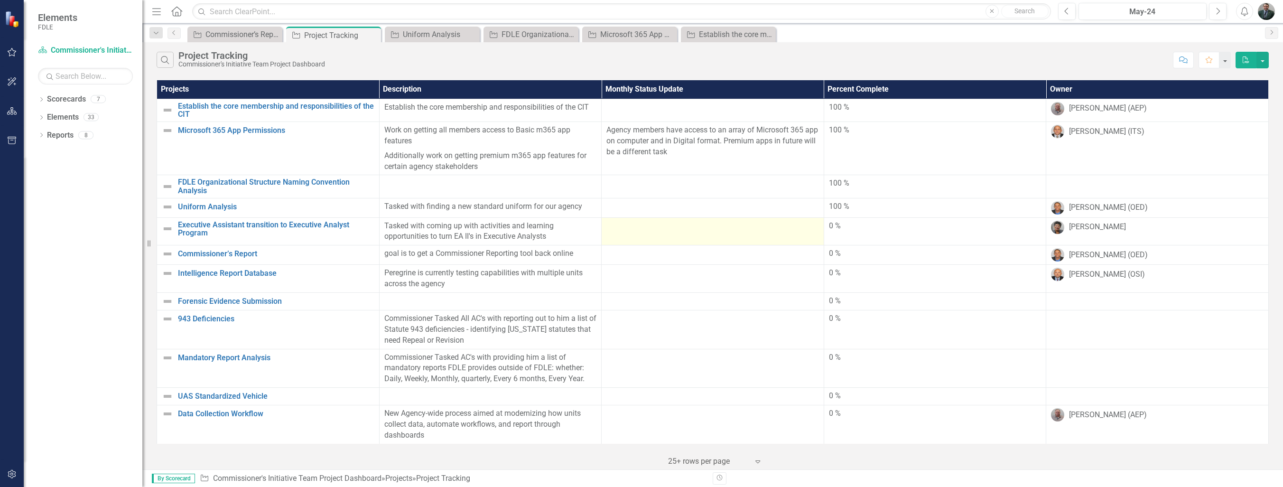
click at [822, 223] on td at bounding box center [713, 231] width 223 height 28
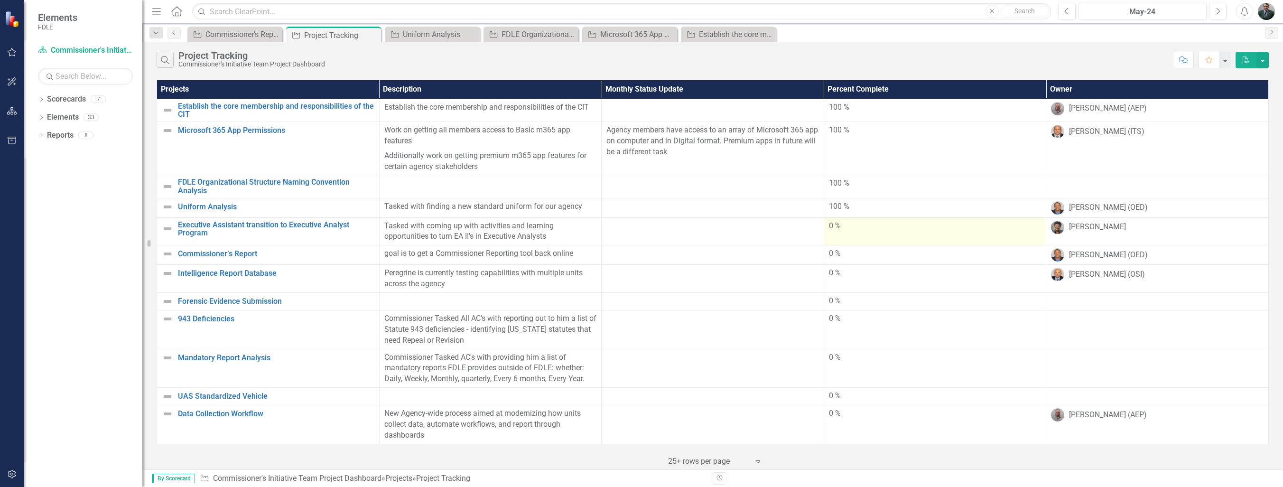
click at [833, 226] on div "0 %" at bounding box center [935, 226] width 213 height 11
click at [870, 233] on td "0 %" at bounding box center [935, 231] width 223 height 28
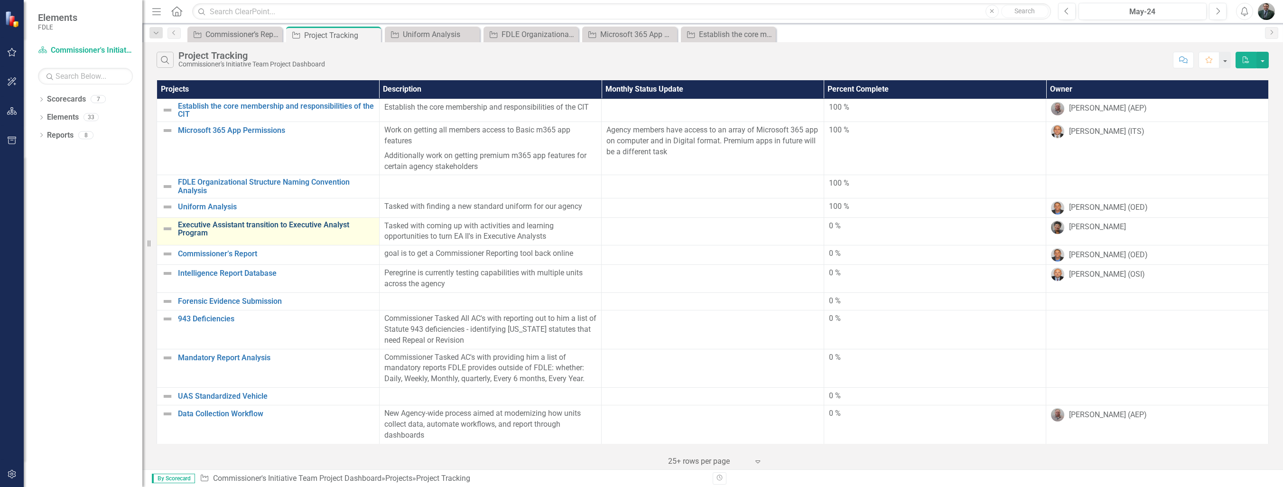
click at [316, 229] on link "Executive Assistant transition to Executive Analyst Program" at bounding box center [276, 229] width 196 height 17
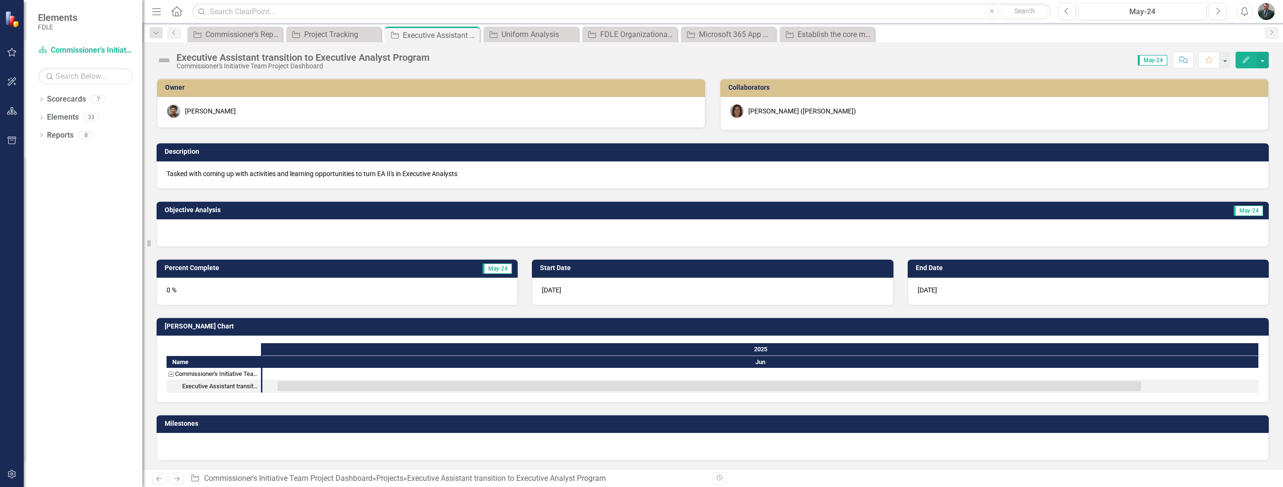
click at [1248, 57] on icon "Edit" at bounding box center [1246, 59] width 9 height 7
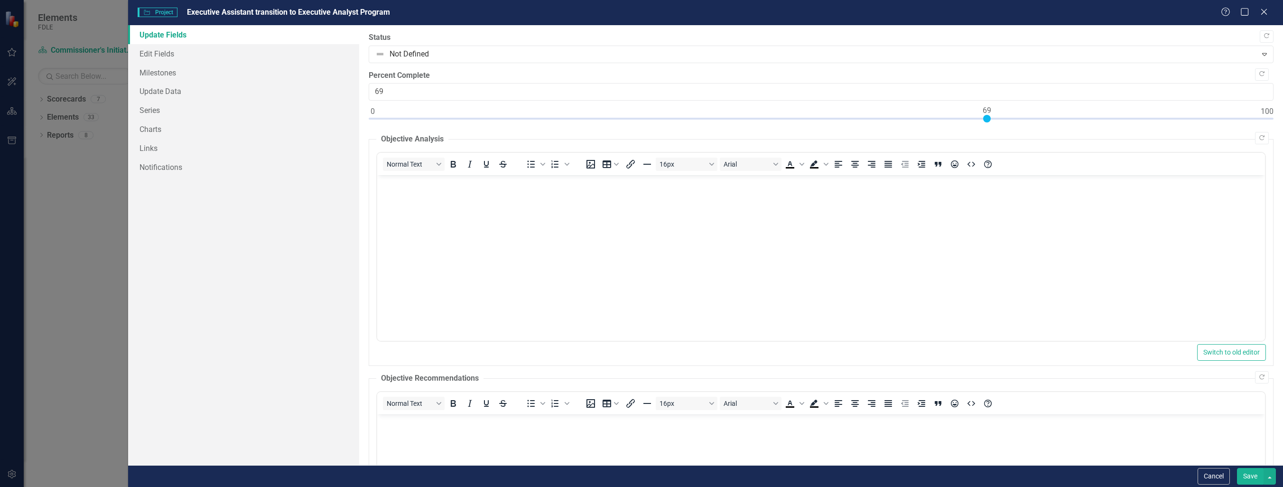
type input "70"
drag, startPoint x: 371, startPoint y: 118, endPoint x: 995, endPoint y: 121, distance: 624.0
click at [995, 121] on div at bounding box center [996, 119] width 8 height 8
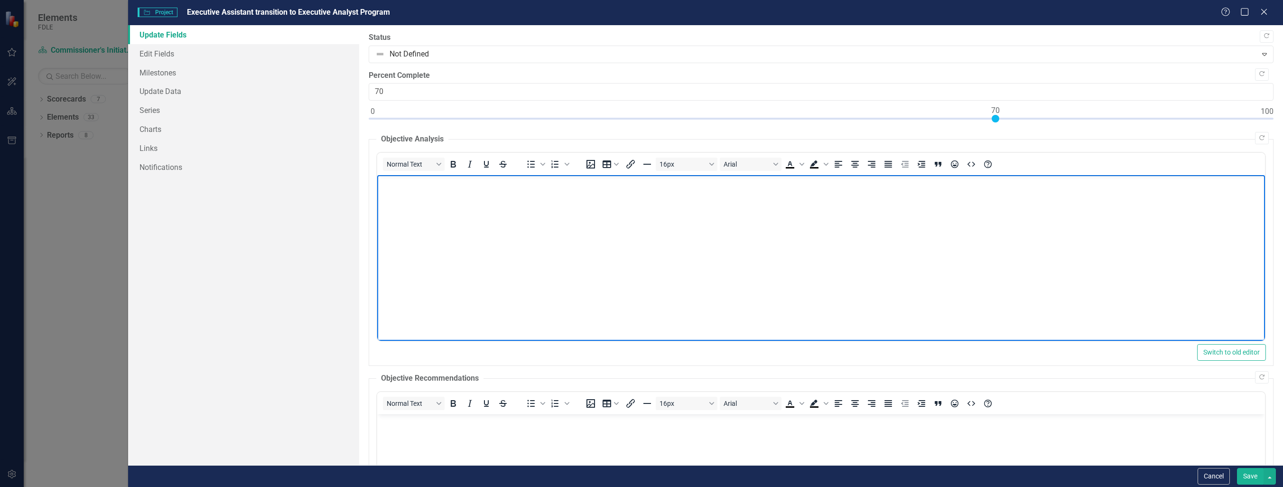
click at [637, 210] on body "Rich Text Area. Press ALT-0 for help." at bounding box center [821, 246] width 888 height 142
click at [687, 184] on p "FDLE Executive assistants inside of the Commissioner Office, have been task wit…" at bounding box center [821, 182] width 883 height 11
click at [937, 183] on p "FDLE Executive assistants inside of the Commissioner Office, have been task wit…" at bounding box center [821, 182] width 883 height 11
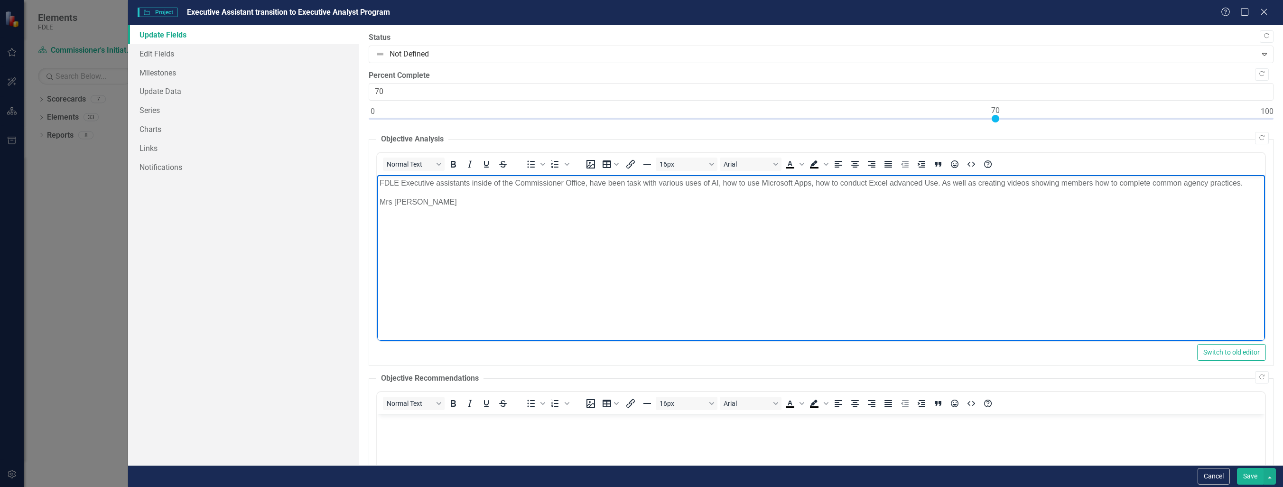
click at [393, 202] on p "Mrs Eva" at bounding box center [821, 201] width 883 height 11
click at [417, 204] on p "Mrs. Eva" at bounding box center [821, 201] width 883 height 11
click at [712, 202] on p "Mrs. Eva will be going over in the coming weeks. How to do open source research…" at bounding box center [821, 201] width 883 height 11
click at [923, 202] on p "Mrs. Eva will be going over in the coming weeks. How to do open source research…" at bounding box center [821, 201] width 883 height 11
click at [920, 203] on p "Mrs. Eva will be going over in the coming weeks. How to do open source research…" at bounding box center [821, 201] width 883 height 11
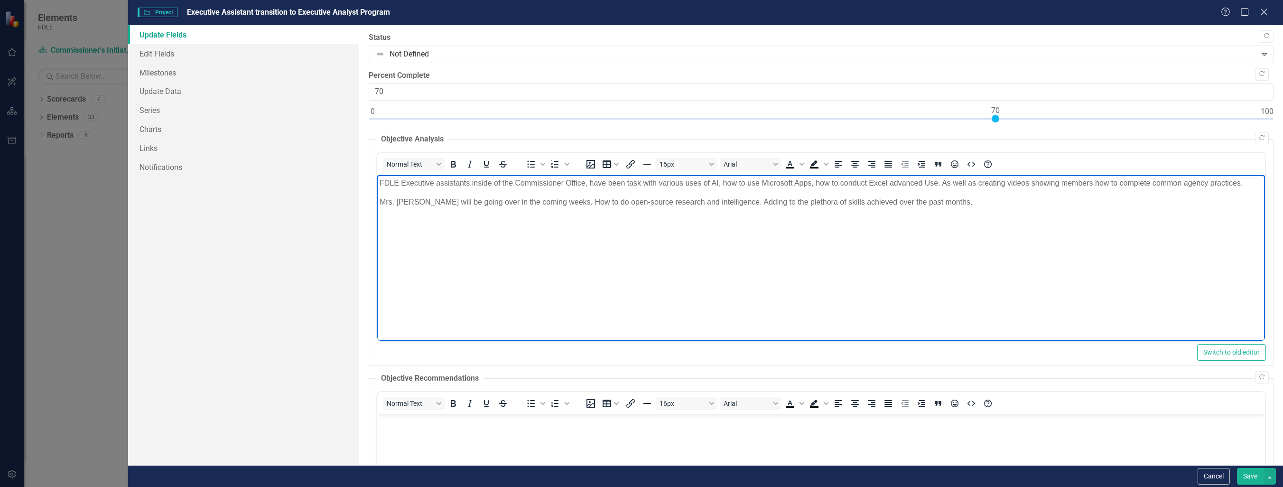
drag, startPoint x: 675, startPoint y: 202, endPoint x: 675, endPoint y: 216, distance: 14.2
click at [675, 203] on p "Mrs. Eva will be going over in the coming weeks. How to do open-source research…" at bounding box center [821, 201] width 883 height 11
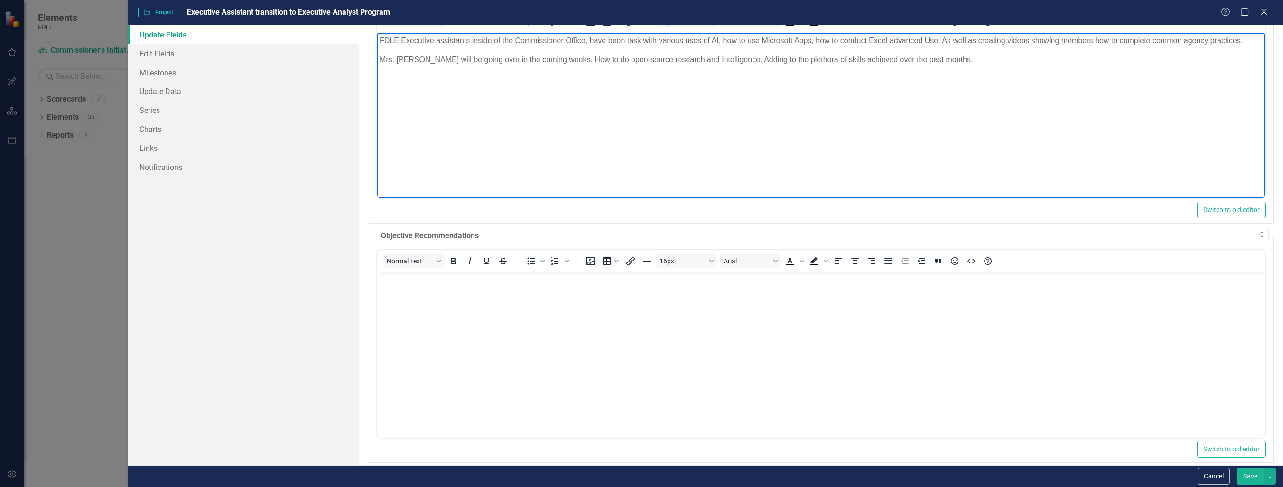
scroll to position [190, 0]
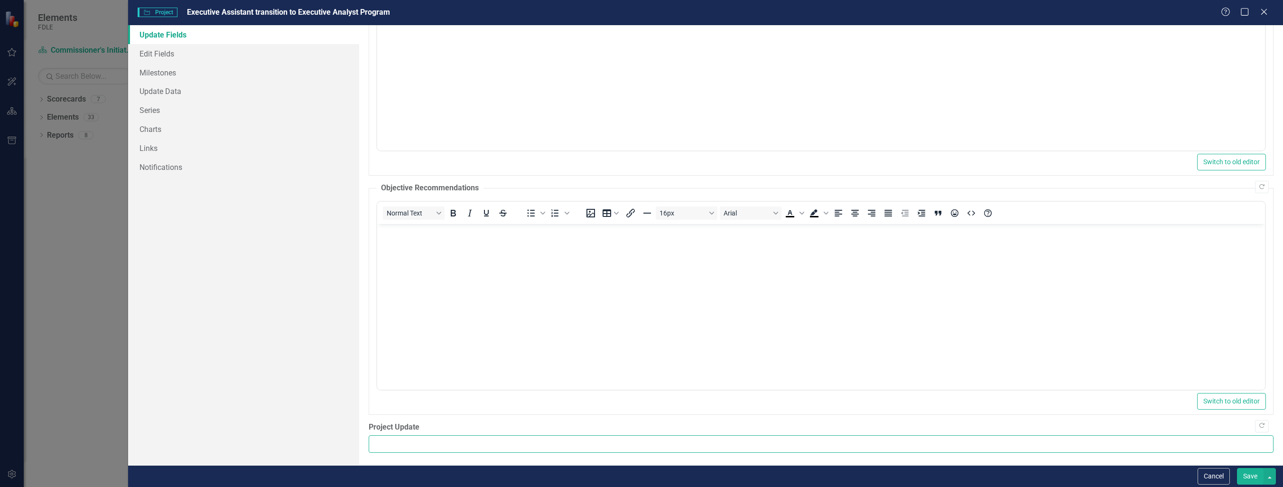
click at [1171, 443] on input "Project Update" at bounding box center [821, 444] width 905 height 18
click at [1251, 479] on button "Save" at bounding box center [1250, 476] width 27 height 17
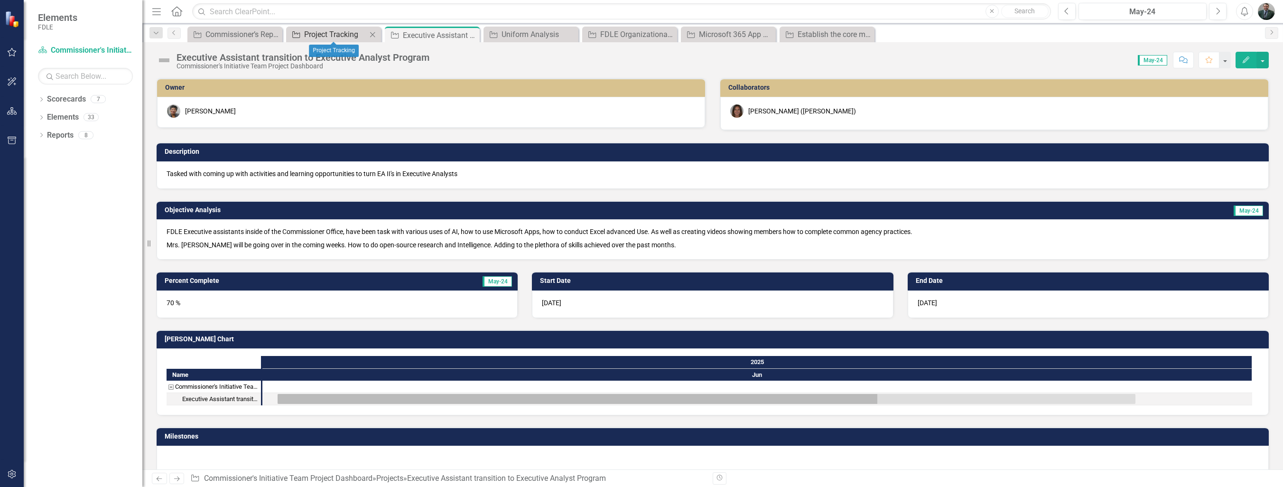
click at [352, 35] on div "Project Tracking" at bounding box center [335, 34] width 63 height 12
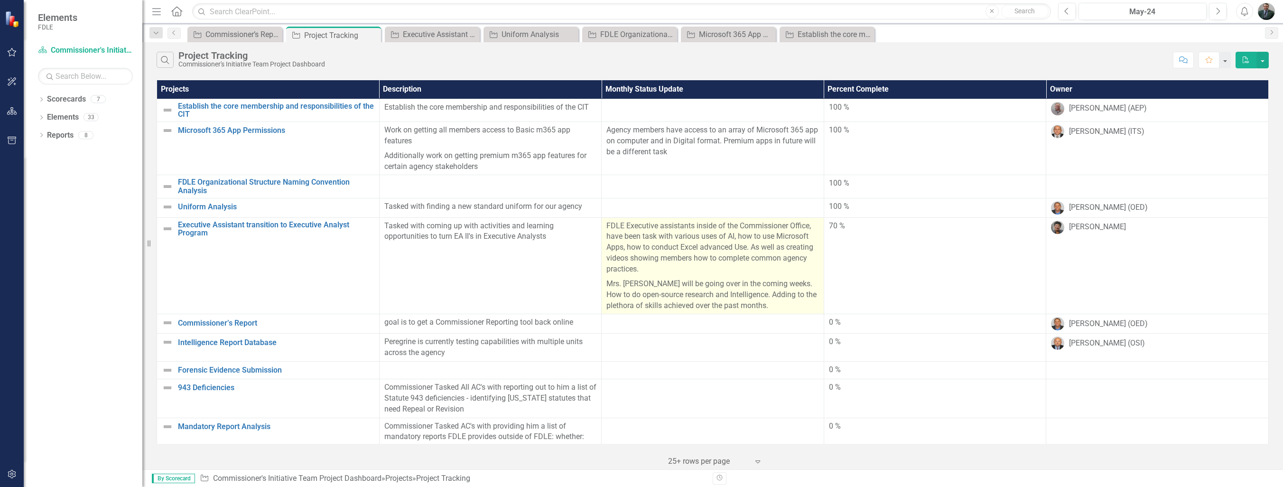
scroll to position [102, 0]
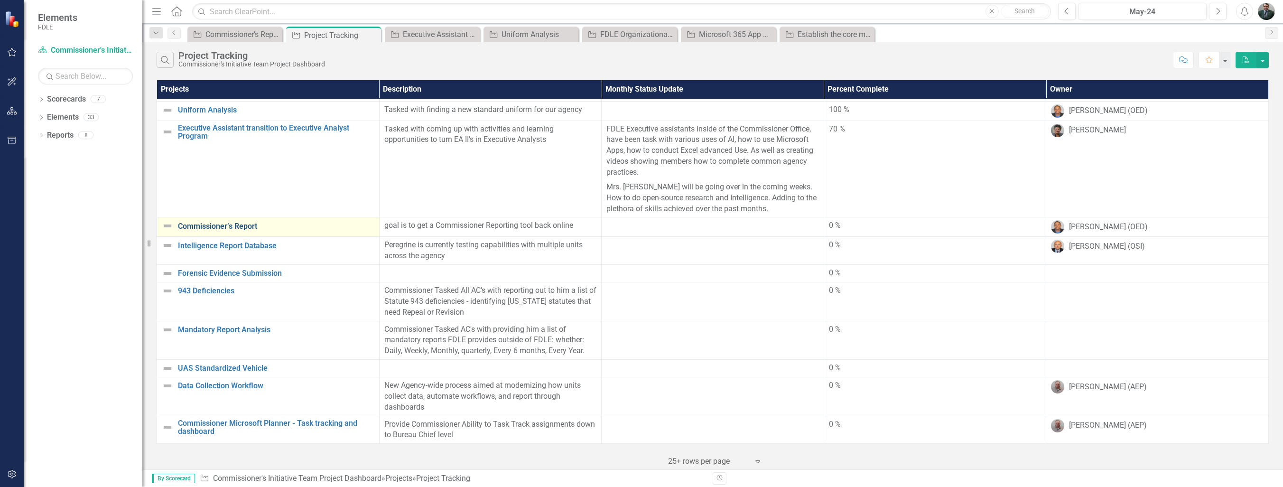
click at [239, 222] on link "Commissioner’s Report" at bounding box center [276, 226] width 196 height 9
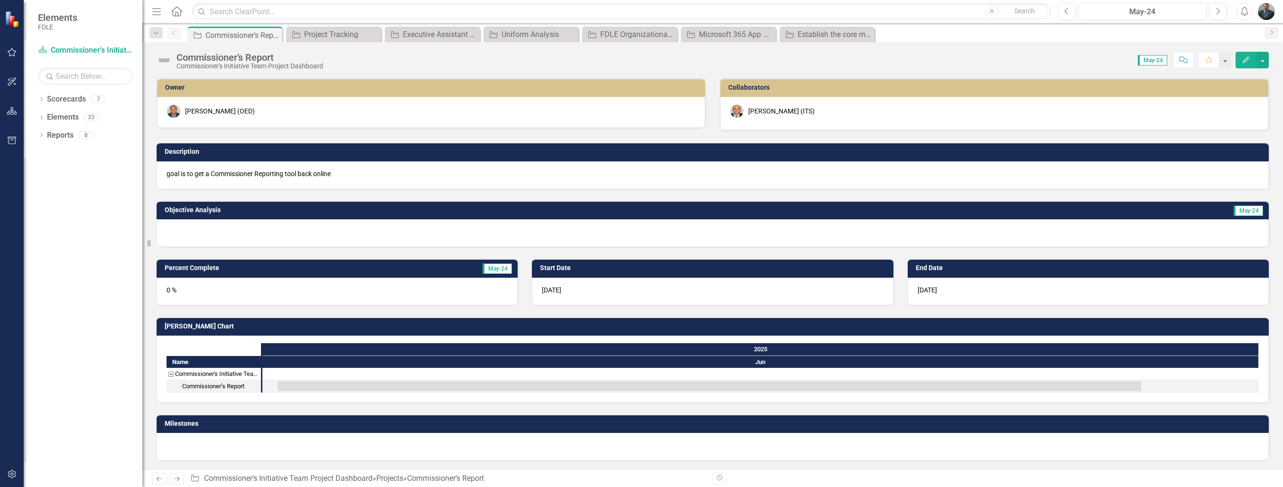
click at [1241, 58] on button "Edit" at bounding box center [1246, 60] width 21 height 17
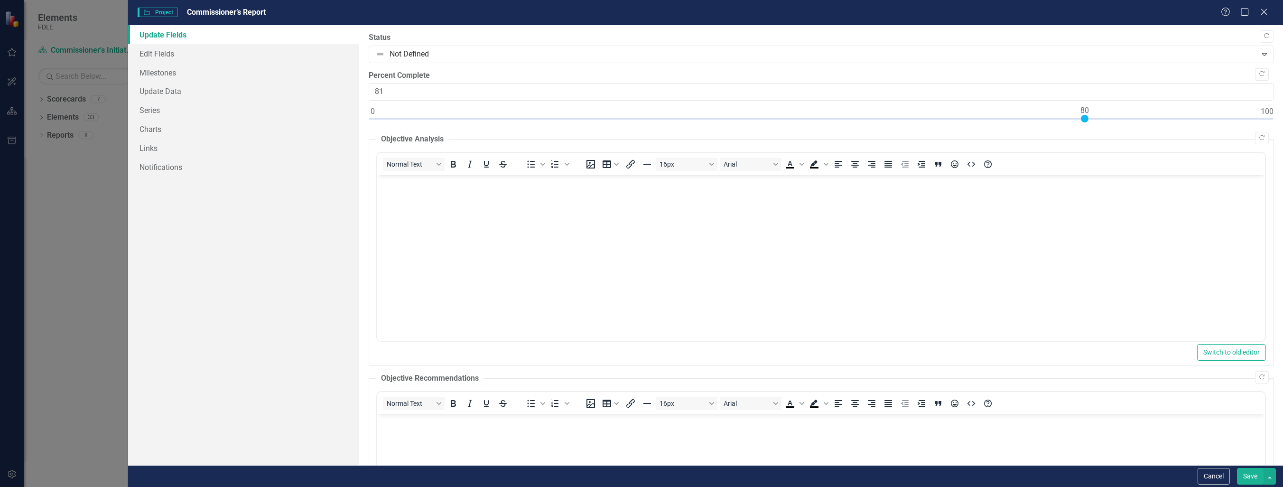
type input "80"
drag, startPoint x: 372, startPoint y: 118, endPoint x: 1087, endPoint y: 125, distance: 715.6
click at [1087, 125] on div at bounding box center [821, 121] width 905 height 12
click at [673, 203] on body "Rich Text Area. Press ALT-0 for help." at bounding box center [821, 246] width 888 height 142
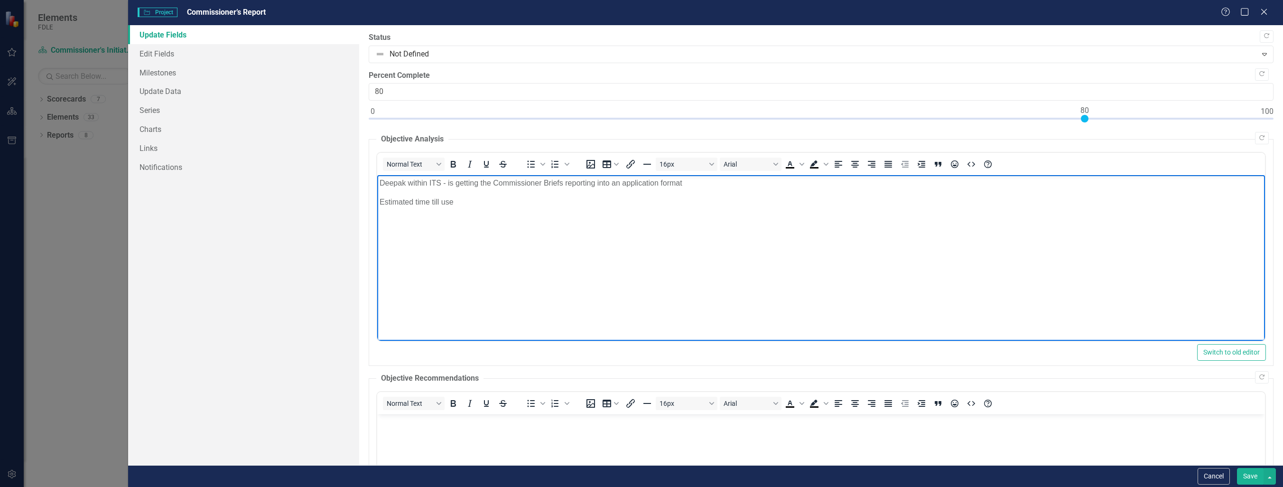
click at [530, 213] on body "Deepak within ITS - is getting the Commissioner Briefs reporting into an applic…" at bounding box center [821, 246] width 888 height 142
click at [1249, 475] on button "Save" at bounding box center [1250, 476] width 27 height 17
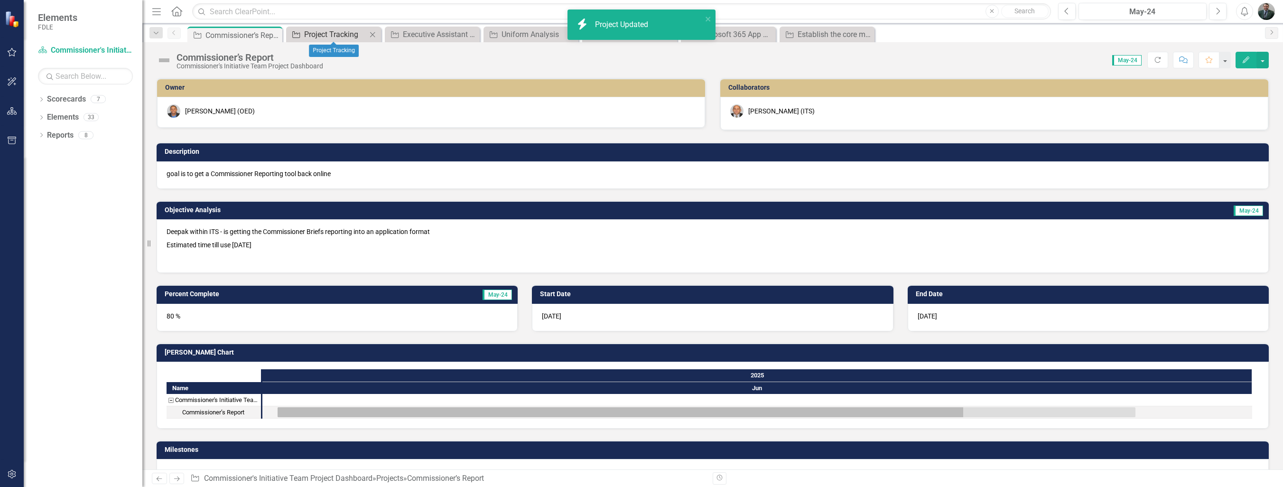
click at [324, 36] on div "Project Tracking" at bounding box center [335, 34] width 63 height 12
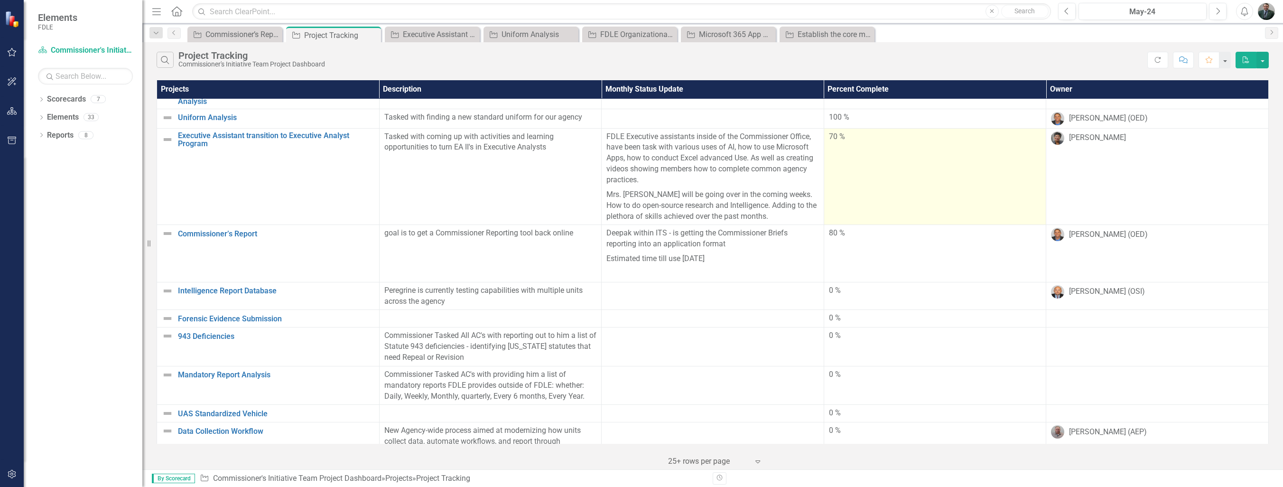
scroll to position [139, 0]
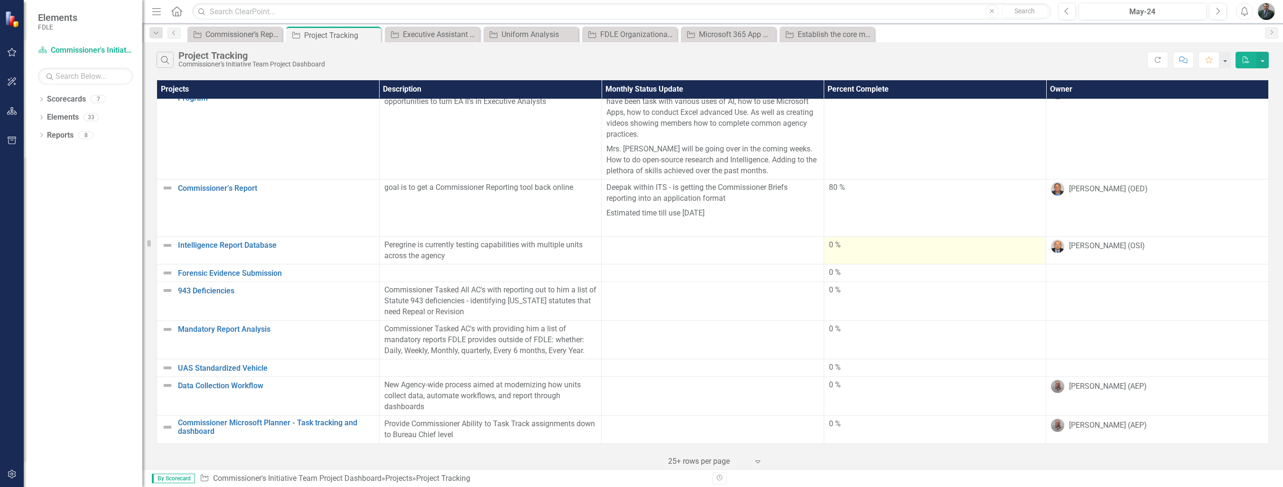
click at [894, 247] on td "0 %" at bounding box center [935, 250] width 223 height 28
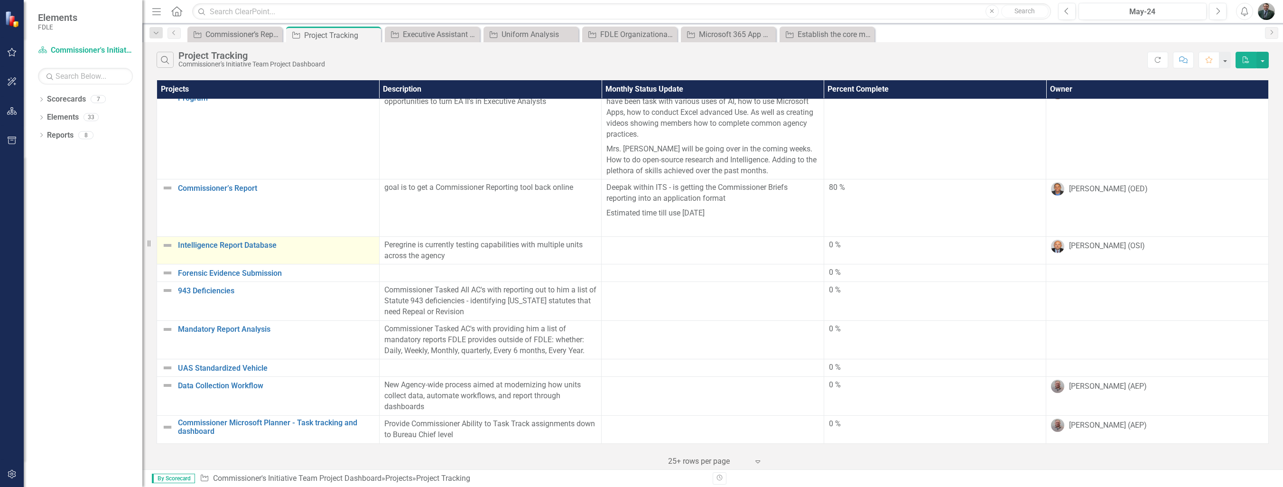
click at [251, 245] on div "Intelligence Report Database" at bounding box center [268, 245] width 213 height 11
click at [255, 241] on link "Intelligence Report Database" at bounding box center [276, 245] width 196 height 9
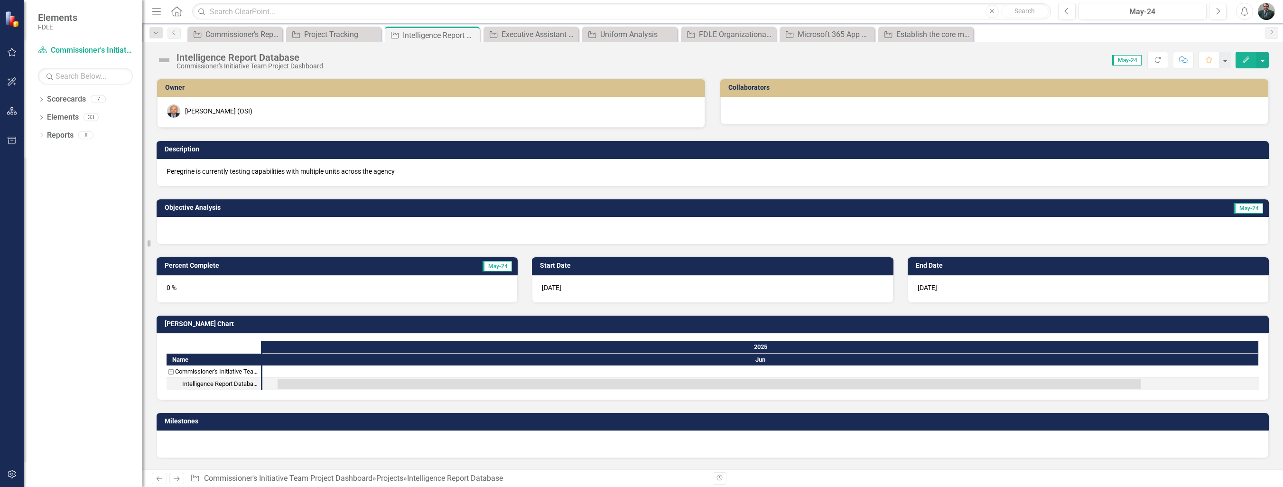
click at [1245, 61] on icon "button" at bounding box center [1246, 59] width 7 height 7
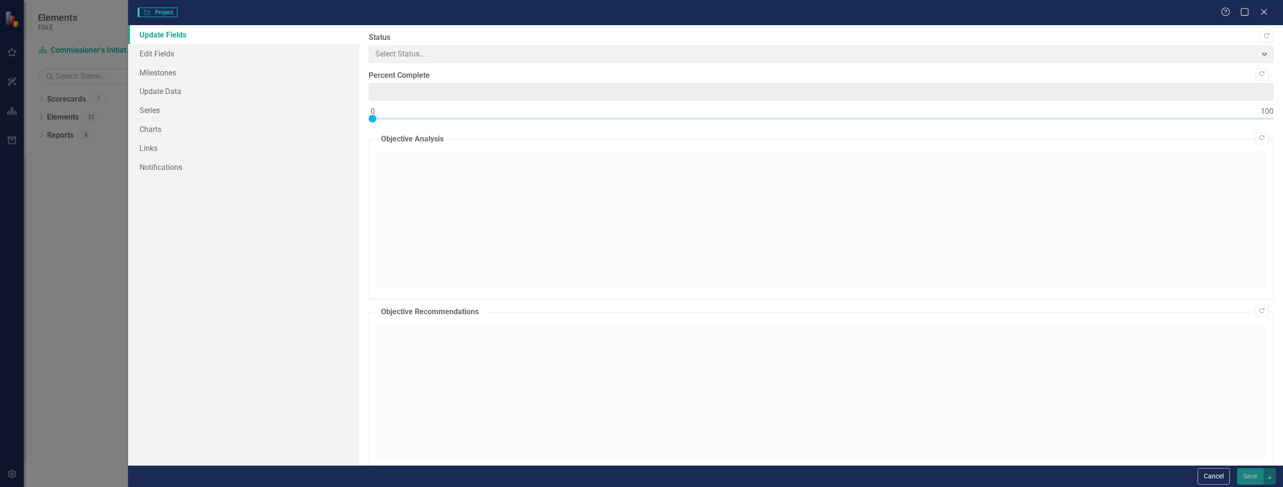
type input "0"
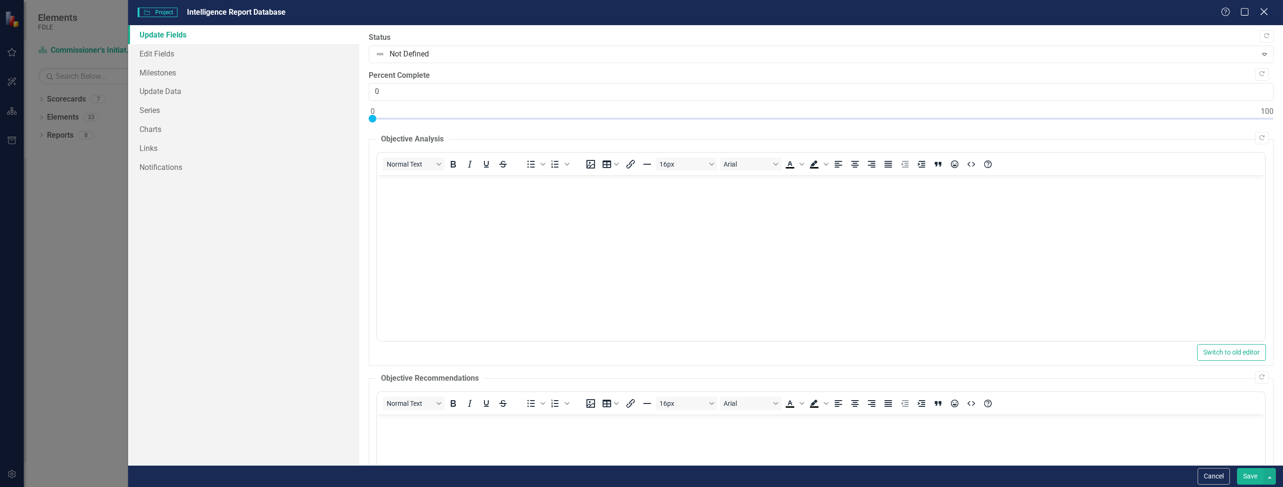
click at [1263, 8] on icon "Close" at bounding box center [1264, 11] width 12 height 9
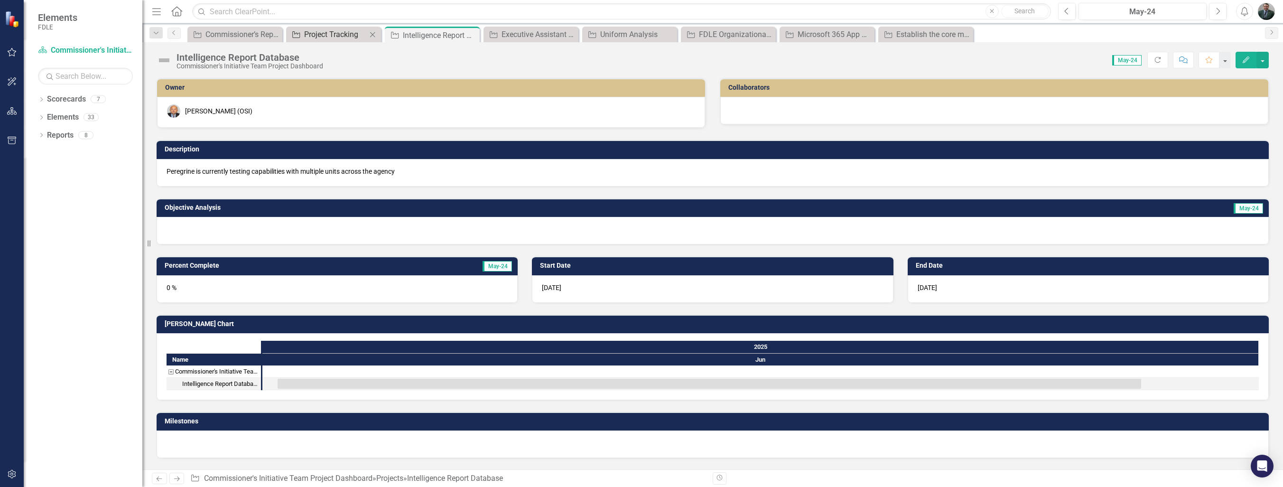
click at [331, 37] on div "Project Tracking" at bounding box center [335, 34] width 63 height 12
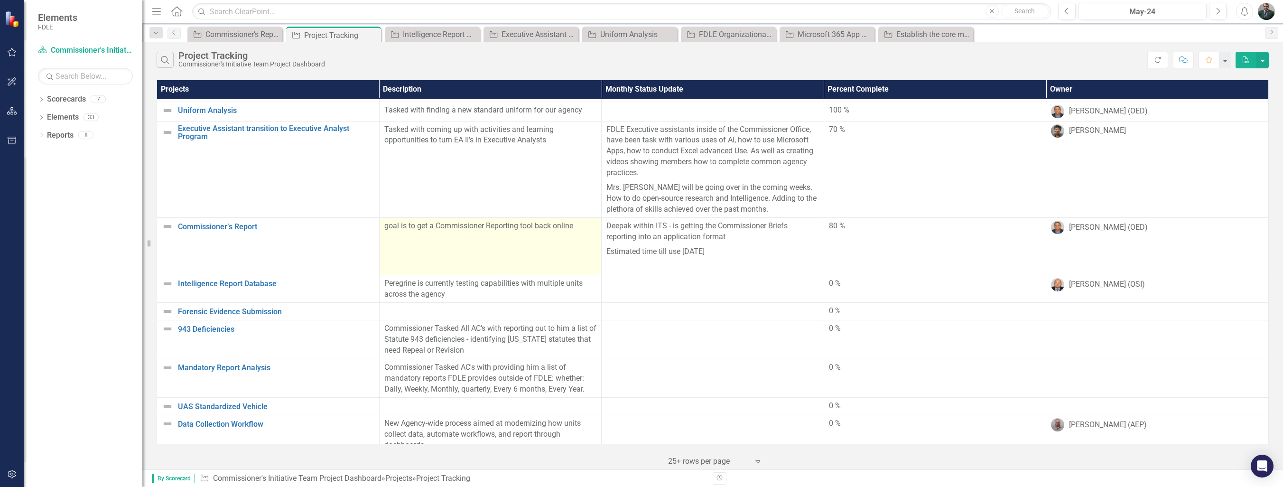
scroll to position [139, 0]
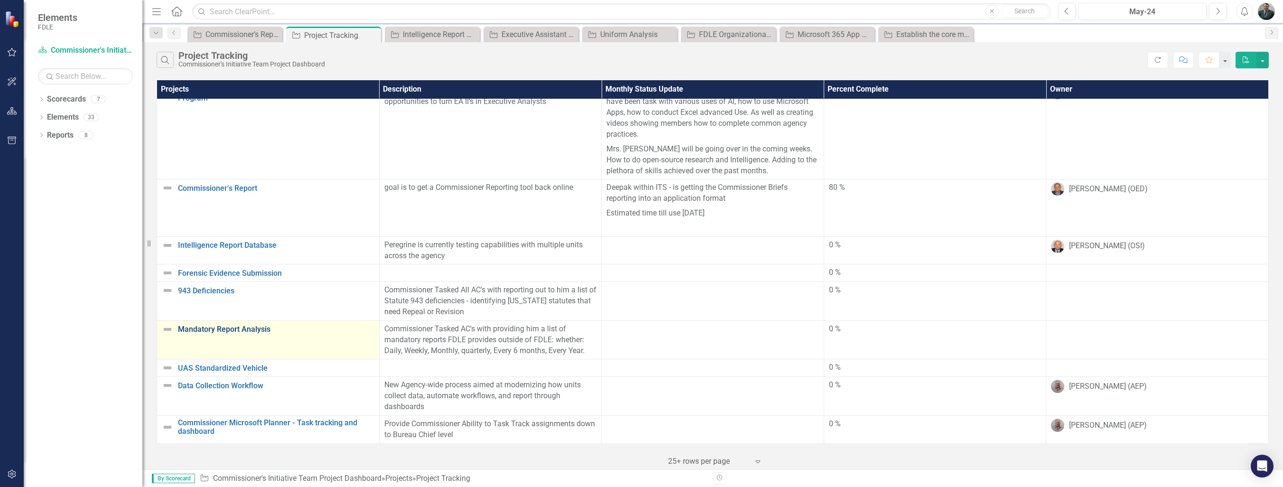
click at [251, 325] on link "Mandatory Report Analysis" at bounding box center [276, 329] width 196 height 9
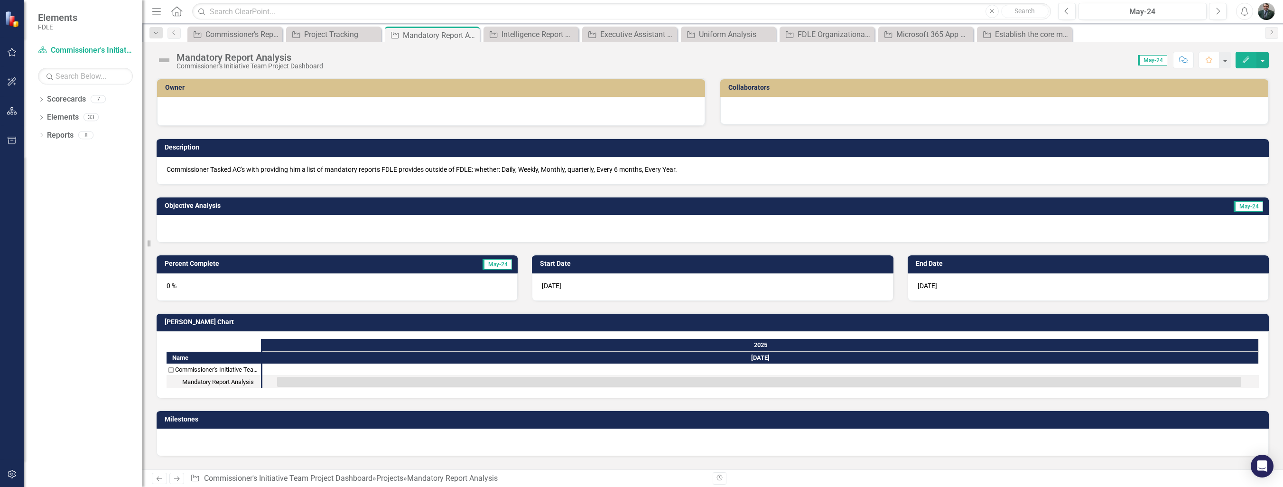
click at [1249, 57] on icon "Edit" at bounding box center [1246, 59] width 9 height 7
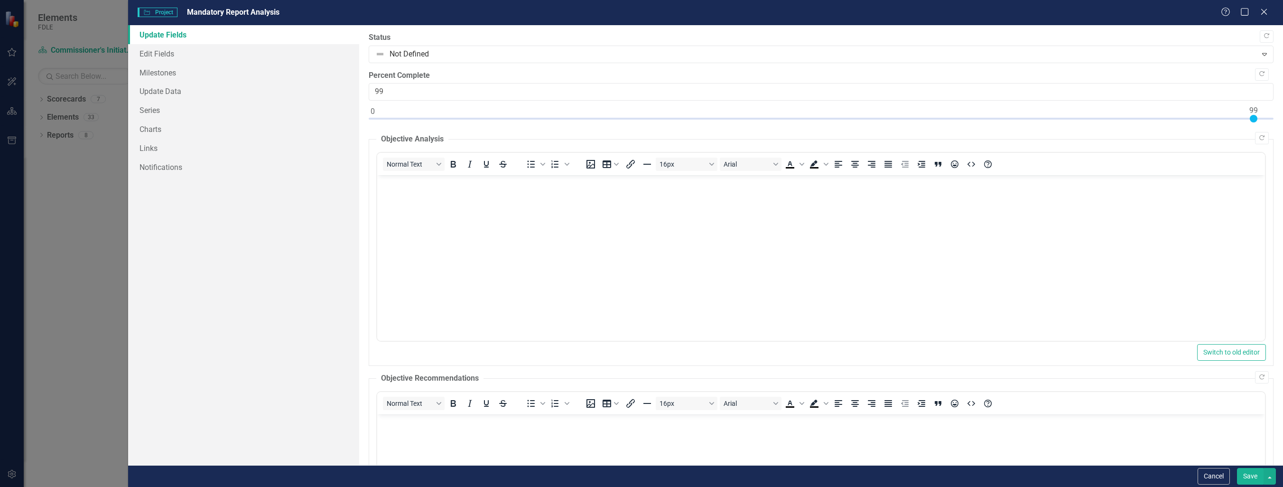
type input "100"
drag, startPoint x: 400, startPoint y: 115, endPoint x: 1239, endPoint y: 140, distance: 838.4
click at [1283, 111] on html "Elements FDLE Scorecard Commissioner's Initiative Team Project Dashboard Search…" at bounding box center [641, 243] width 1283 height 487
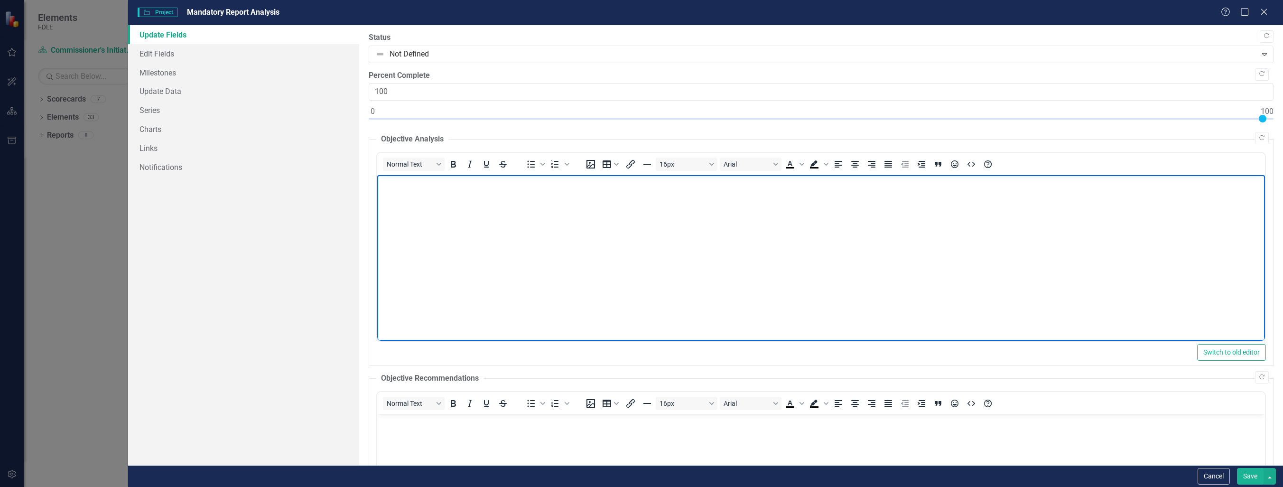
click at [929, 212] on body "Rich Text Area. Press ALT-0 for help." at bounding box center [821, 246] width 888 height 142
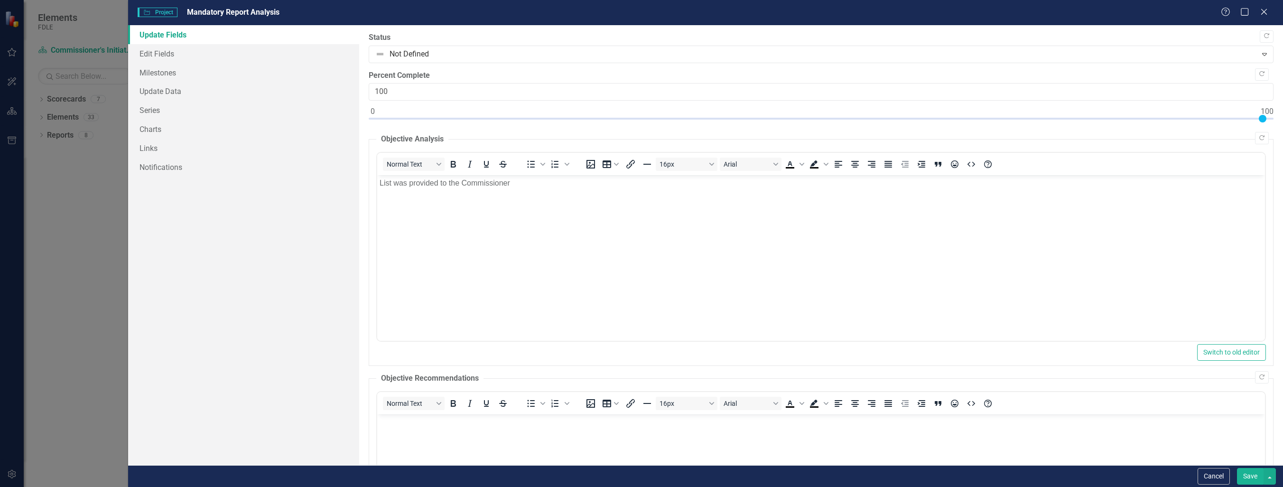
click at [1256, 477] on button "Save" at bounding box center [1250, 476] width 27 height 17
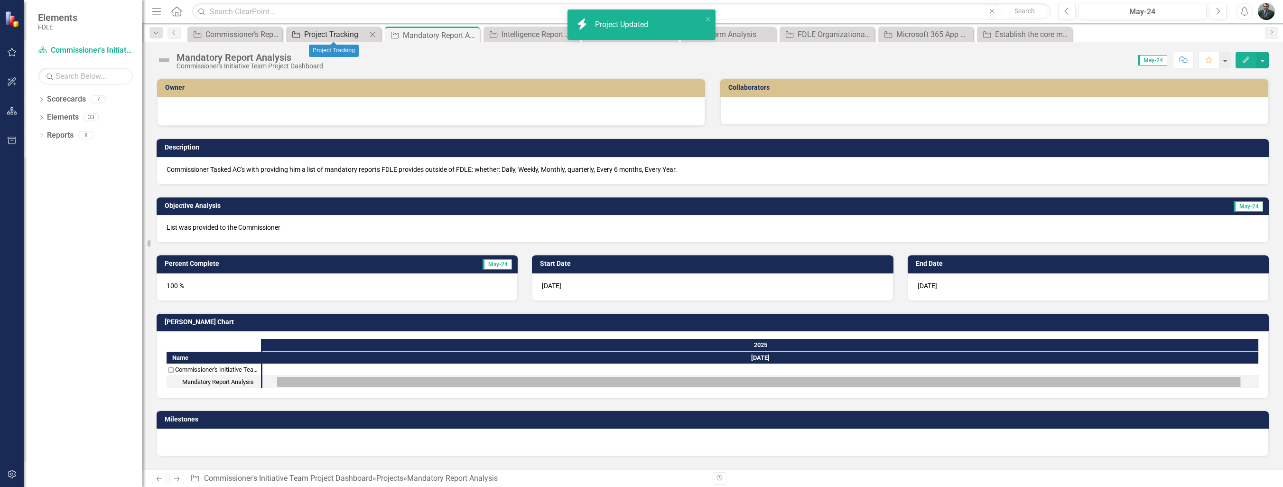
click at [321, 33] on div "Project Tracking" at bounding box center [335, 34] width 63 height 12
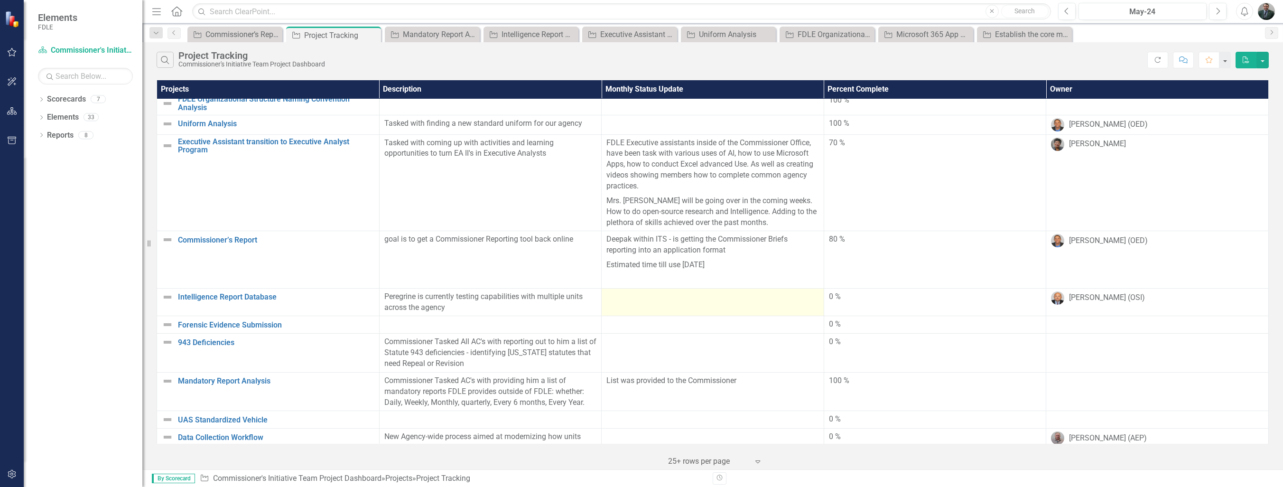
scroll to position [139, 0]
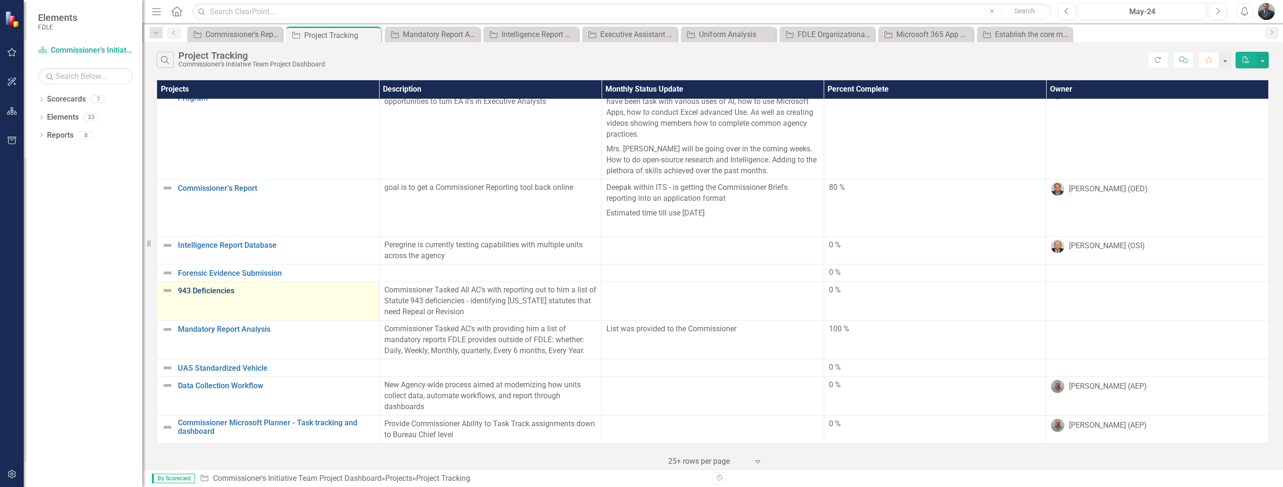
click at [218, 287] on link "943 Deficiencies" at bounding box center [276, 291] width 196 height 9
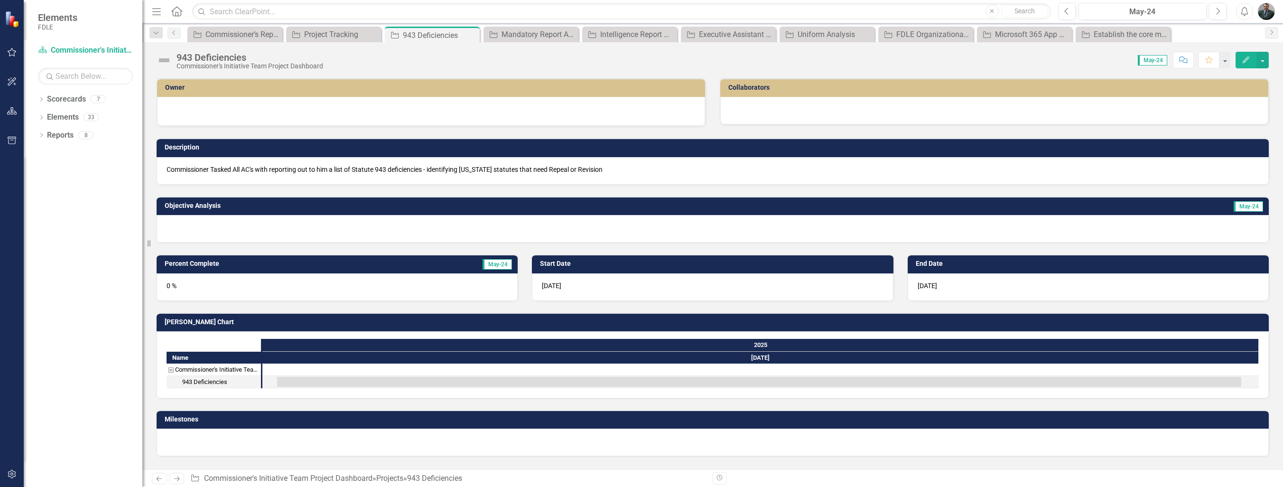
click at [1245, 58] on icon "Edit" at bounding box center [1246, 59] width 9 height 7
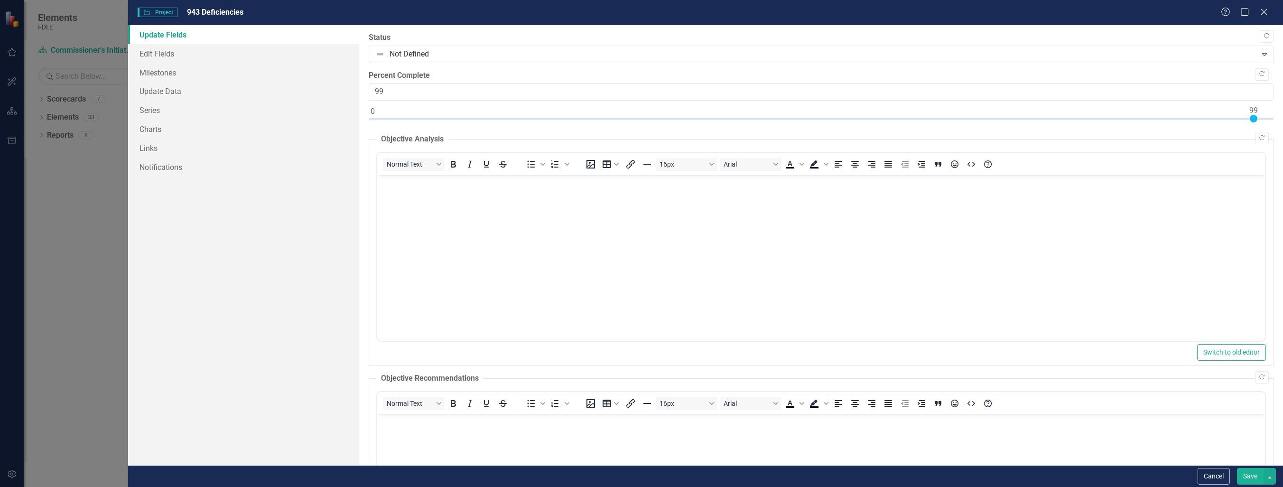
type input "100"
drag, startPoint x: 371, startPoint y: 119, endPoint x: 1276, endPoint y: 112, distance: 904.5
click at [1276, 112] on div ""Update" fields in ClearPoint are the fields that change from reporting period …" at bounding box center [821, 245] width 924 height 440
click at [457, 212] on body "Rich Text Area. Press ALT-0 for help." at bounding box center [821, 246] width 888 height 142
click at [1259, 475] on button "Save" at bounding box center [1250, 476] width 27 height 17
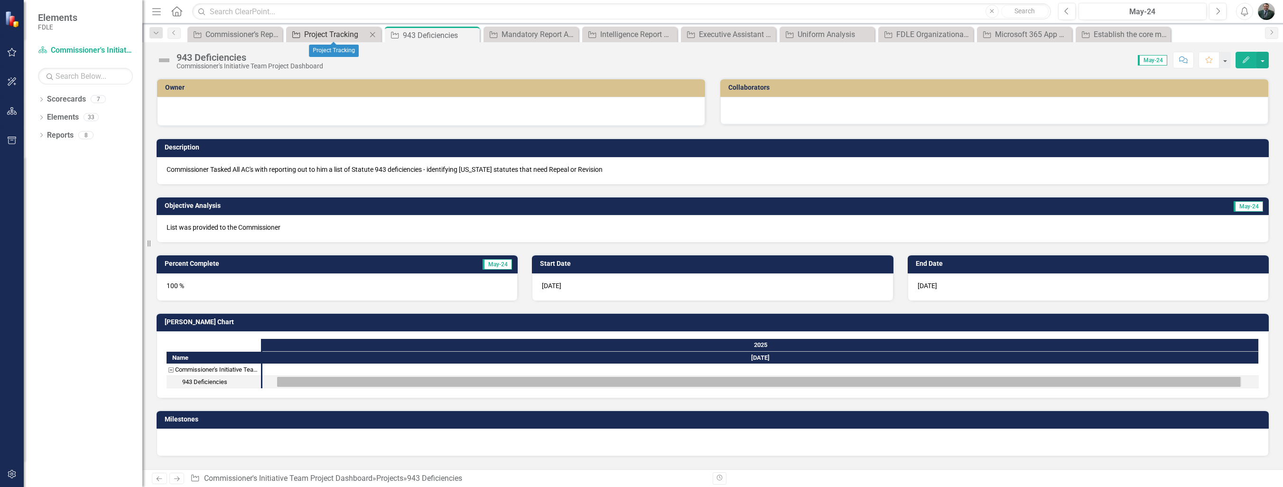
click at [315, 39] on div "Project Tracking" at bounding box center [335, 34] width 63 height 12
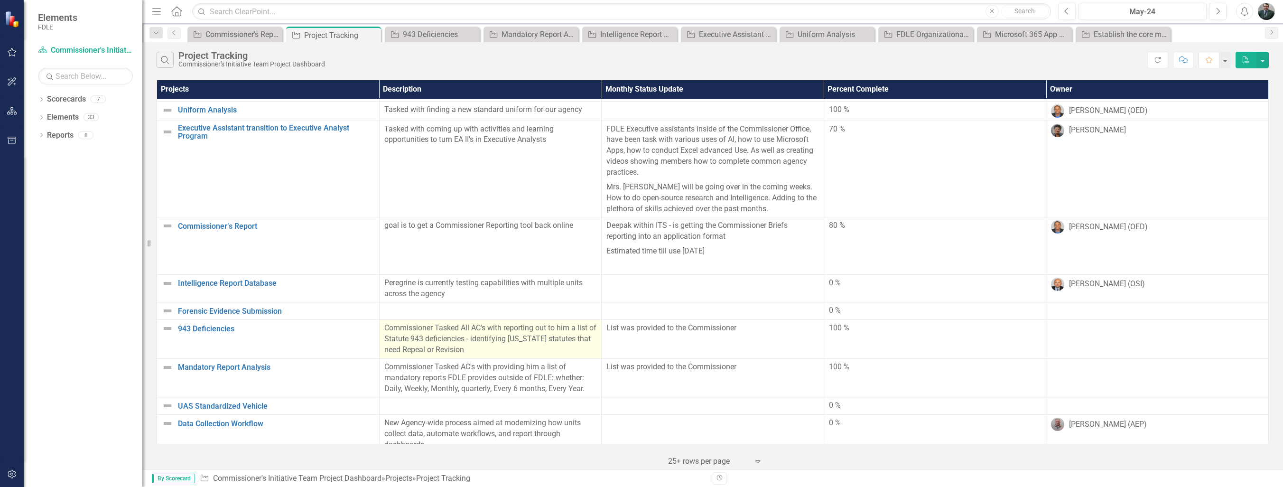
scroll to position [139, 0]
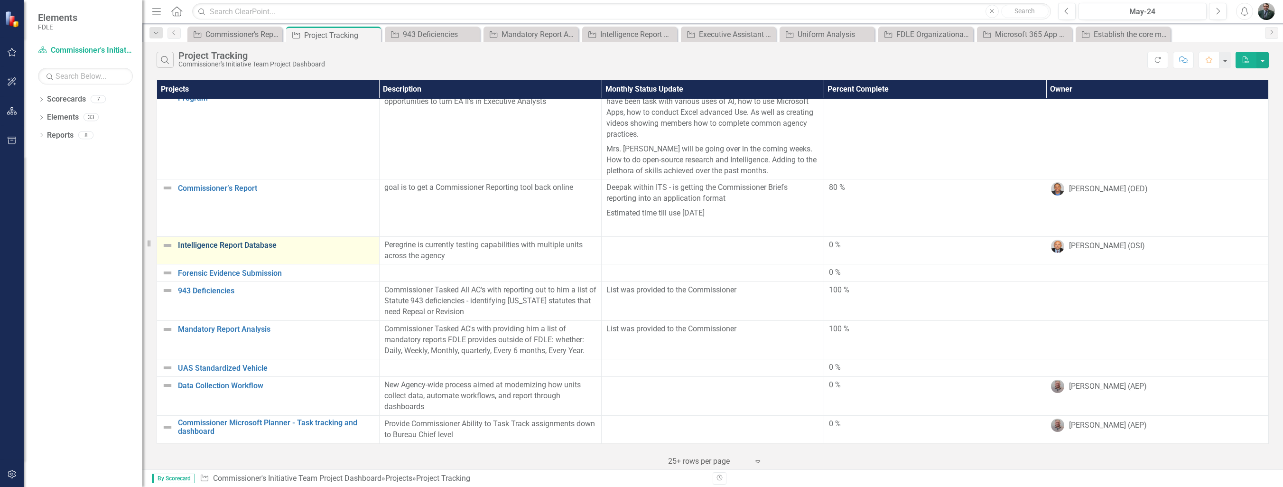
click at [236, 241] on link "Intelligence Report Database" at bounding box center [276, 245] width 196 height 9
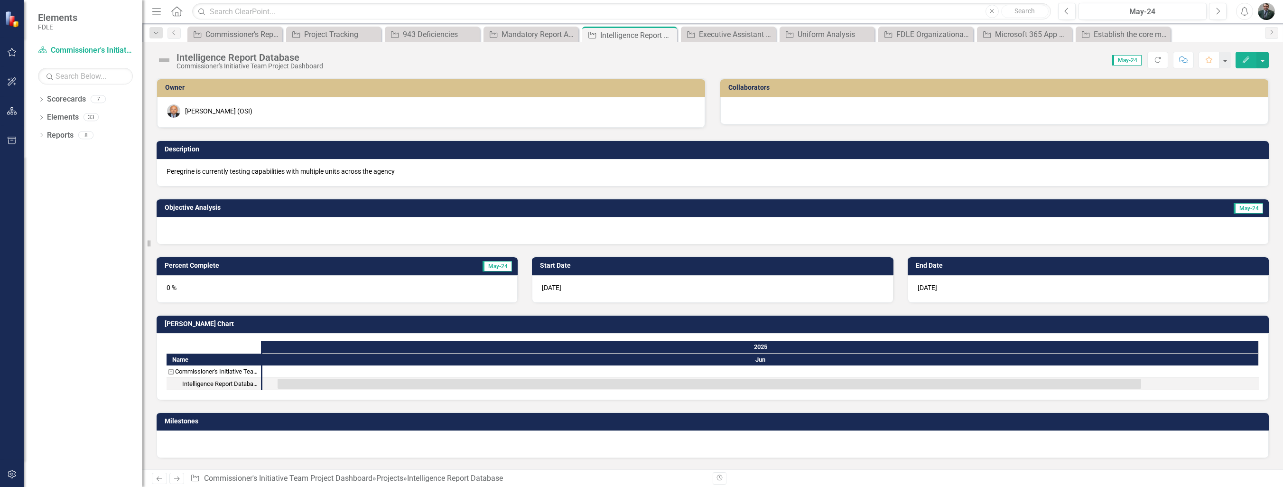
click at [1248, 59] on icon "Edit" at bounding box center [1246, 59] width 9 height 7
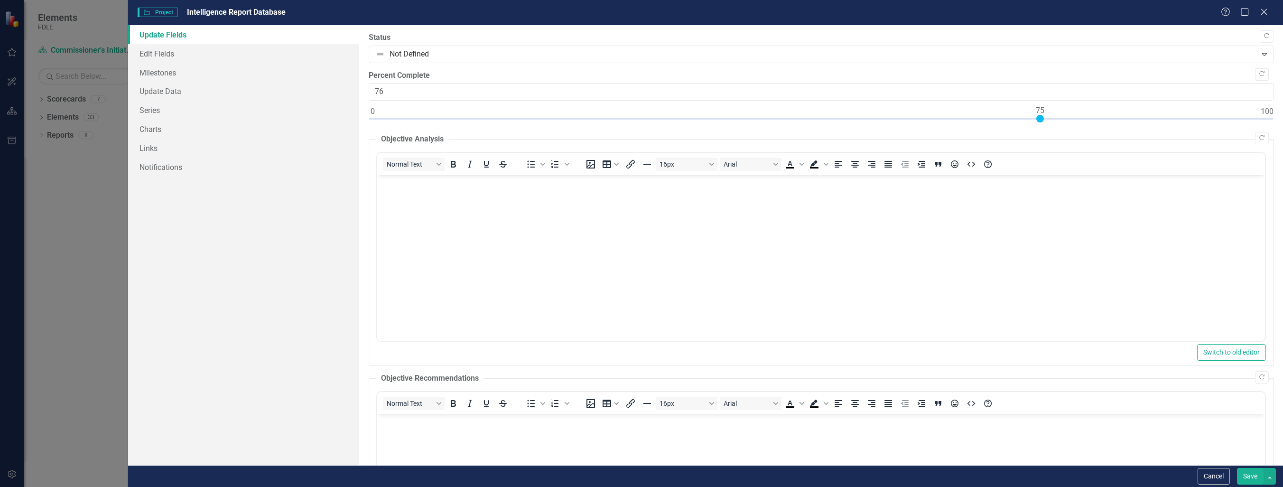
type input "75"
drag, startPoint x: 372, startPoint y: 116, endPoint x: 1042, endPoint y: 119, distance: 670.0
click at [1042, 119] on div at bounding box center [1040, 119] width 8 height 8
click at [753, 195] on body "Rich Text Area. Press ALT-0 for help." at bounding box center [821, 246] width 888 height 142
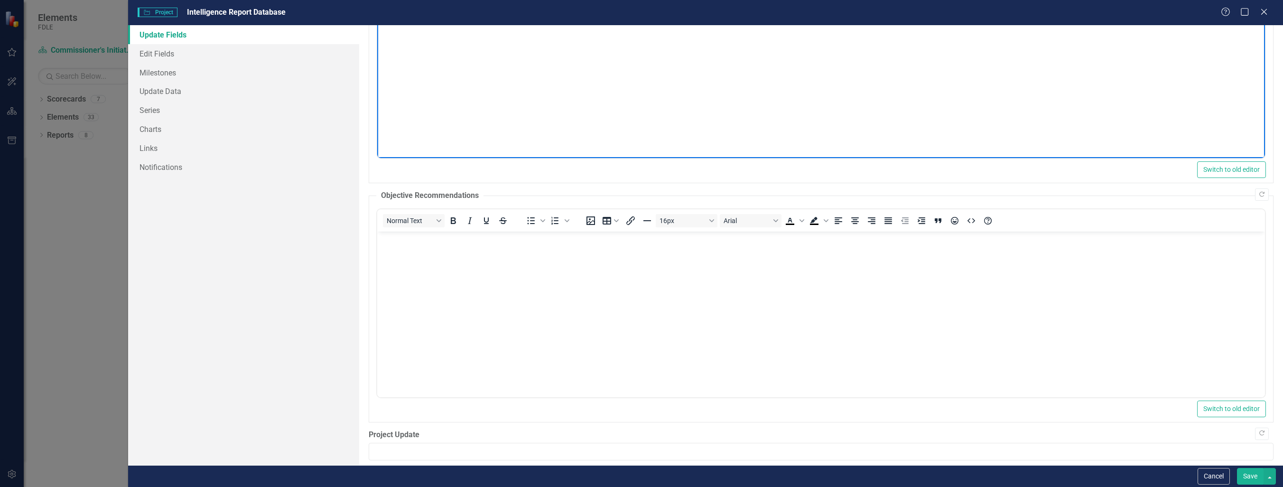
scroll to position [190, 0]
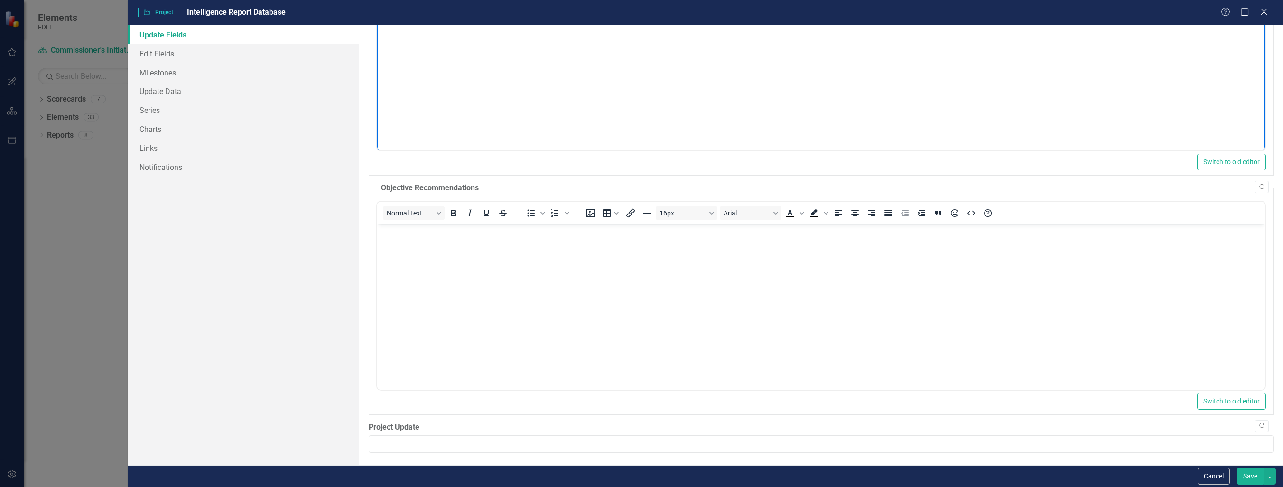
click at [1257, 476] on button "Save" at bounding box center [1250, 476] width 27 height 17
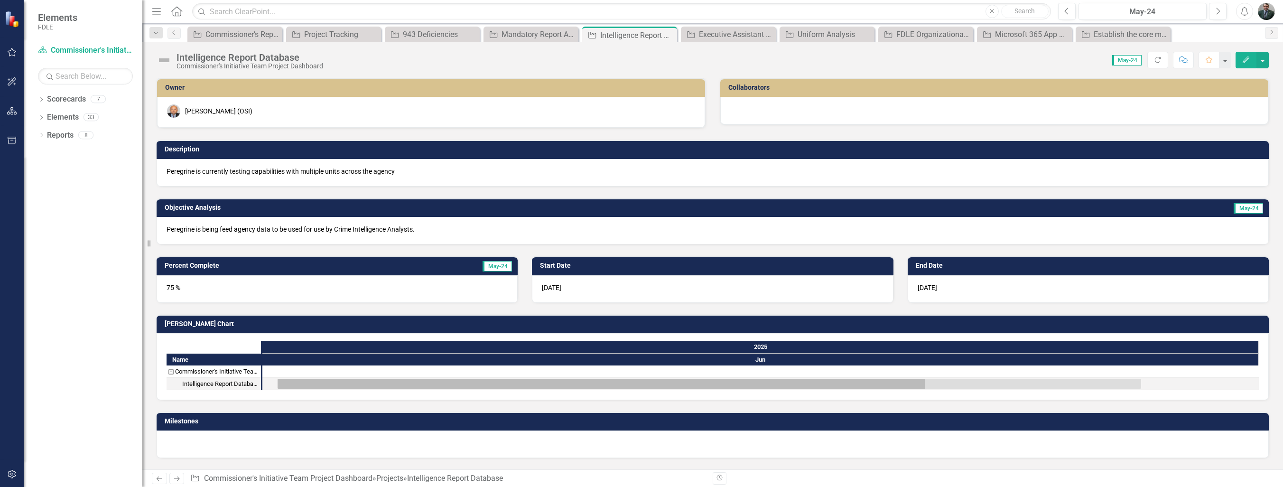
click at [943, 288] on div "6/27/25" at bounding box center [1088, 289] width 361 height 28
click at [937, 262] on h3 "End Date" at bounding box center [1090, 265] width 348 height 7
click at [1250, 59] on icon "Edit" at bounding box center [1246, 59] width 9 height 7
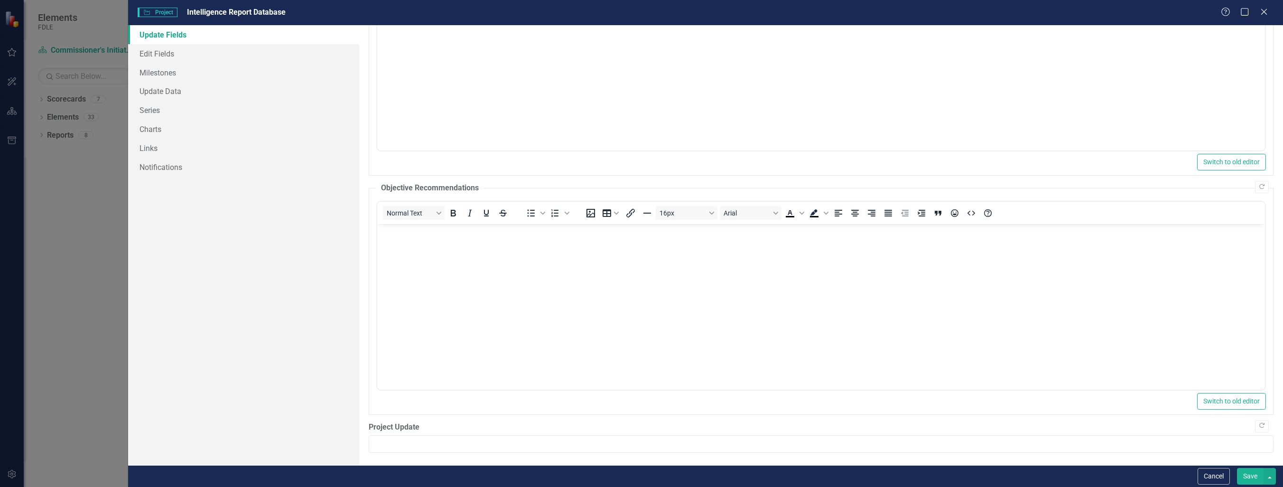
scroll to position [0, 0]
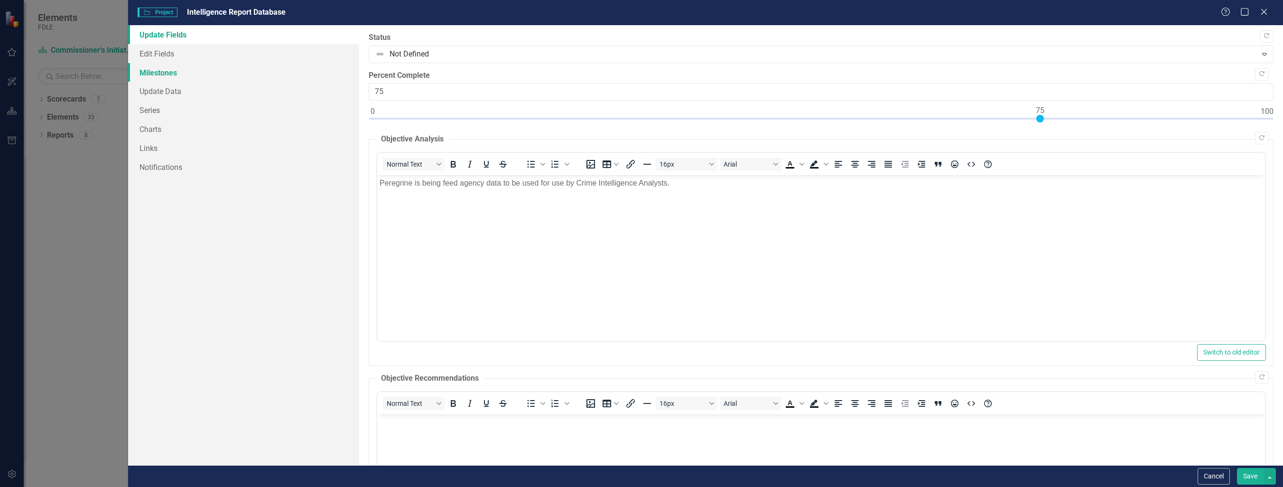
click at [171, 70] on link "Milestones" at bounding box center [243, 72] width 231 height 19
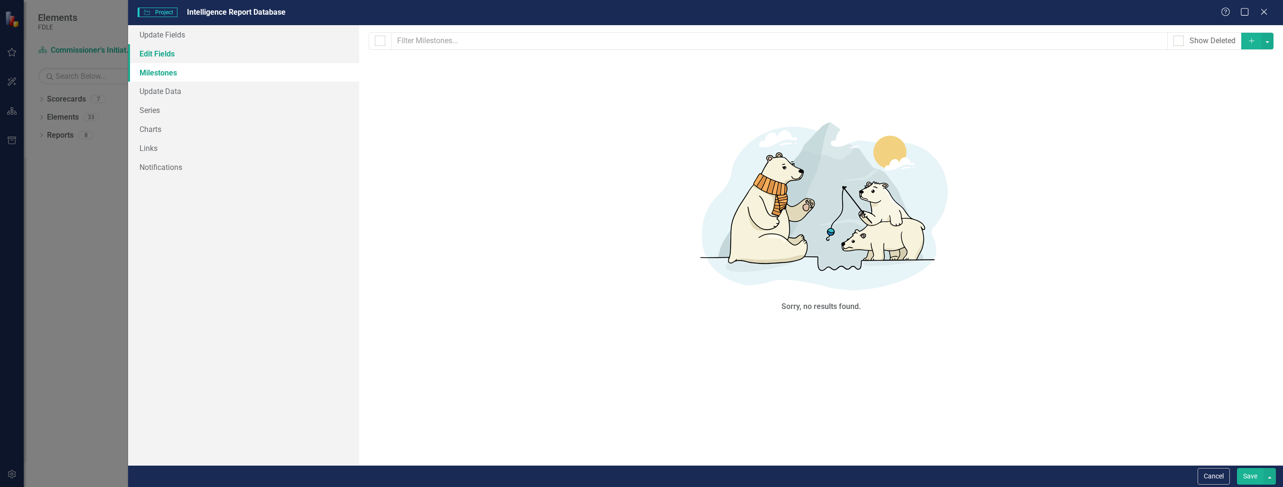
click at [191, 59] on link "Edit Fields" at bounding box center [243, 53] width 231 height 19
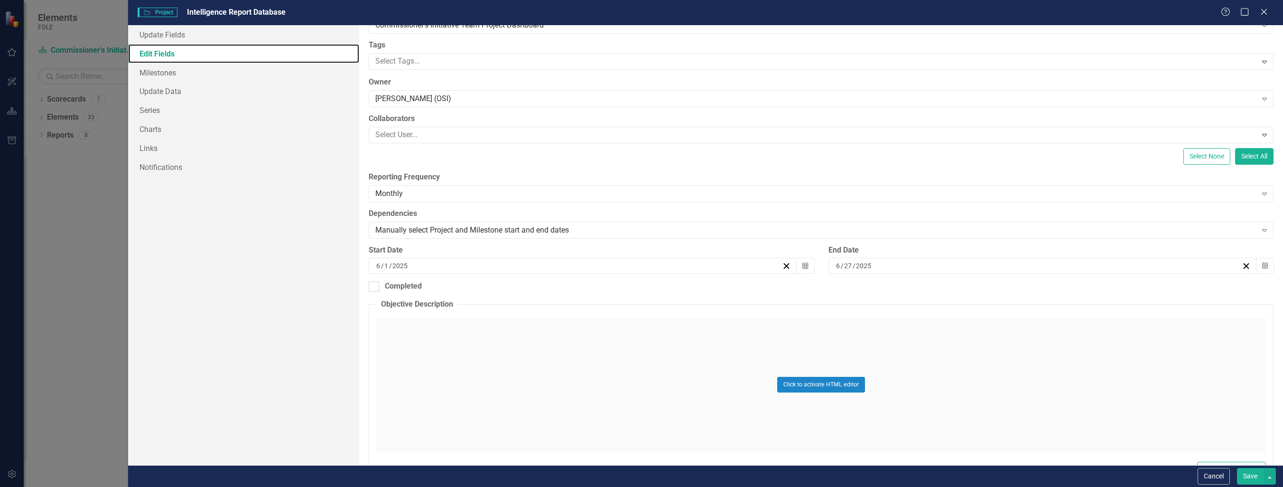
scroll to position [142, 0]
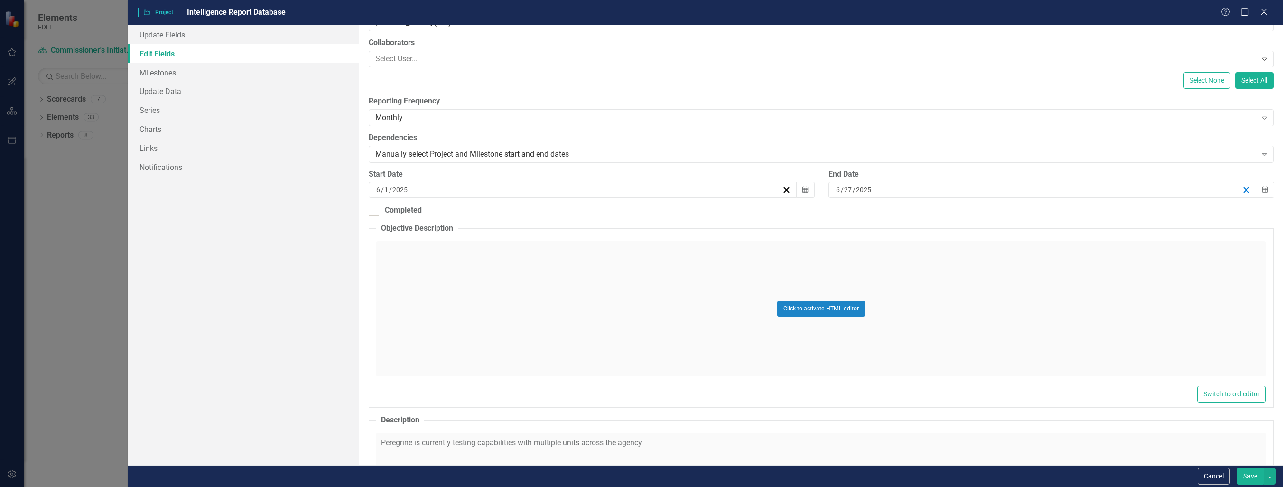
click at [1242, 190] on icon "button" at bounding box center [1246, 190] width 9 height 9
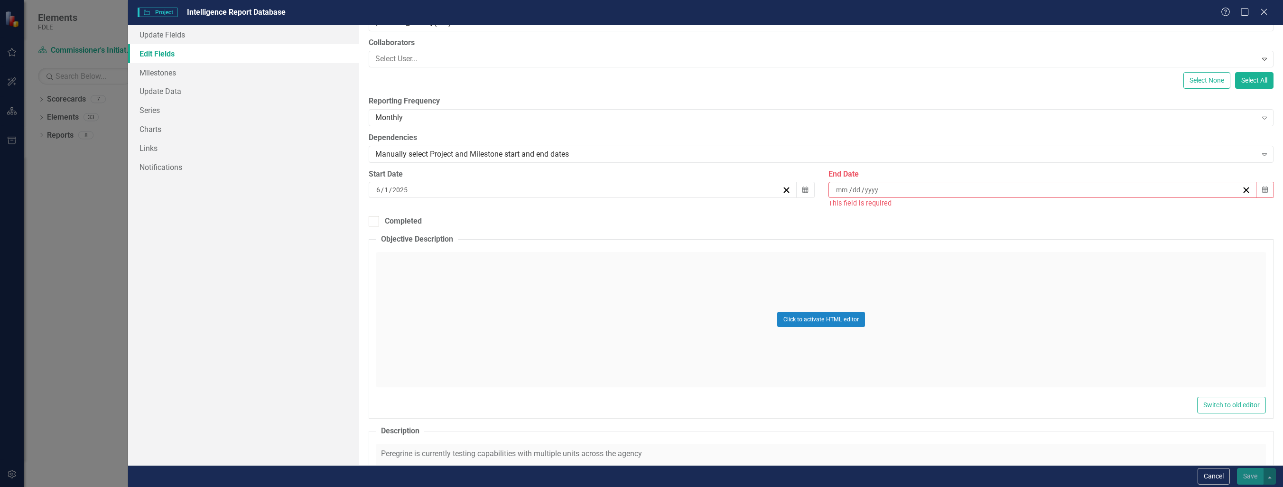
click at [1076, 190] on div "/ /" at bounding box center [1038, 189] width 407 height 9
click at [836, 191] on input "number" at bounding box center [842, 189] width 13 height 9
click at [1089, 311] on button "31" at bounding box center [1085, 313] width 24 height 17
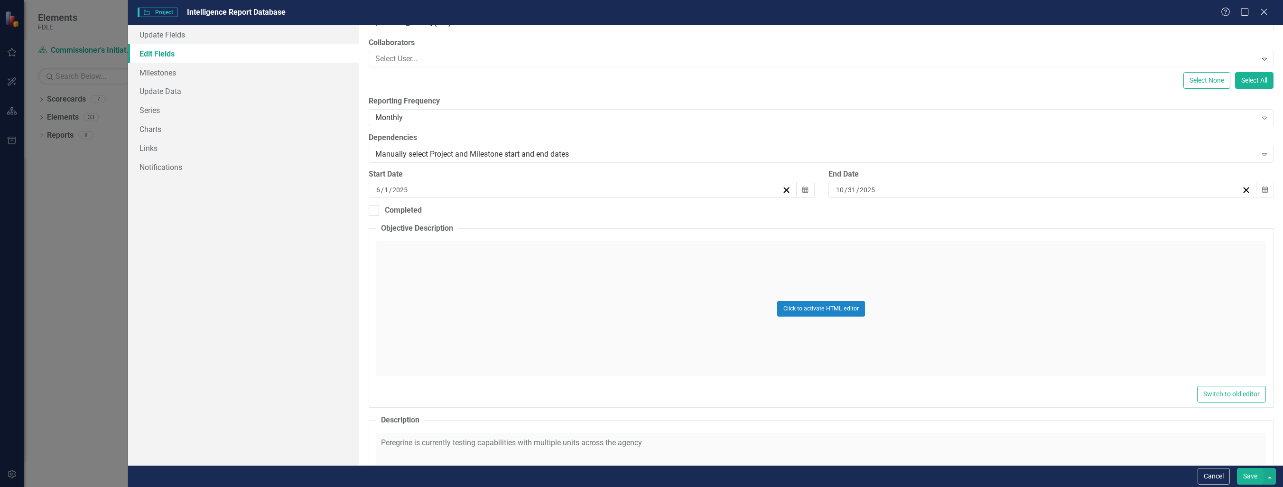
scroll to position [569, 0]
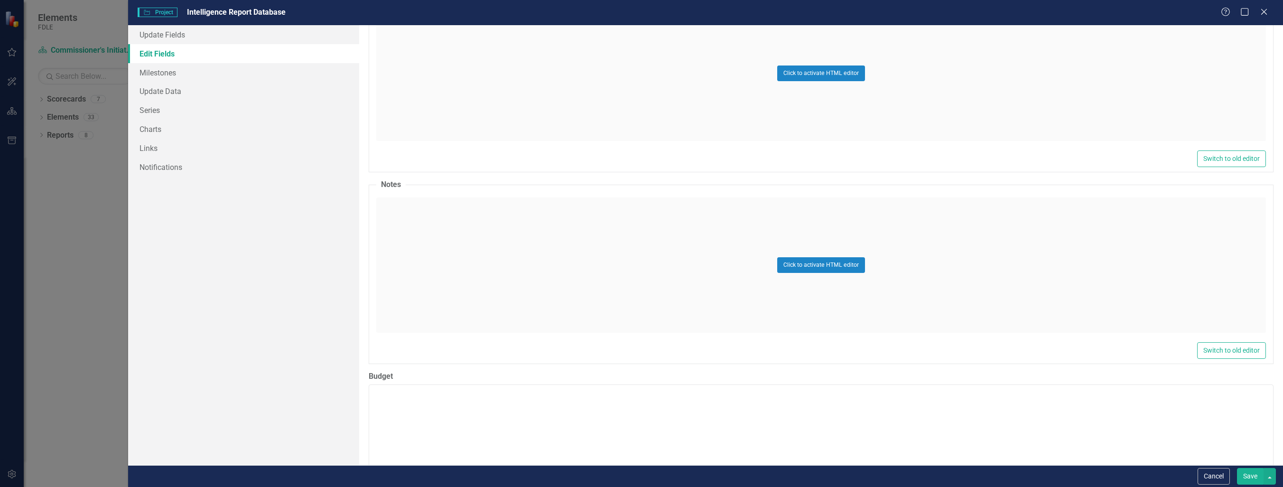
click at [1251, 475] on button "Save" at bounding box center [1250, 476] width 27 height 17
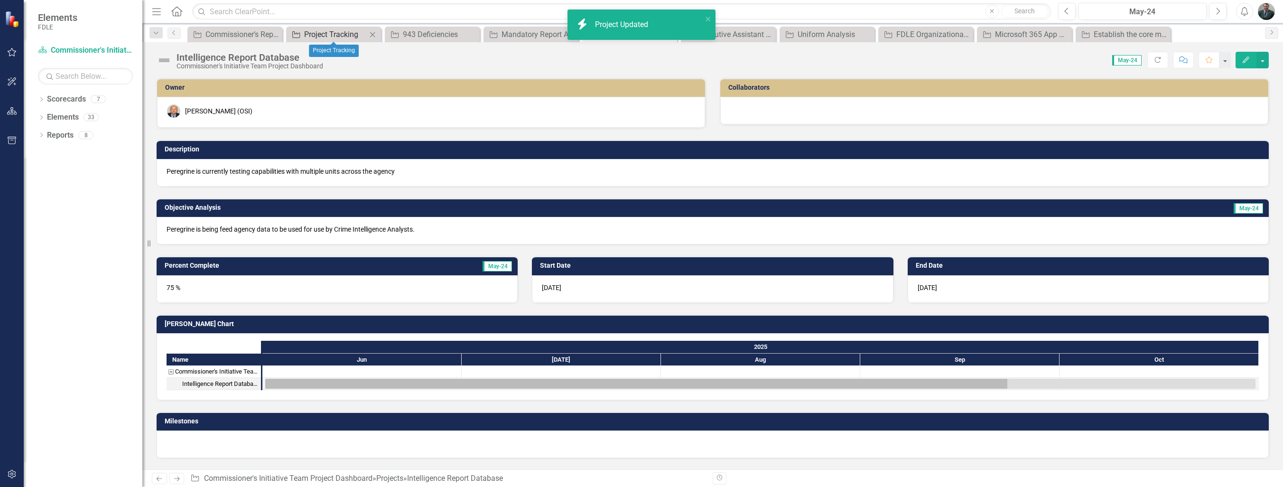
click at [327, 31] on div "Project Tracking" at bounding box center [335, 34] width 63 height 12
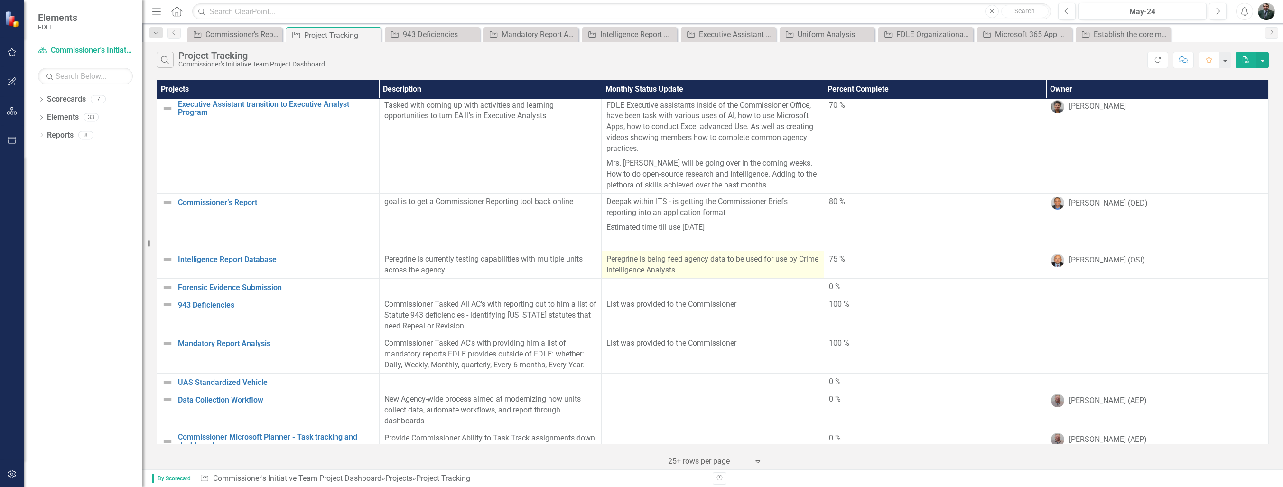
scroll to position [139, 0]
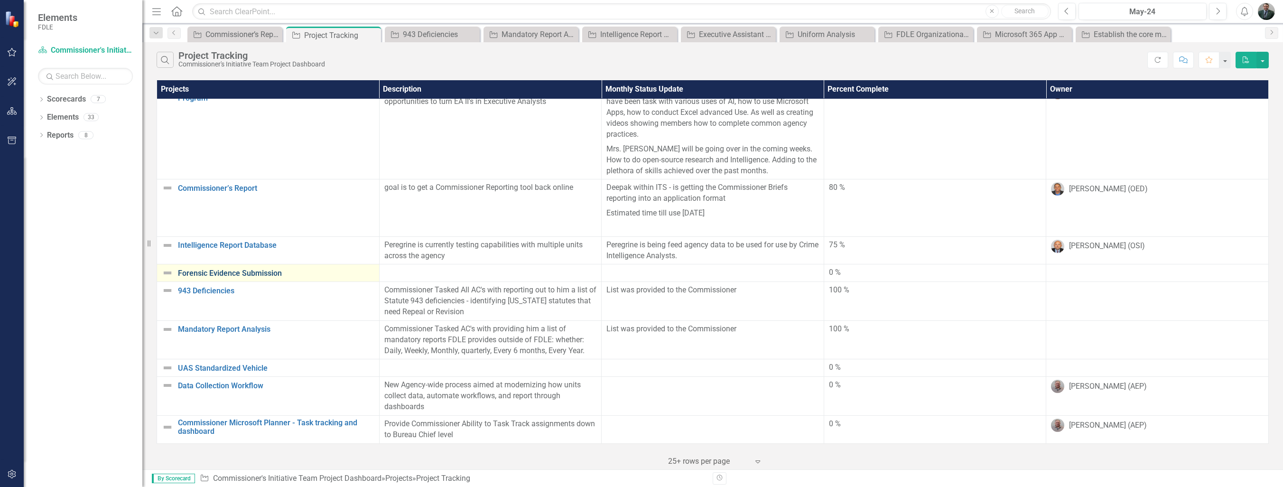
click at [271, 270] on link "Forensic Evidence Submission" at bounding box center [276, 273] width 196 height 9
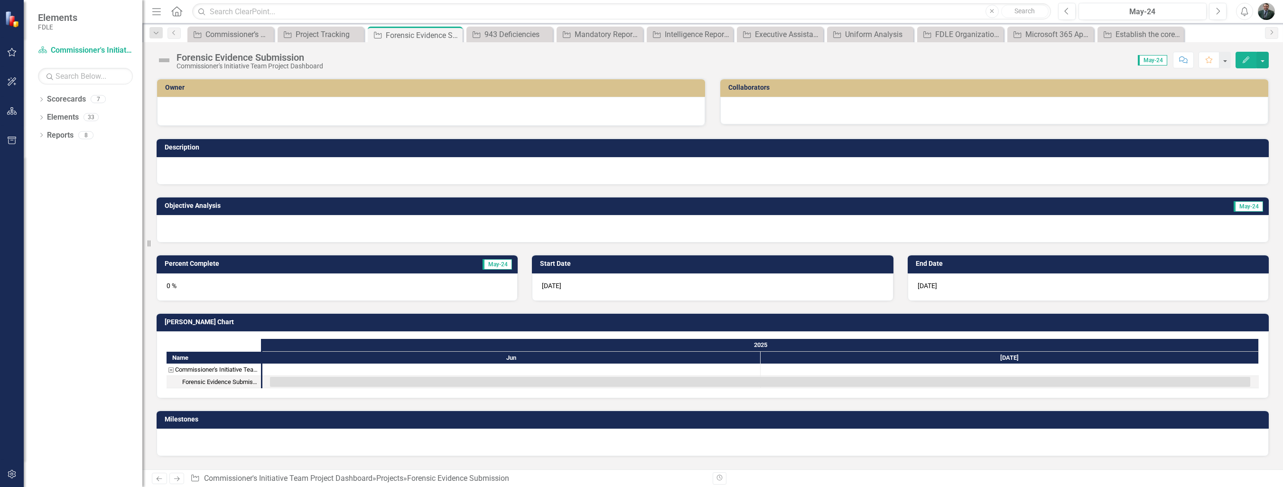
click at [1249, 58] on icon "Edit" at bounding box center [1246, 59] width 9 height 7
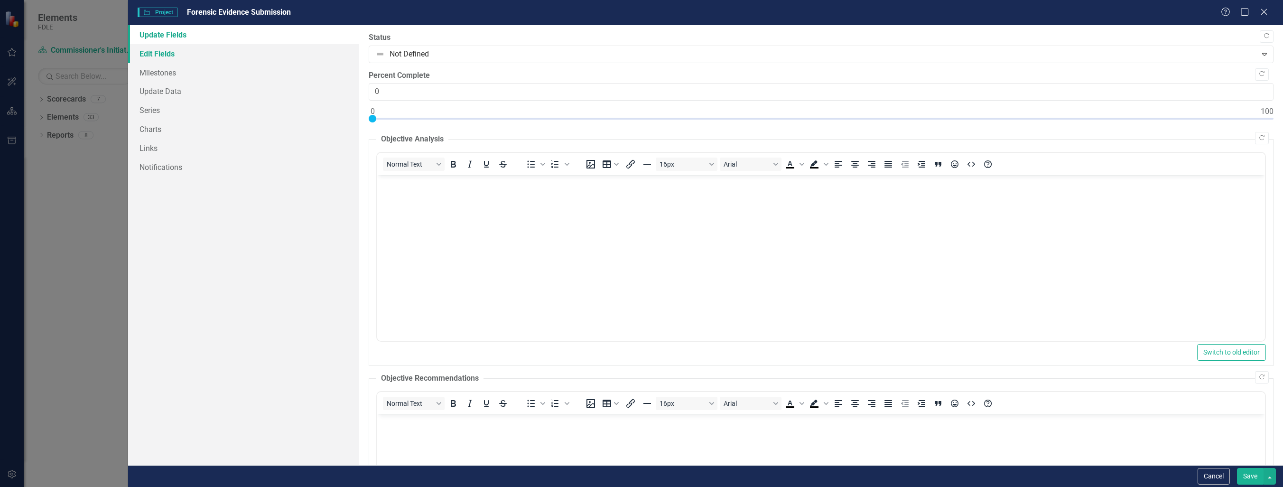
click at [187, 54] on link "Edit Fields" at bounding box center [243, 53] width 231 height 19
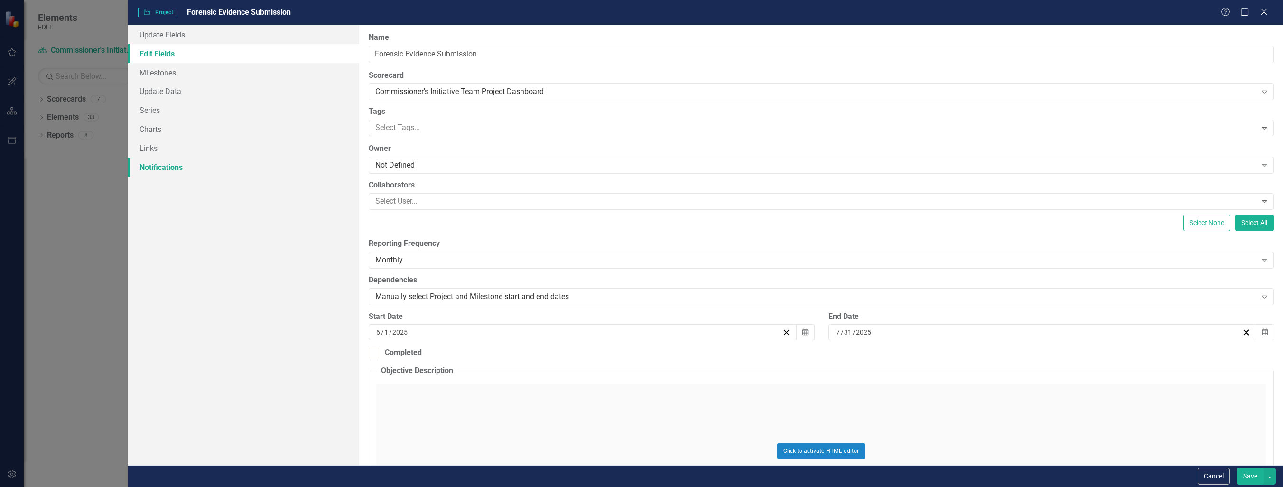
click at [161, 166] on link "Notifications" at bounding box center [243, 167] width 231 height 19
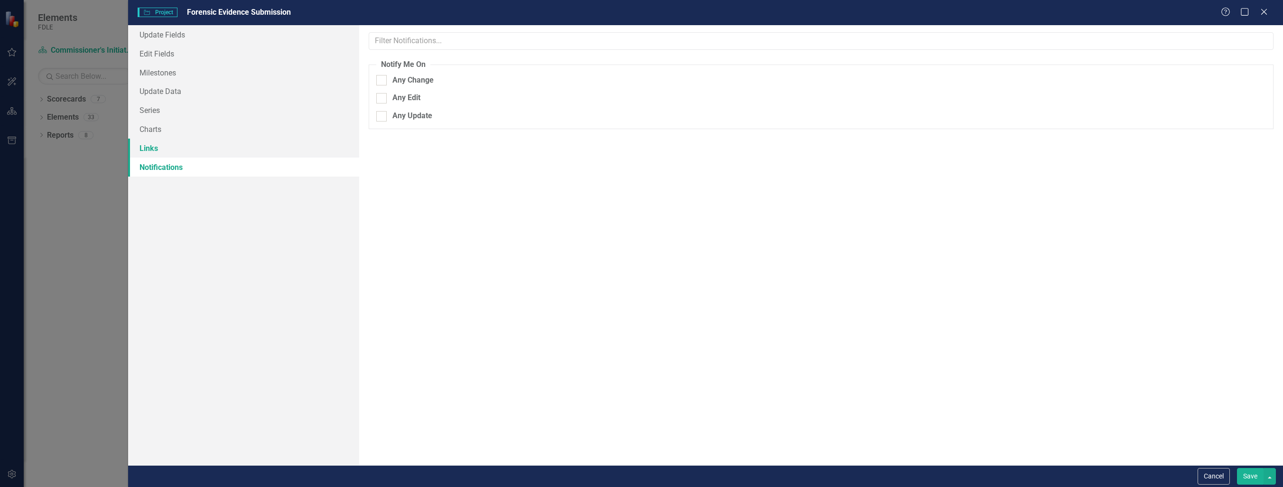
click at [159, 145] on link "Links" at bounding box center [243, 148] width 231 height 19
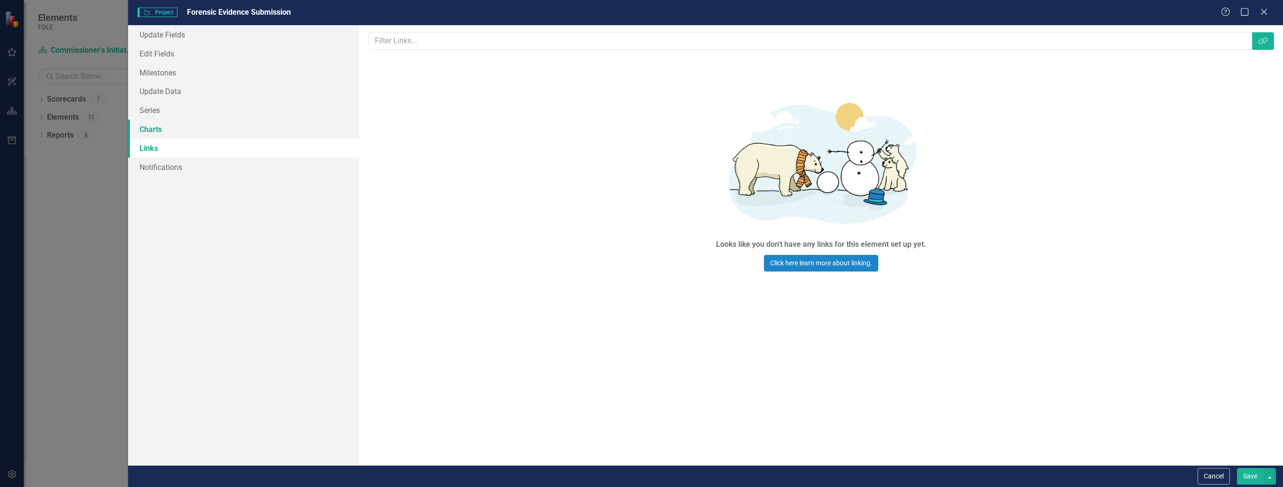
click at [167, 128] on link "Charts" at bounding box center [243, 129] width 231 height 19
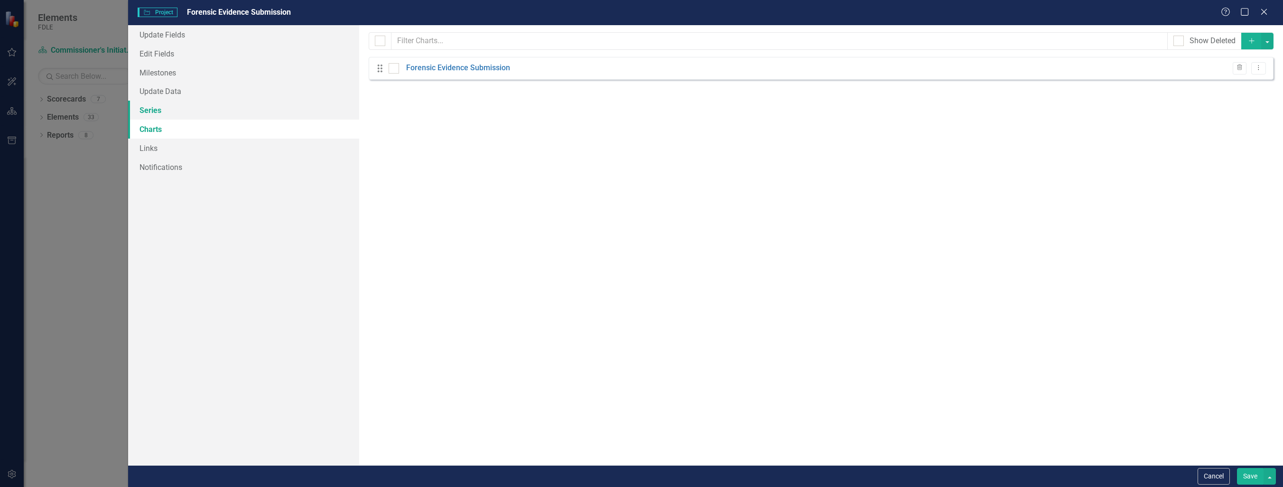
click at [159, 114] on link "Series" at bounding box center [243, 110] width 231 height 19
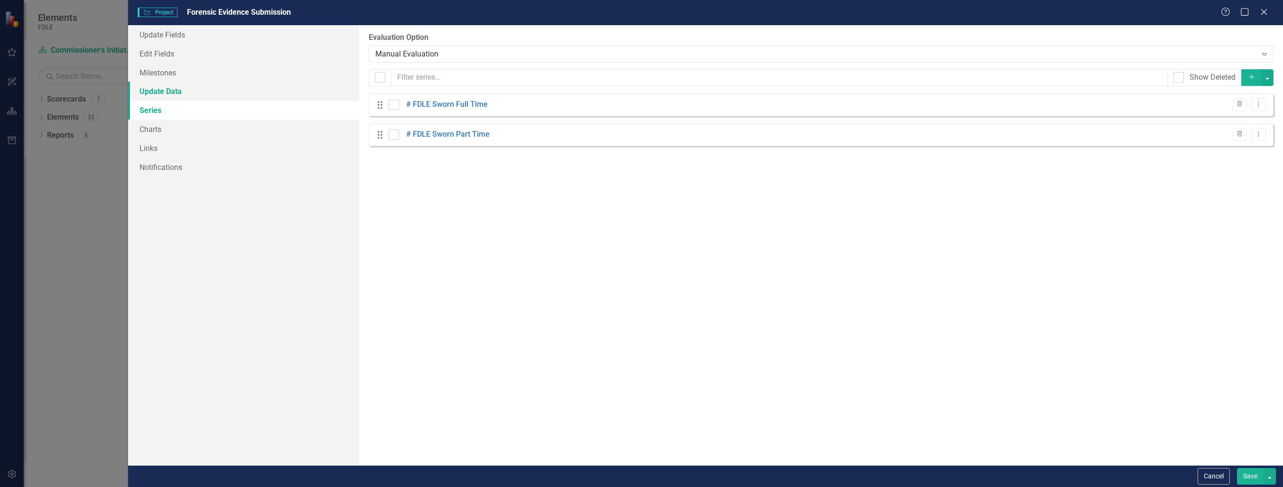
click at [173, 93] on link "Update Data" at bounding box center [243, 91] width 231 height 19
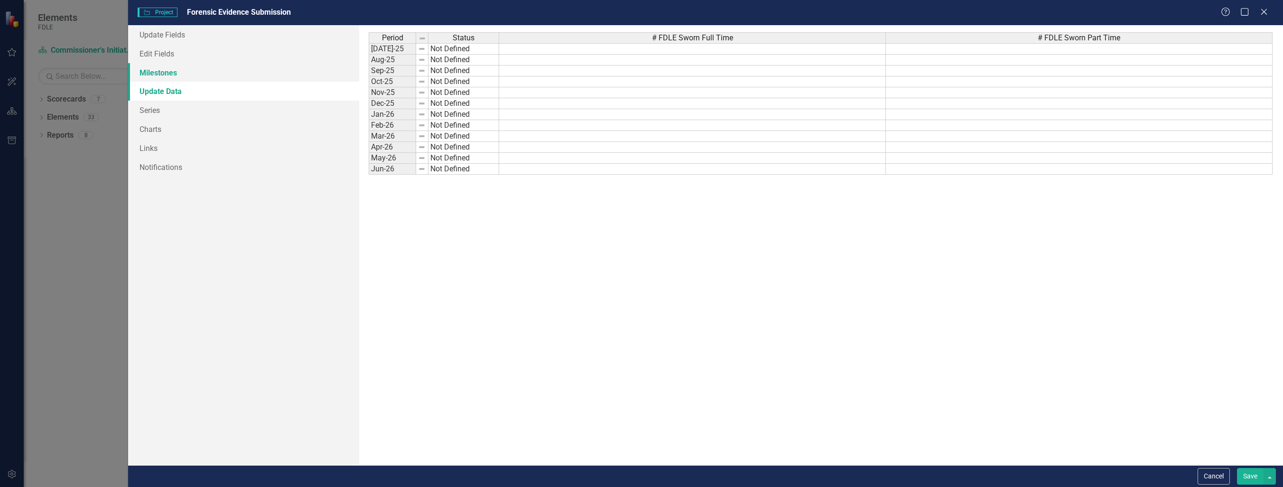
click at [173, 75] on link "Milestones" at bounding box center [243, 72] width 231 height 19
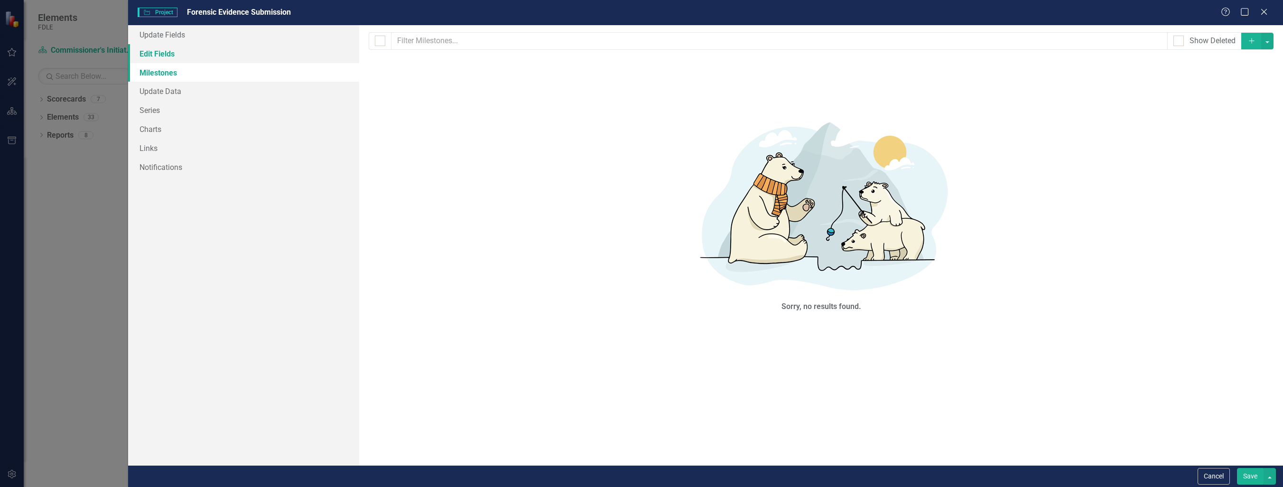
click at [180, 55] on link "Edit Fields" at bounding box center [243, 53] width 231 height 19
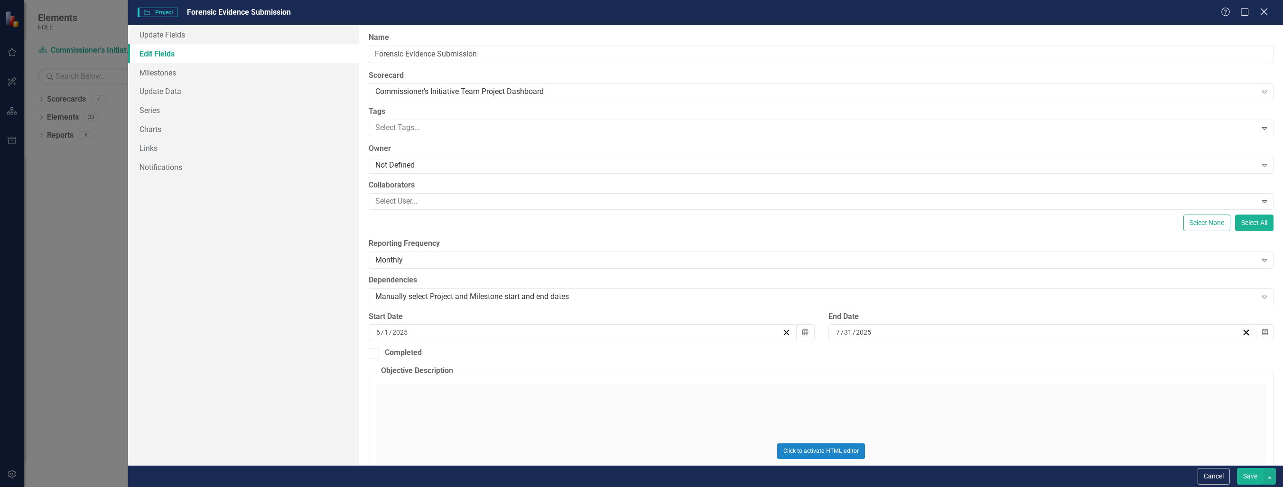
click at [1264, 16] on icon "Close" at bounding box center [1264, 11] width 12 height 9
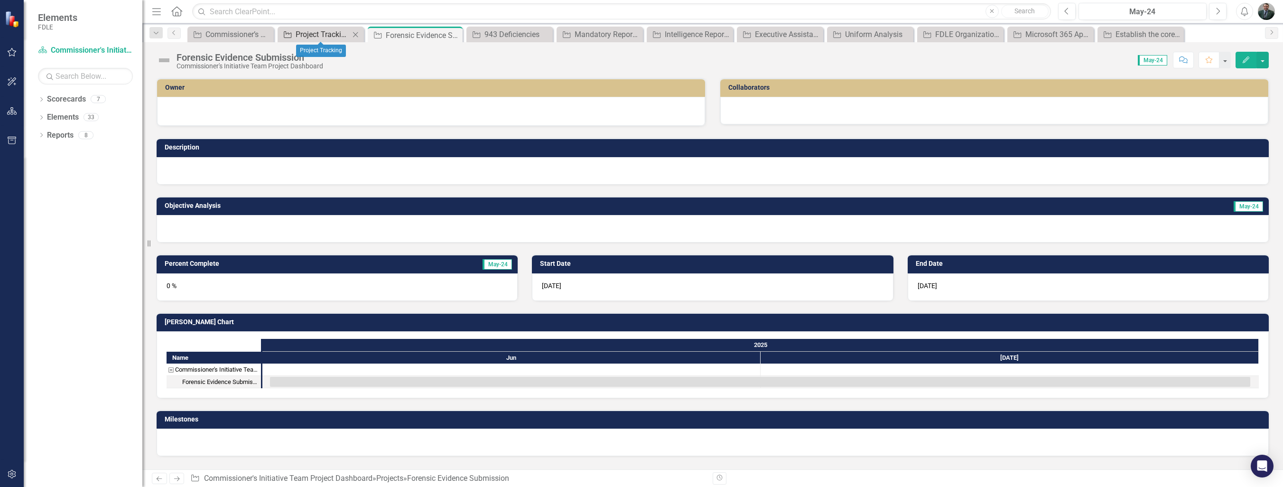
click at [321, 37] on div "Project Tracking" at bounding box center [323, 34] width 54 height 12
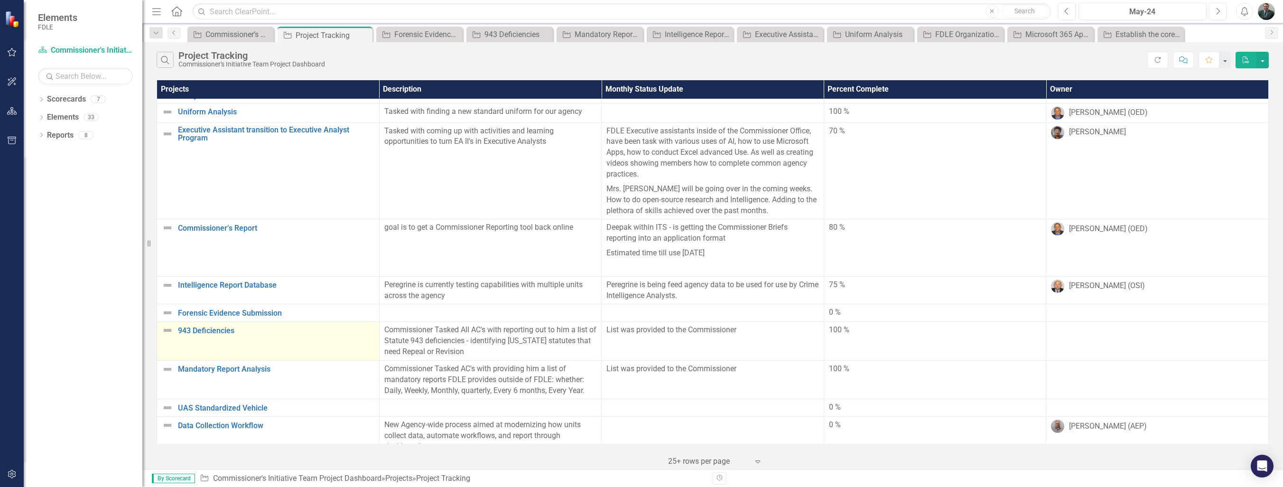
scroll to position [139, 0]
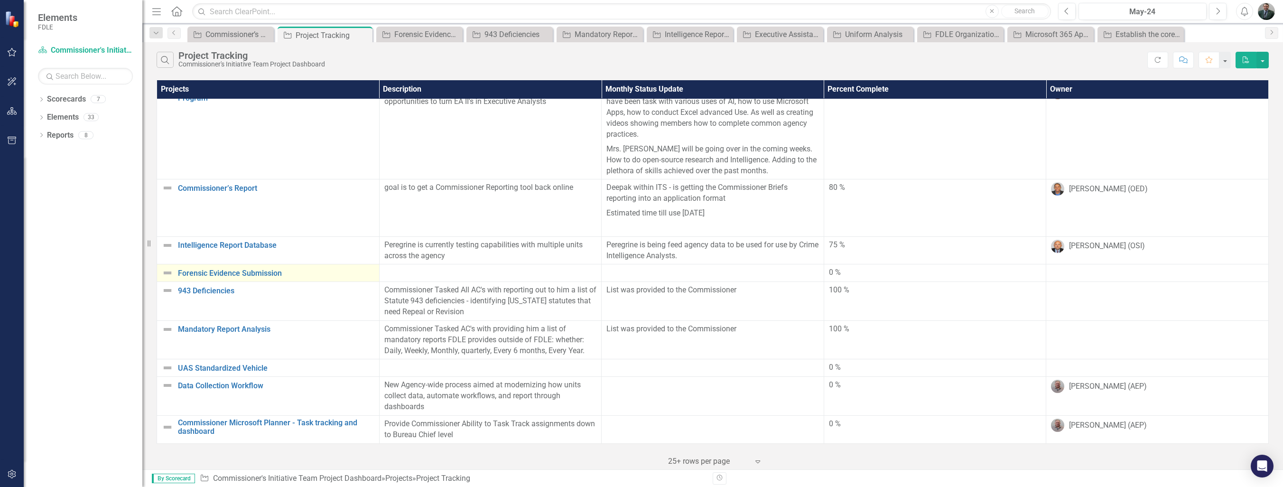
click at [169, 269] on img at bounding box center [167, 272] width 11 height 11
click at [248, 275] on link "Edit Edit Project" at bounding box center [237, 277] width 75 height 18
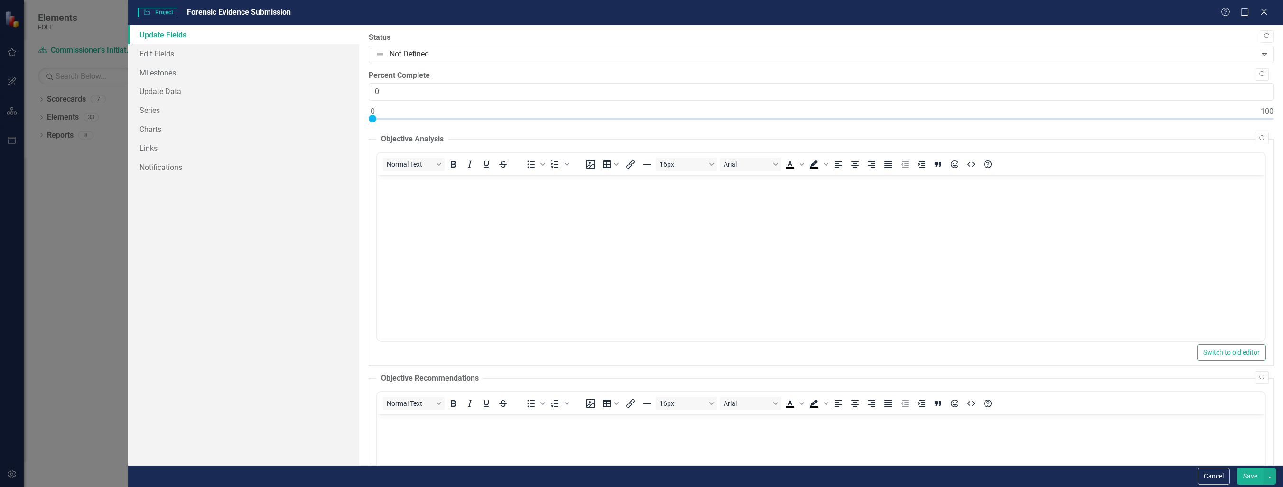
scroll to position [0, 0]
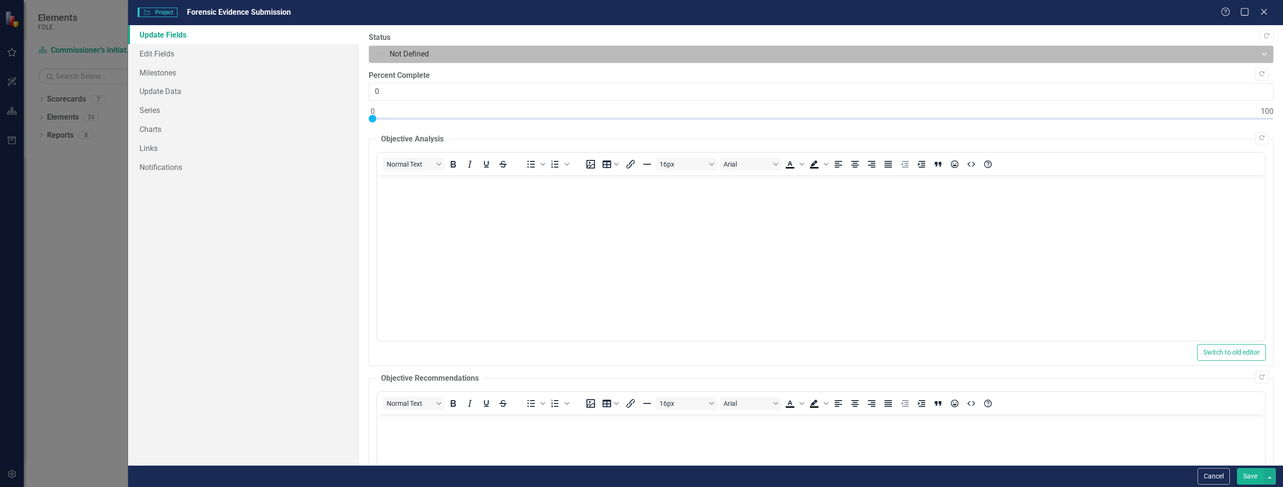
click at [471, 51] on div at bounding box center [812, 54] width 875 height 13
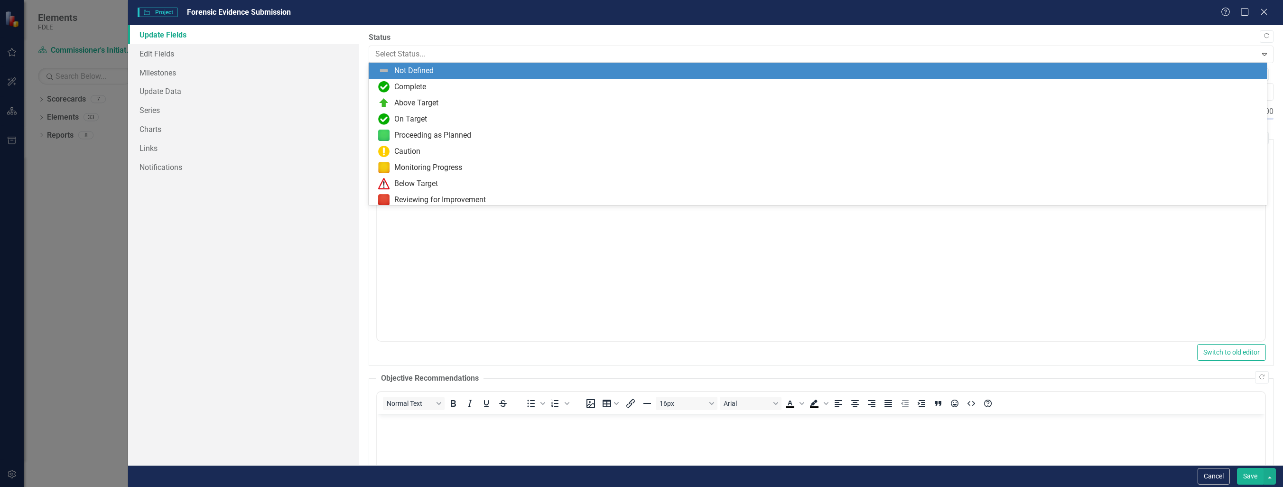
click at [476, 70] on div "Not Defined" at bounding box center [819, 70] width 883 height 11
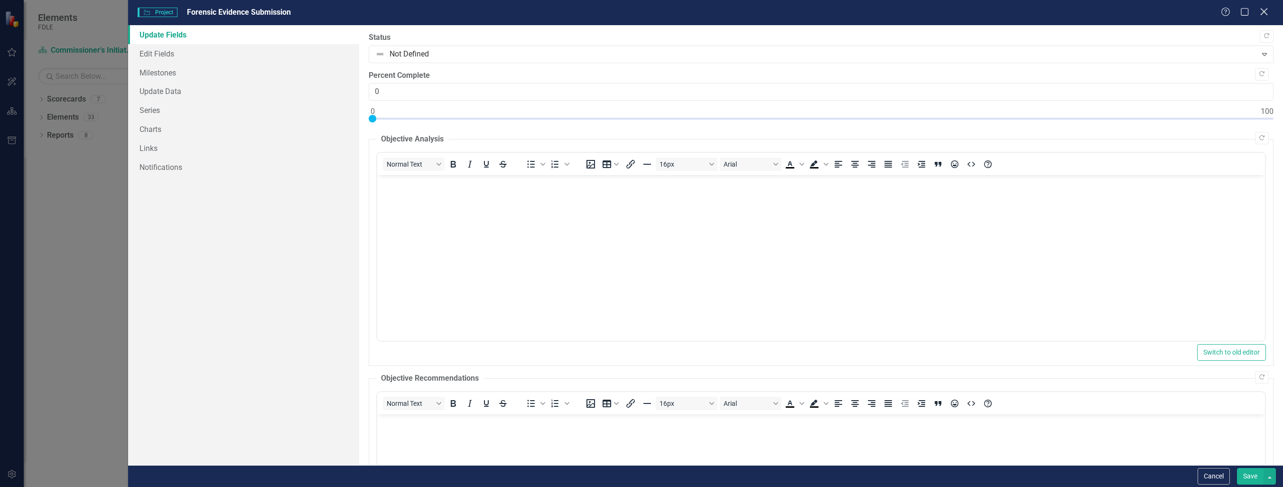
click at [1264, 10] on icon "Close" at bounding box center [1264, 11] width 12 height 9
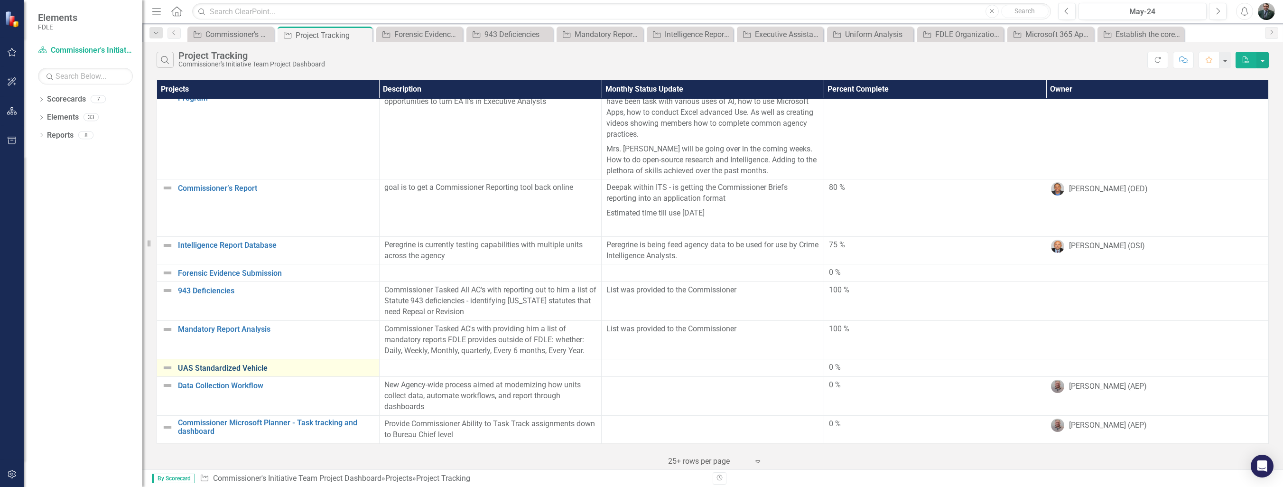
click at [260, 364] on link "UAS Standardized Vehicle" at bounding box center [276, 368] width 196 height 9
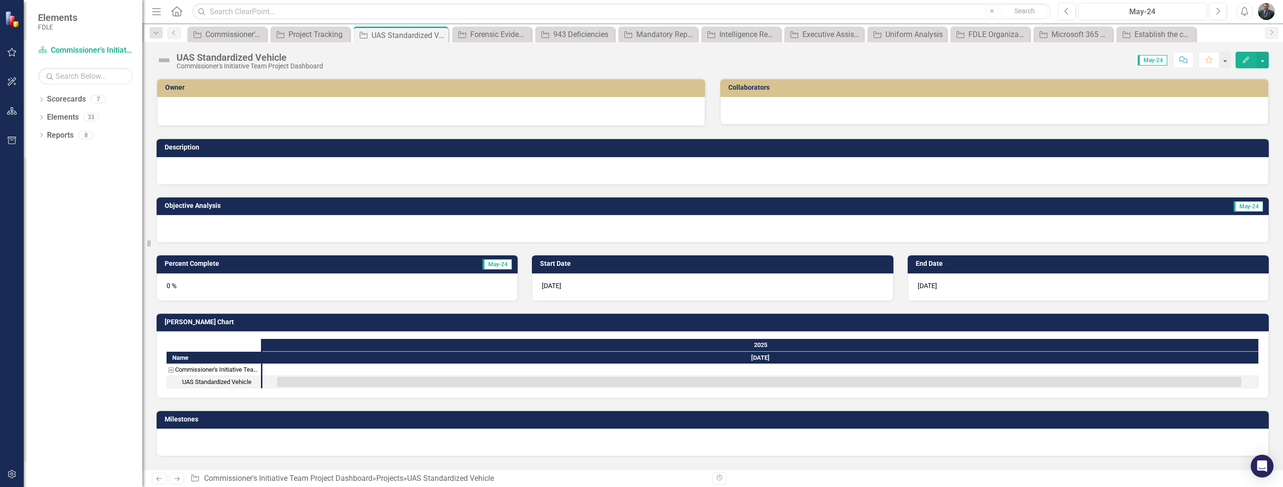
click at [1247, 54] on button "Edit" at bounding box center [1246, 60] width 21 height 17
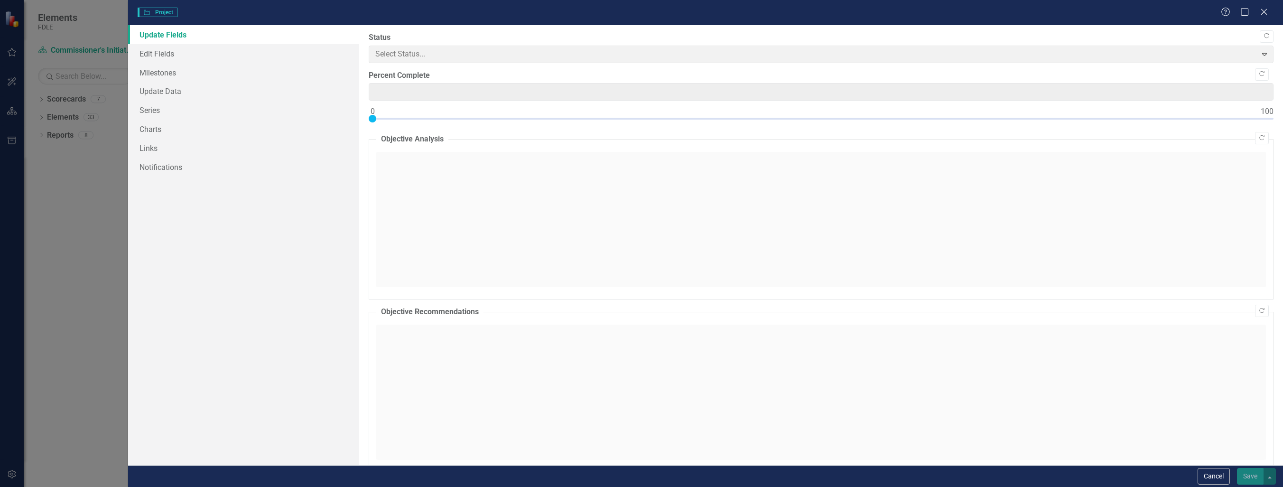
type input "0"
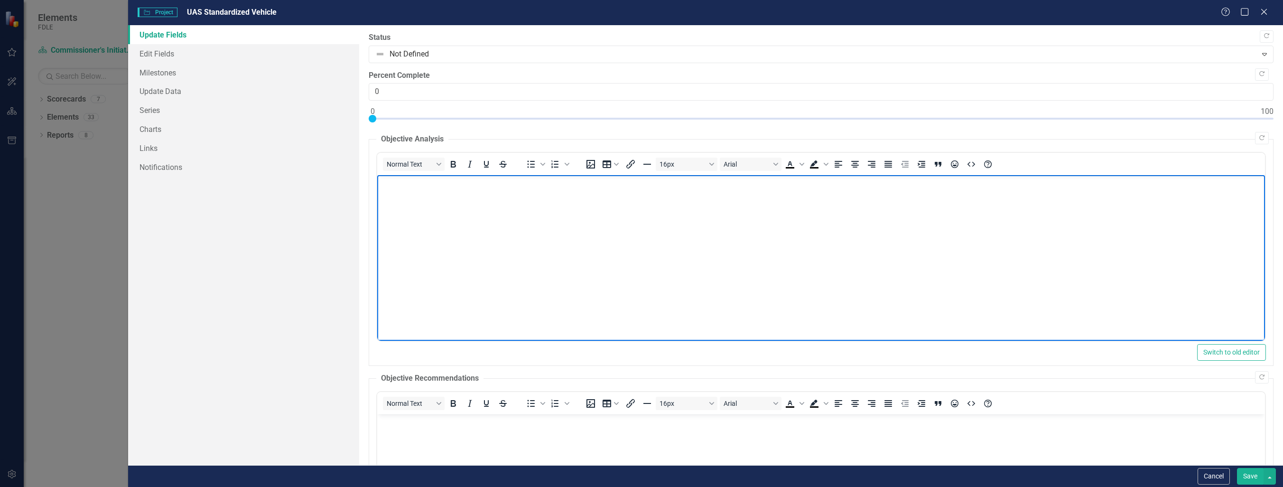
click at [450, 206] on body "Rich Text Area. Press ALT-0 for help." at bounding box center [821, 246] width 888 height 142
click at [1253, 478] on button "Save" at bounding box center [1250, 476] width 27 height 17
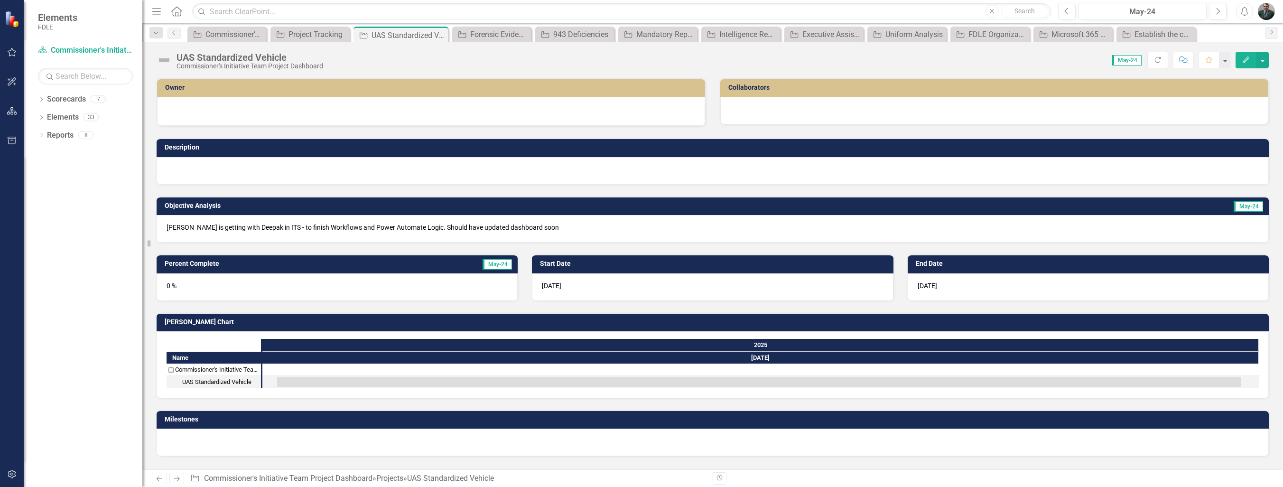
click at [1251, 58] on button "Edit" at bounding box center [1246, 60] width 21 height 17
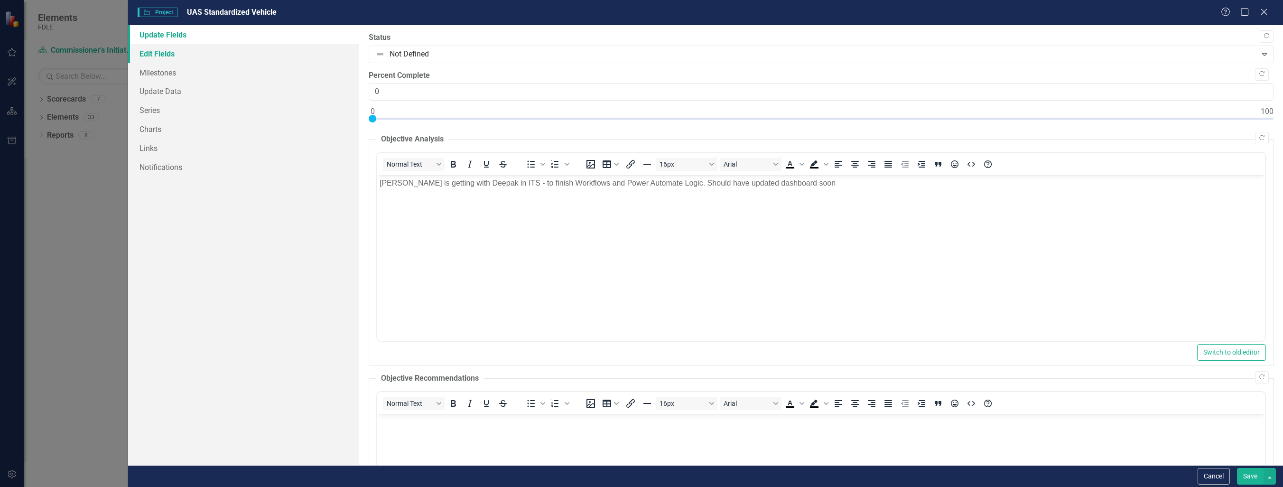
click at [175, 52] on link "Edit Fields" at bounding box center [243, 53] width 231 height 19
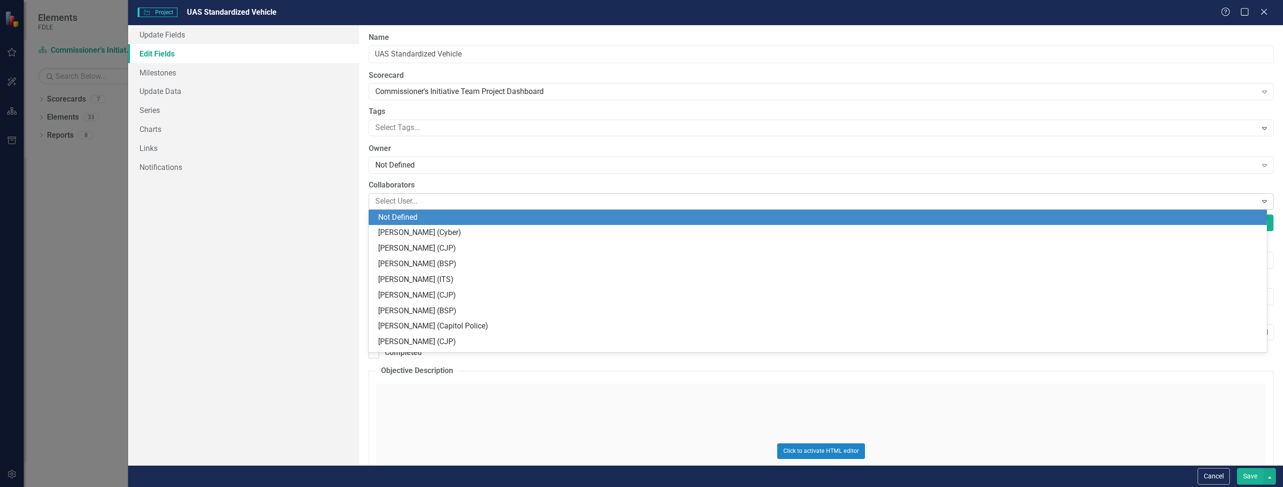
click at [415, 202] on div at bounding box center [814, 201] width 885 height 13
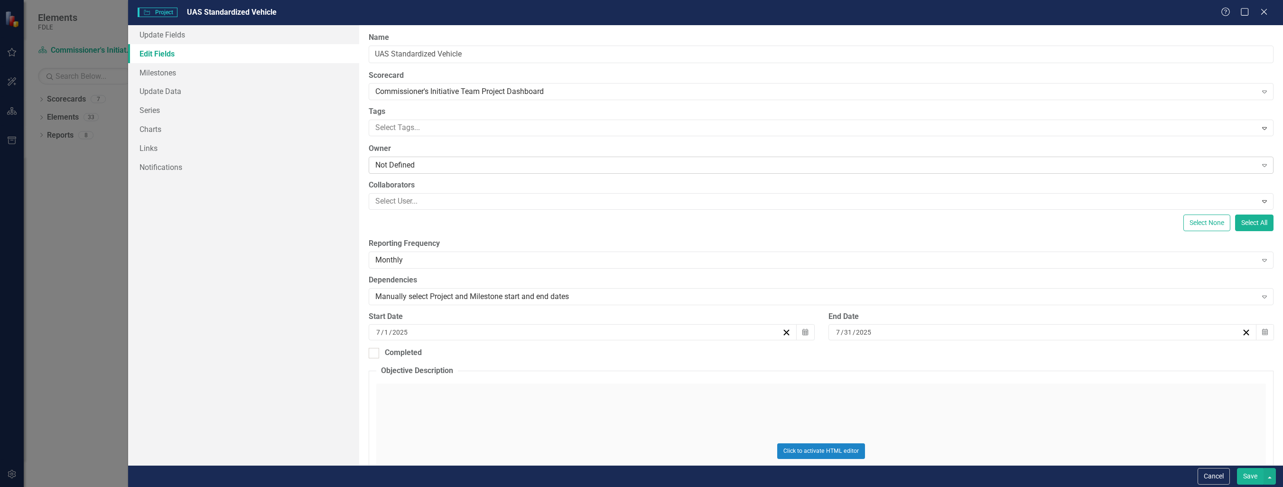
click at [444, 161] on div "Not Defined" at bounding box center [815, 165] width 881 height 11
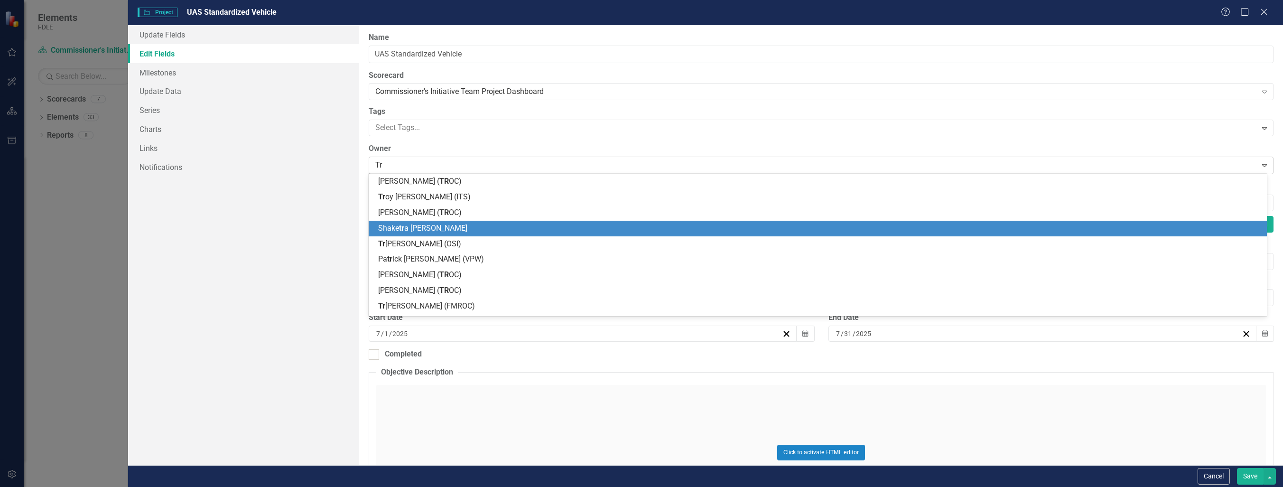
type input "T"
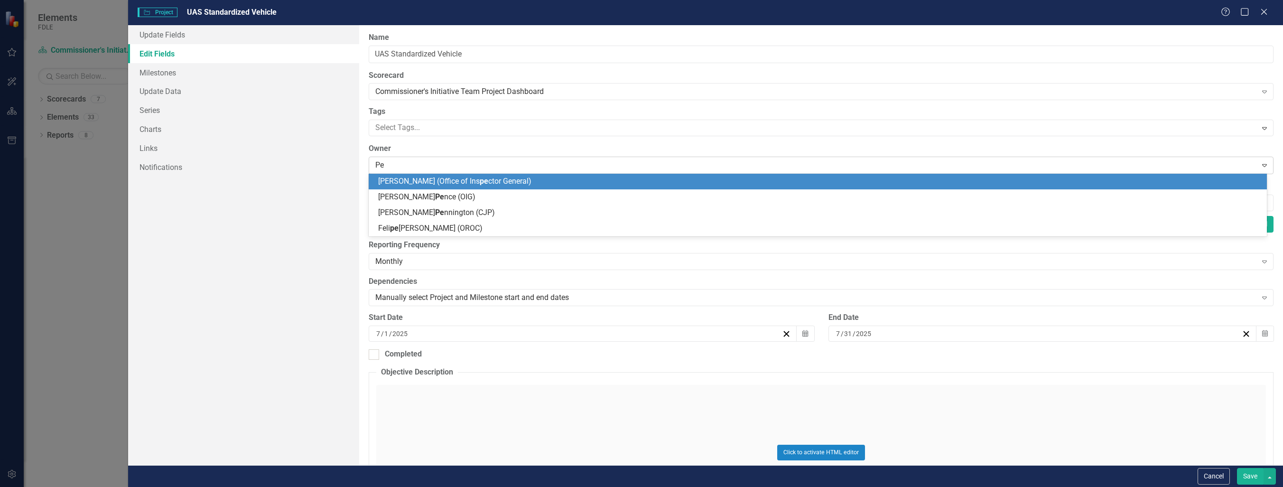
type input "P"
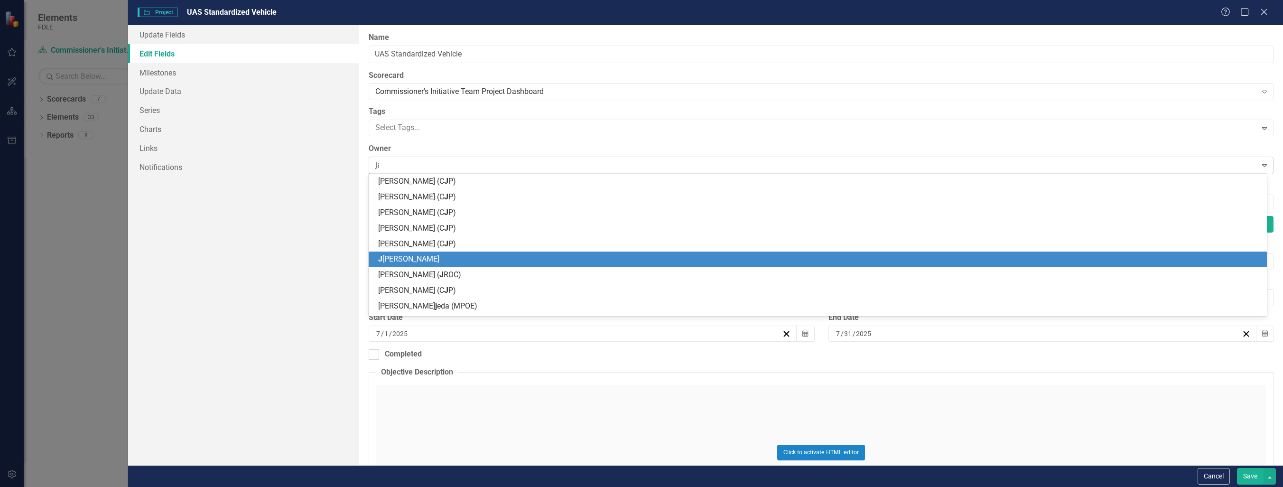
type input "j"
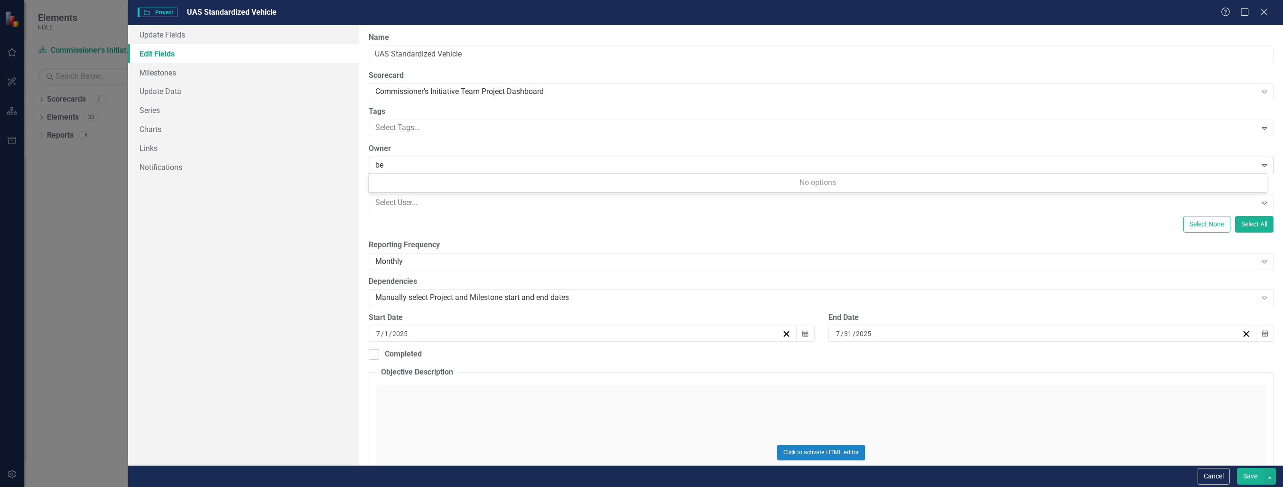
type input "b"
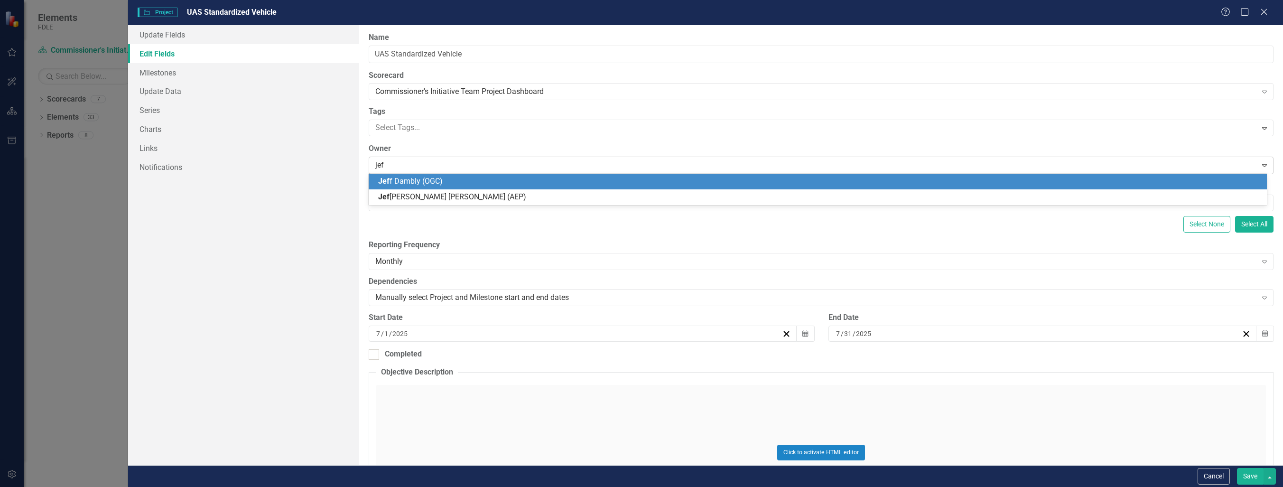
type input "jeff"
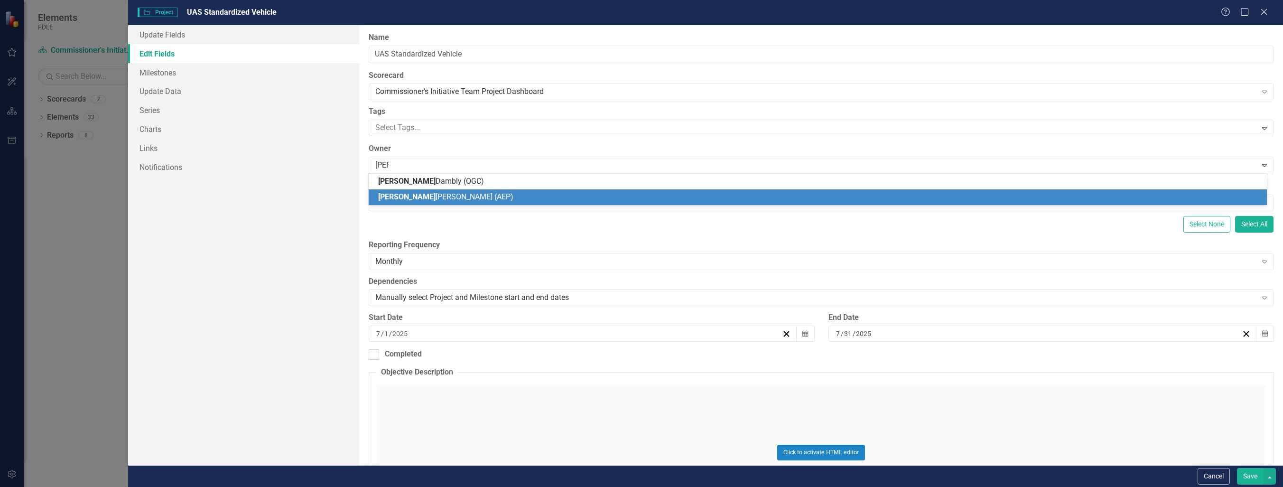
click at [457, 200] on div "Jeff rey Watson (AEP)" at bounding box center [819, 197] width 883 height 11
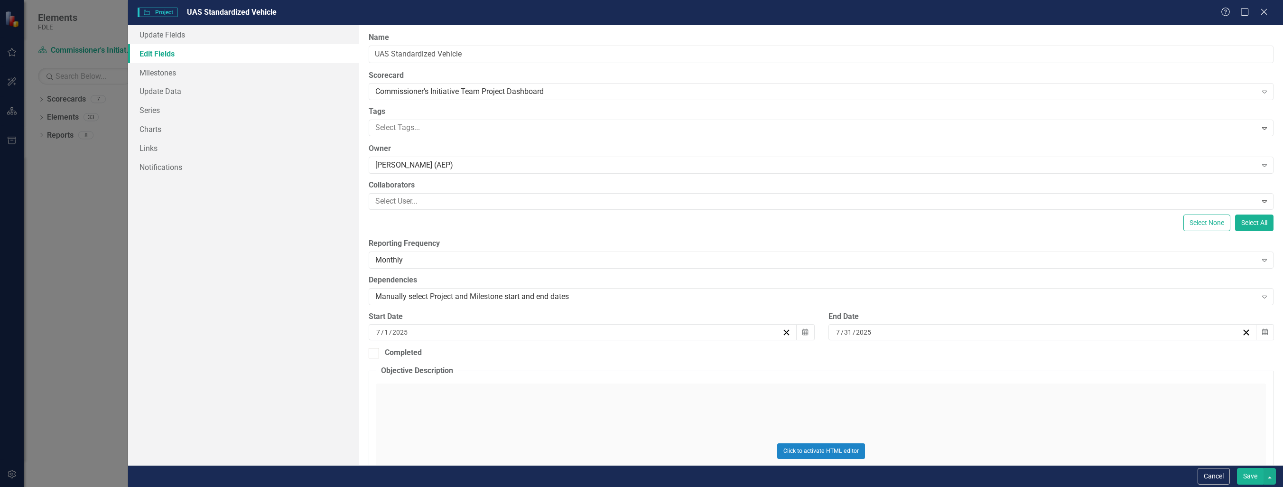
click at [1255, 475] on button "Save" at bounding box center [1250, 476] width 27 height 17
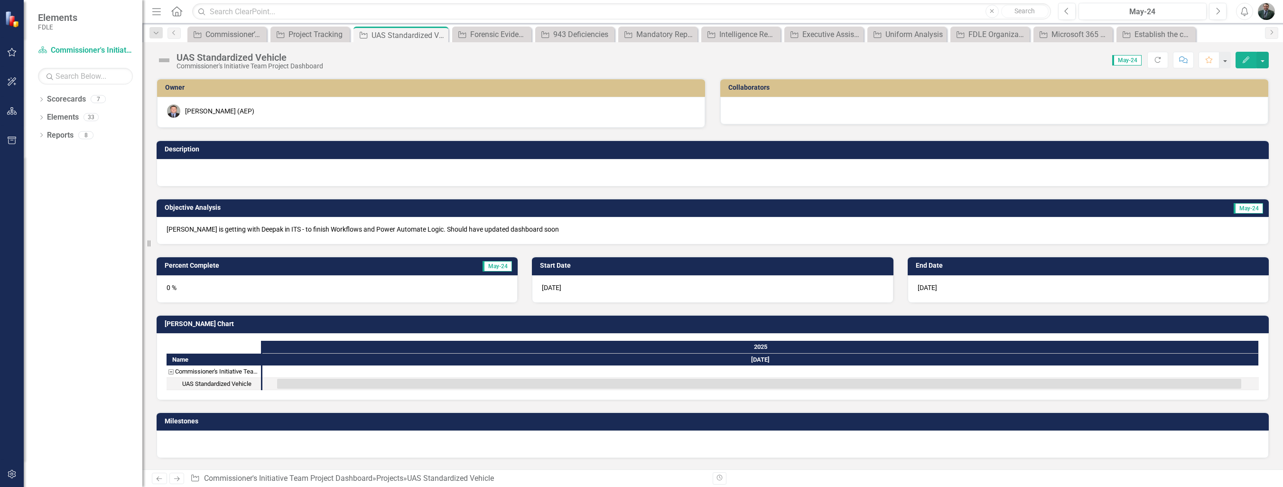
click at [1246, 62] on icon "Edit" at bounding box center [1246, 59] width 9 height 7
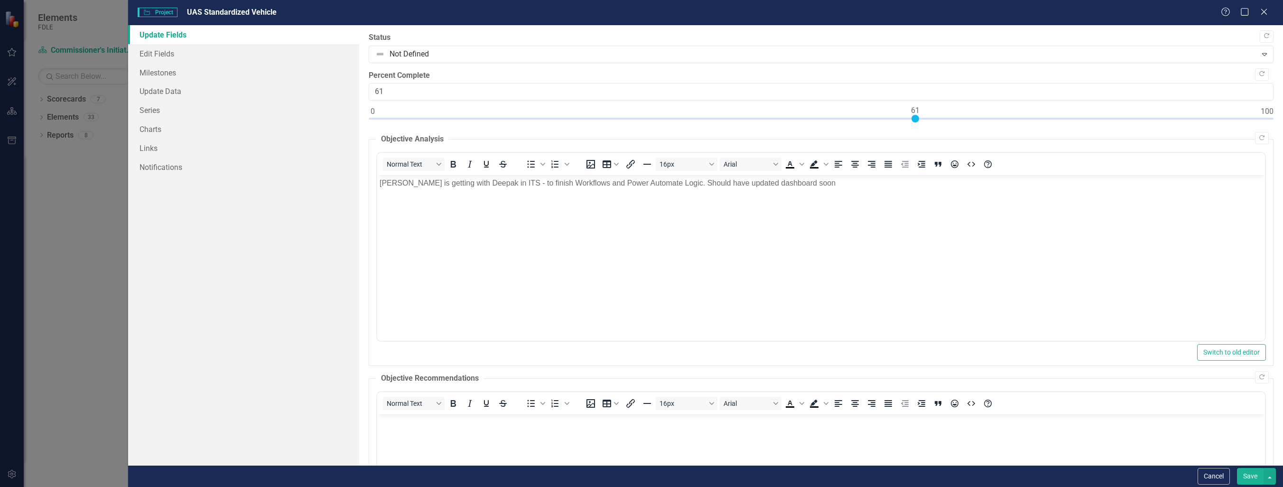
type input "60"
drag, startPoint x: 375, startPoint y: 118, endPoint x: 912, endPoint y: 117, distance: 537.2
click at [912, 117] on div at bounding box center [821, 121] width 905 height 12
click at [1256, 474] on button "Save" at bounding box center [1250, 476] width 27 height 17
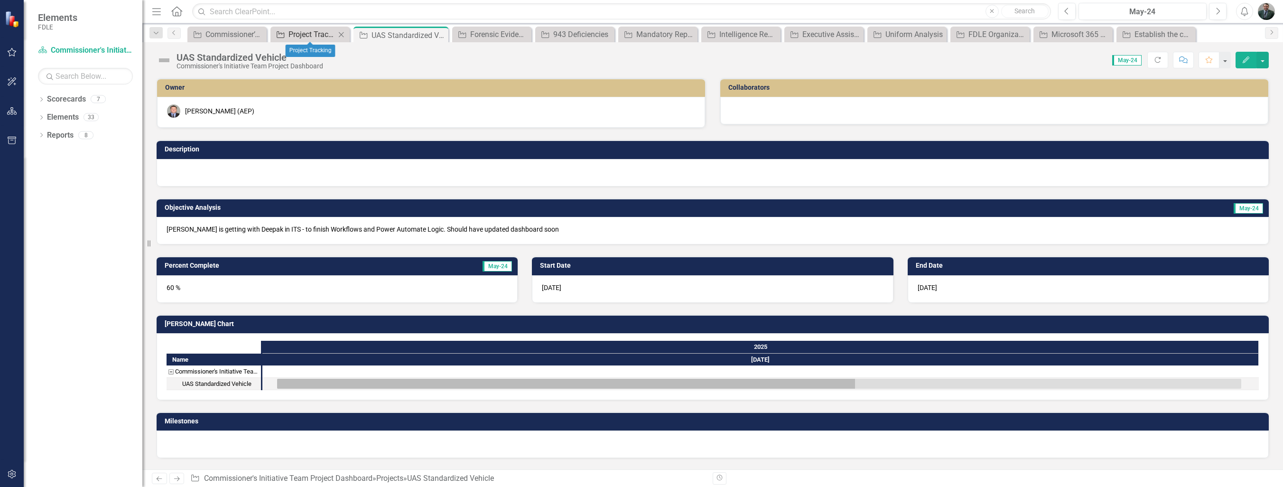
click at [313, 35] on div "Project Tracking" at bounding box center [312, 34] width 47 height 12
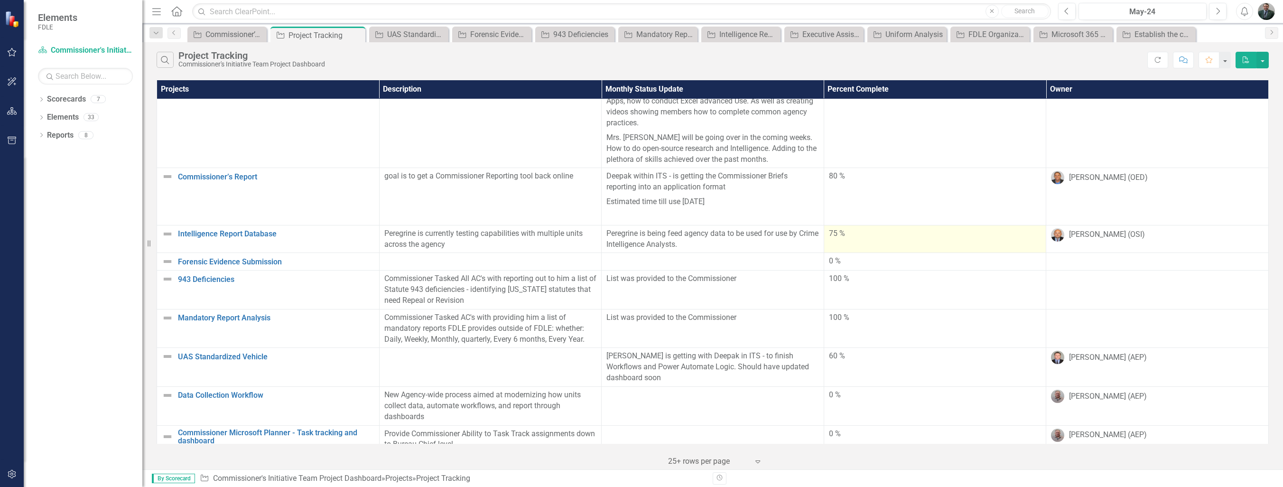
scroll to position [160, 0]
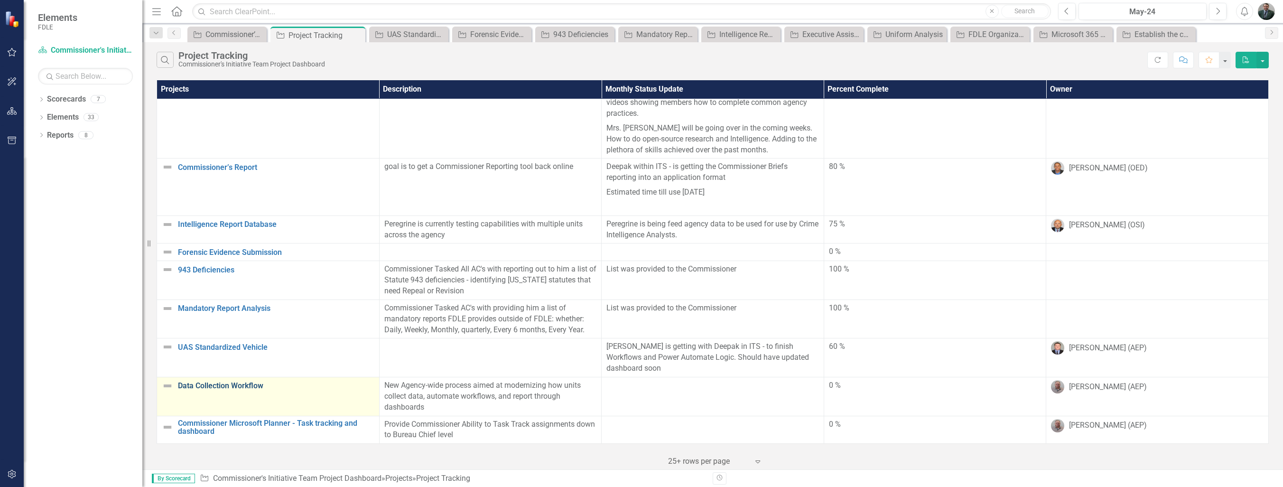
click at [245, 382] on link "Data Collection Workflow" at bounding box center [276, 386] width 196 height 9
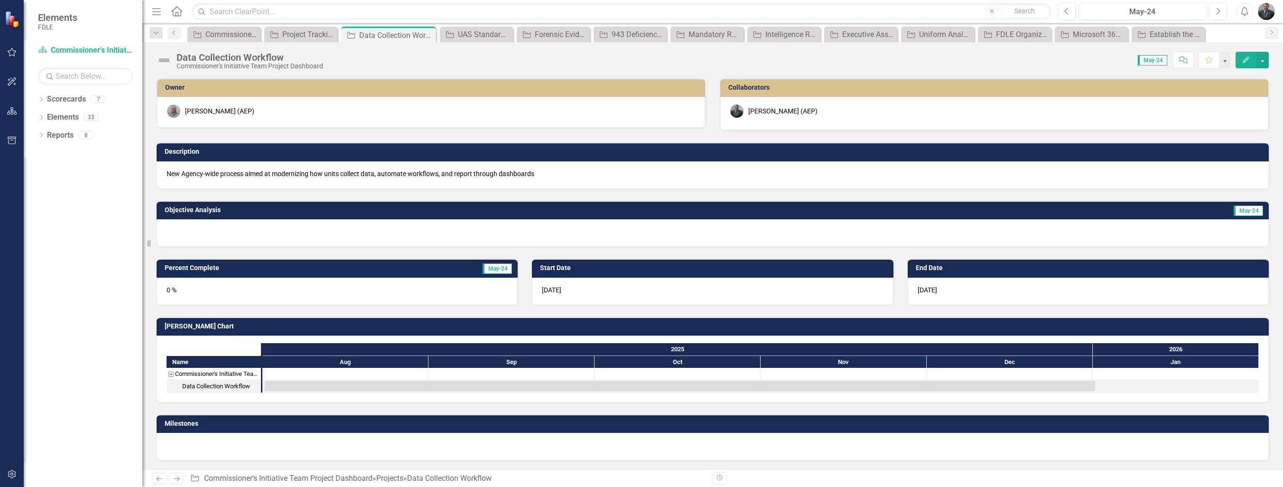
click at [1251, 50] on div "Data Collection Workflow Commissioner's Initiative Team Project Dashboard Score…" at bounding box center [712, 56] width 1141 height 28
click at [1247, 58] on icon "button" at bounding box center [1246, 59] width 7 height 7
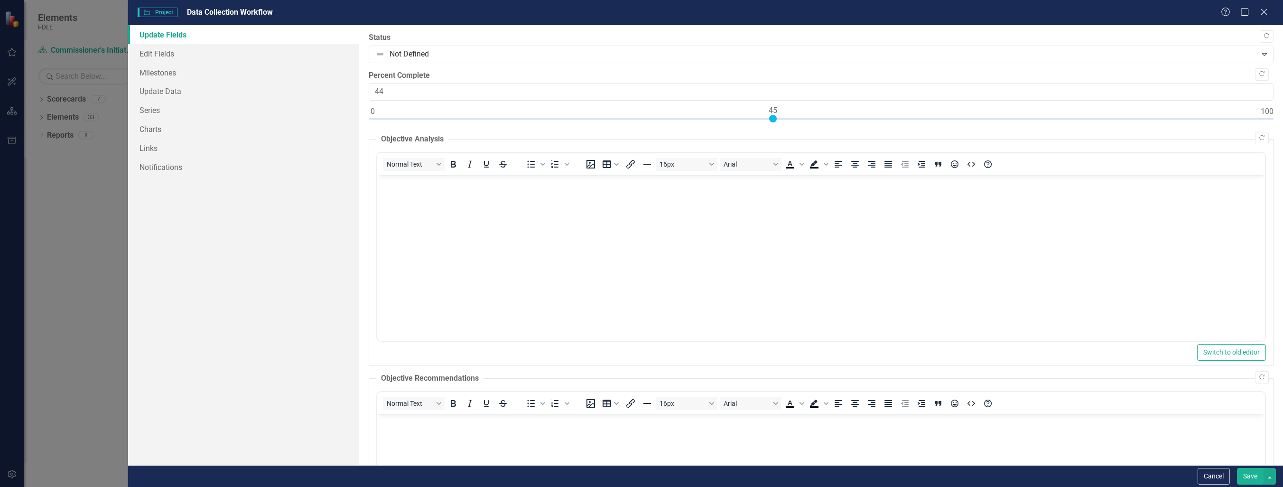
type input "45"
drag, startPoint x: 374, startPoint y: 119, endPoint x: 771, endPoint y: 129, distance: 397.3
click at [772, 128] on div "Copy Forward Status Not Defined Expand Copy Forward Percent Complete 45 Copy Fo…" at bounding box center [821, 337] width 905 height 611
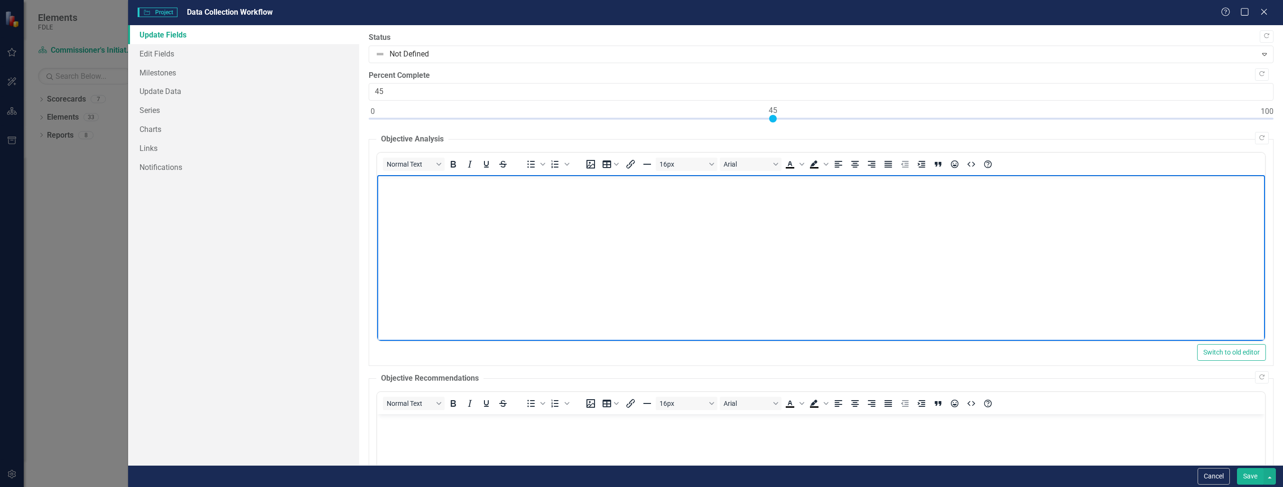
click at [506, 218] on body "Rich Text Area. Press ALT-0 for help." at bounding box center [821, 246] width 888 height 142
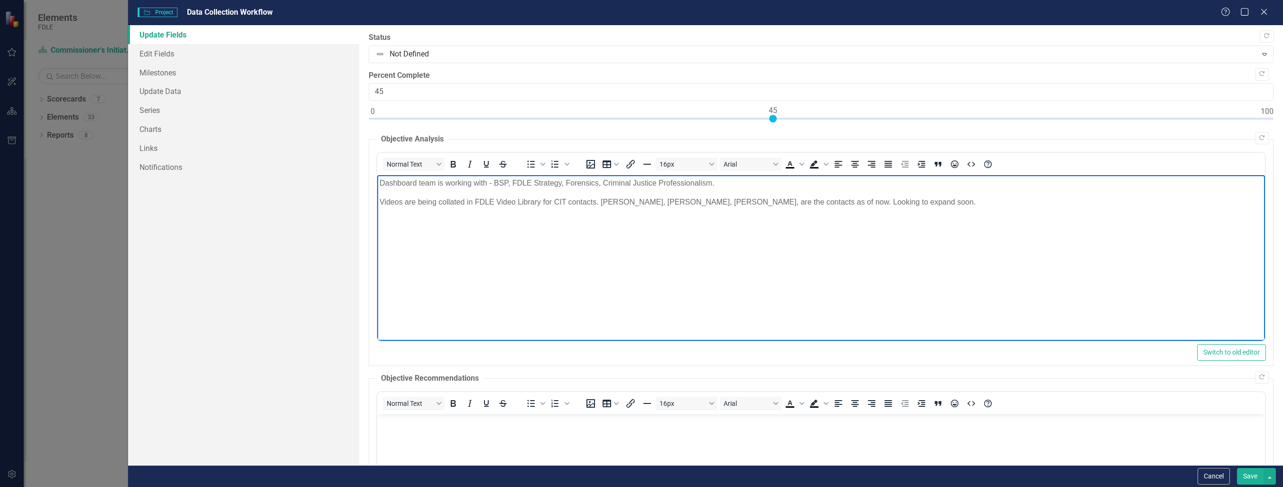
click at [601, 203] on p "Videos are being collated in FDLE Video Library for CIT contacts. Rebecca Gardn…" at bounding box center [821, 201] width 883 height 11
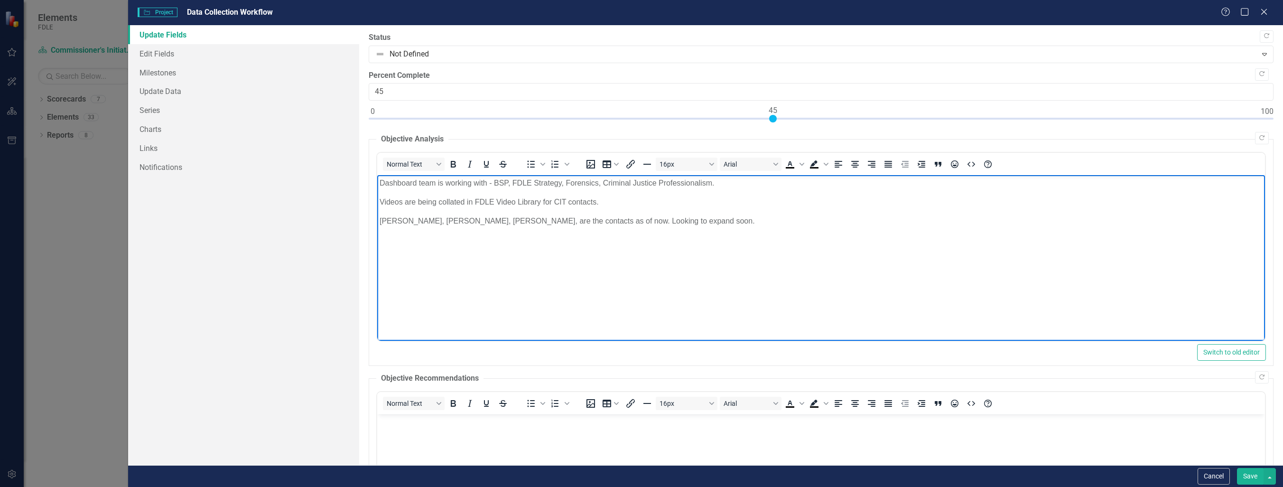
click at [607, 200] on p "Videos are being collated in FDLE Video Library for CIT contacts." at bounding box center [821, 201] width 883 height 11
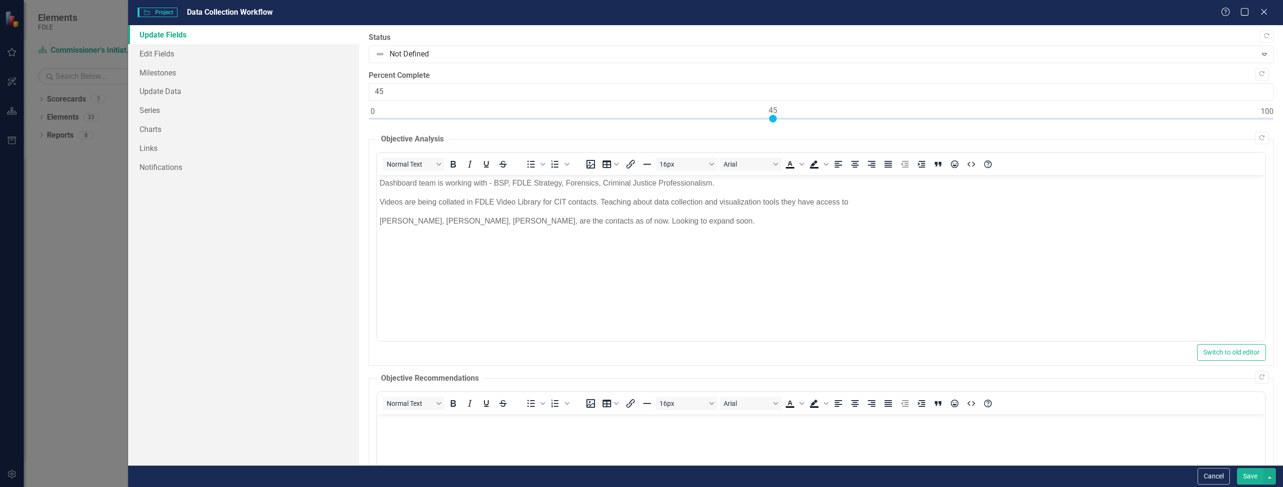
click at [1258, 475] on button "Save" at bounding box center [1250, 476] width 27 height 17
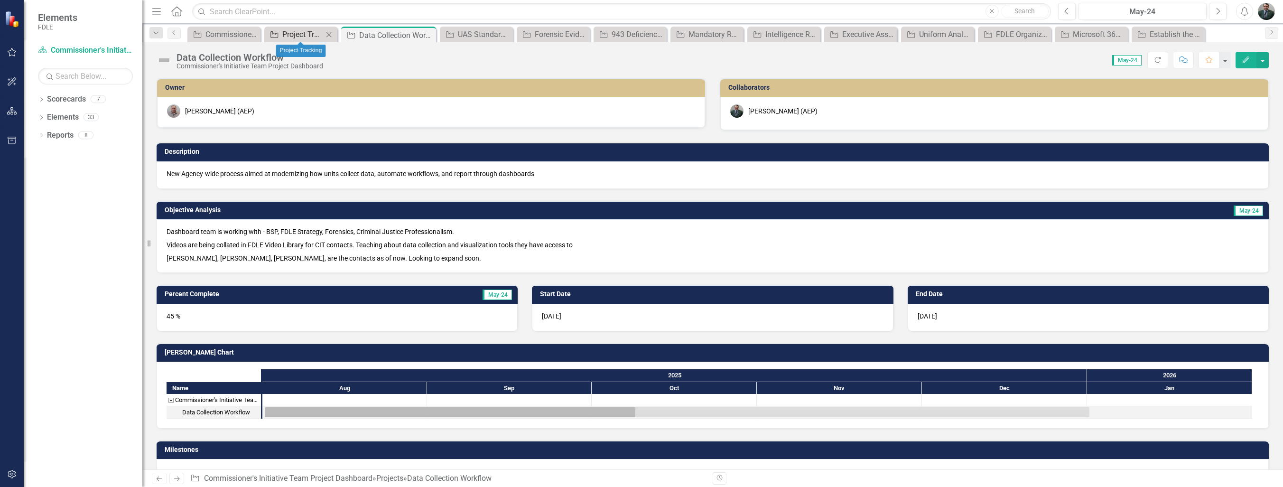
click at [294, 35] on div "Project Tracking" at bounding box center [302, 34] width 41 height 12
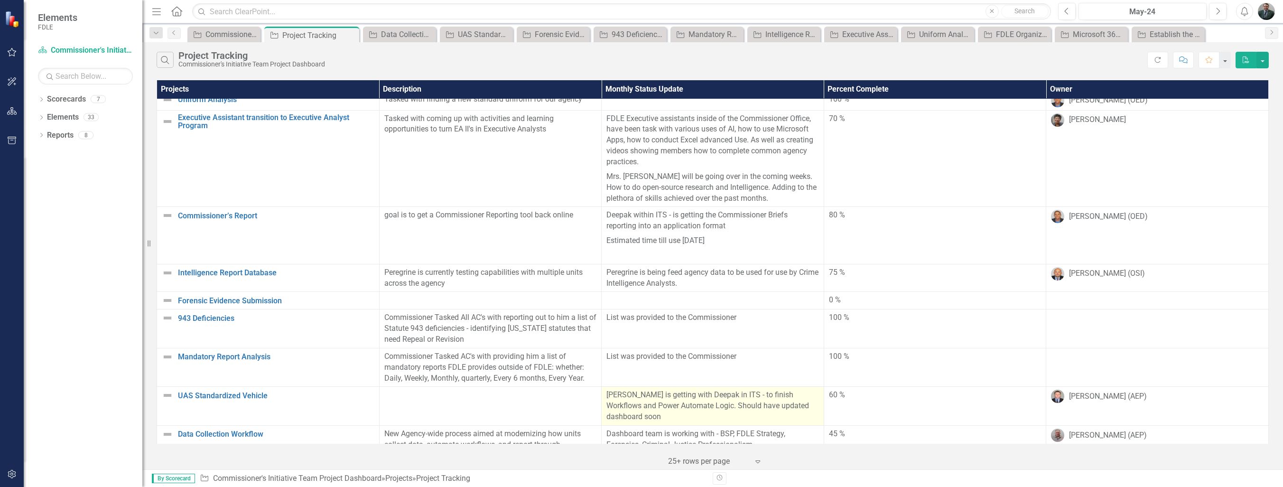
scroll to position [211, 0]
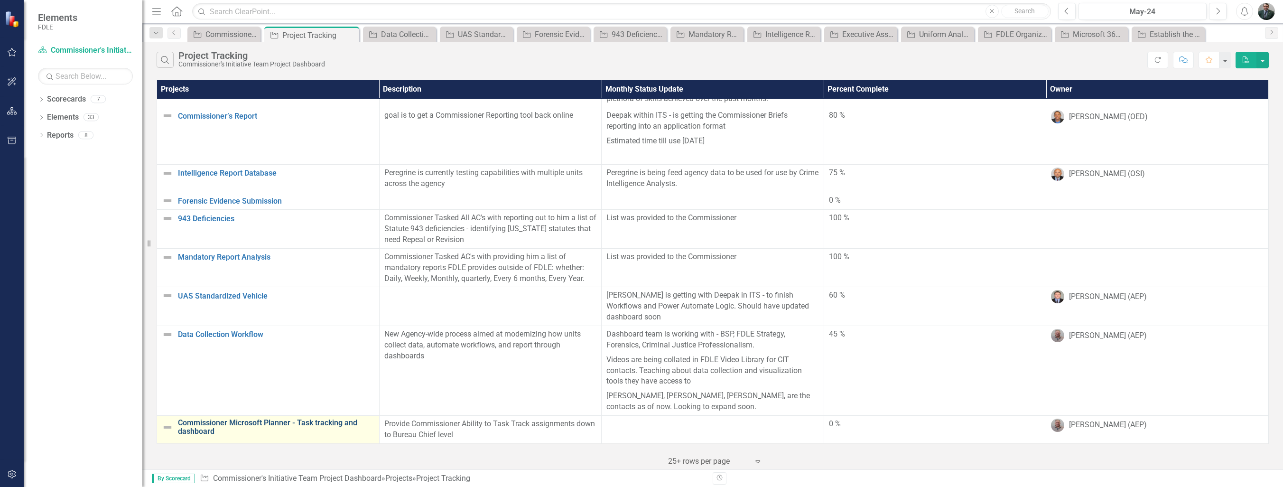
click at [317, 419] on link "Commissioner Microsoft Planner - Task tracking and dashboard" at bounding box center [276, 427] width 196 height 17
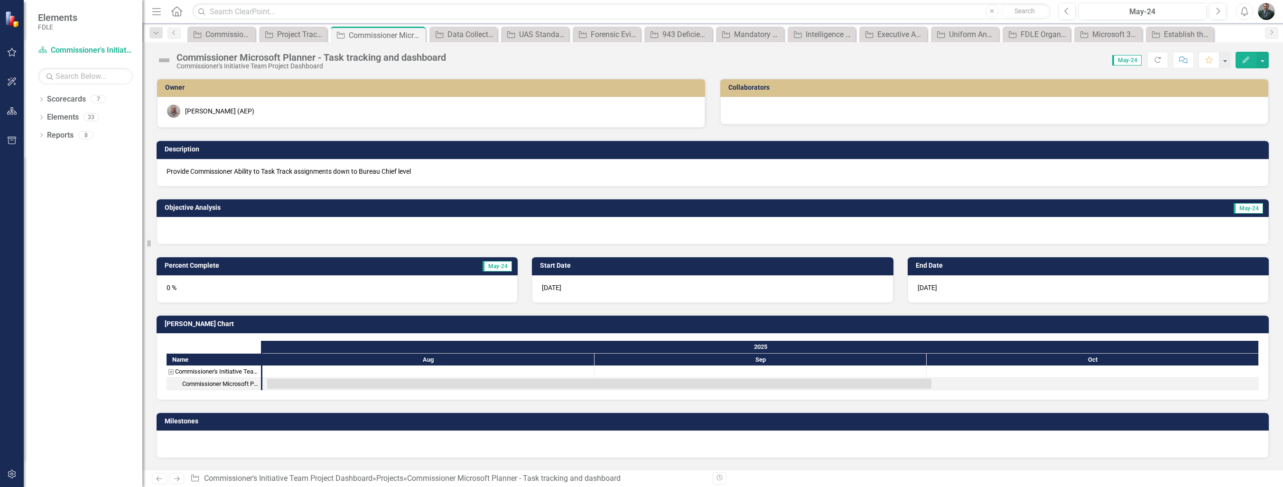
click at [1251, 62] on button "Edit" at bounding box center [1246, 60] width 21 height 17
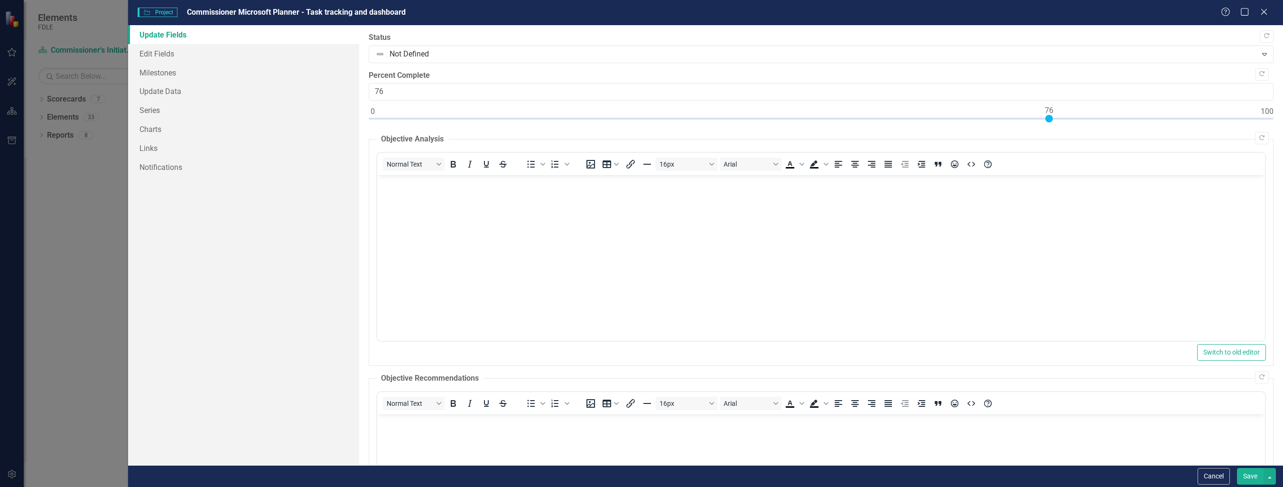
type input "75"
click at [1039, 119] on div at bounding box center [1040, 119] width 8 height 8
click at [804, 200] on body "Rich Text Area. Press ALT-0 for help." at bounding box center [821, 246] width 888 height 142
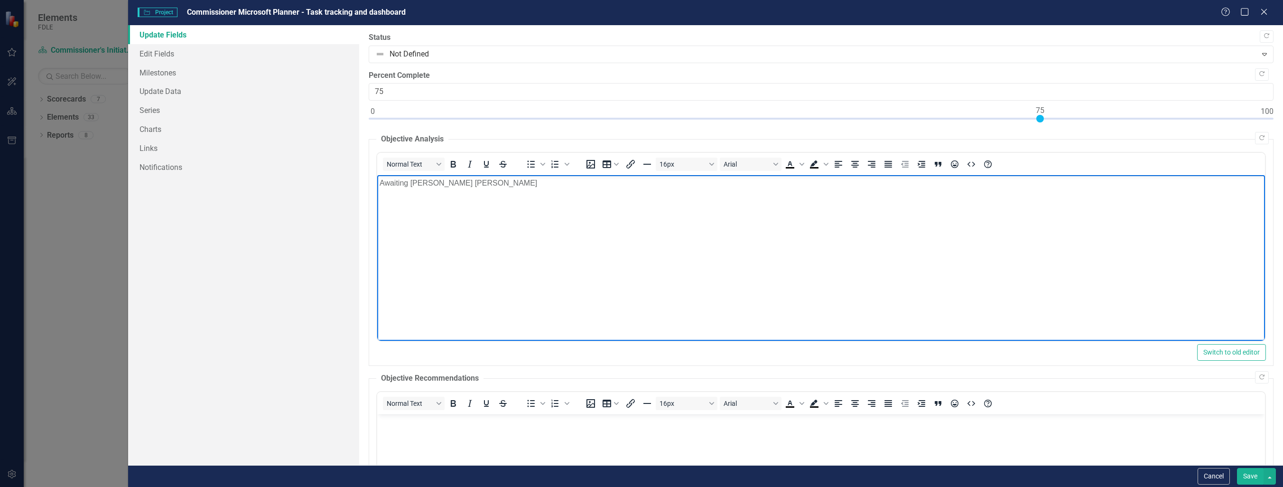
click at [409, 185] on p "Awaiting [PERSON_NAME] [PERSON_NAME]" at bounding box center [821, 182] width 883 height 11
click at [485, 185] on p "Awaiting - [PERSON_NAME] [PERSON_NAME]" at bounding box center [821, 182] width 883 height 11
click at [1245, 475] on button "Save" at bounding box center [1250, 476] width 27 height 17
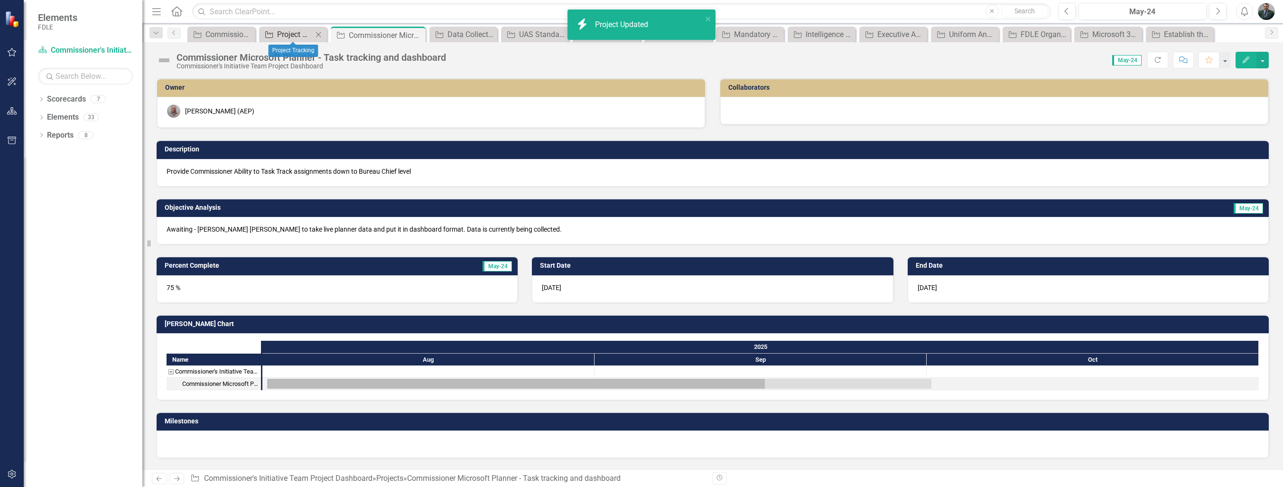
click at [297, 35] on div "Project Tracking" at bounding box center [295, 34] width 36 height 12
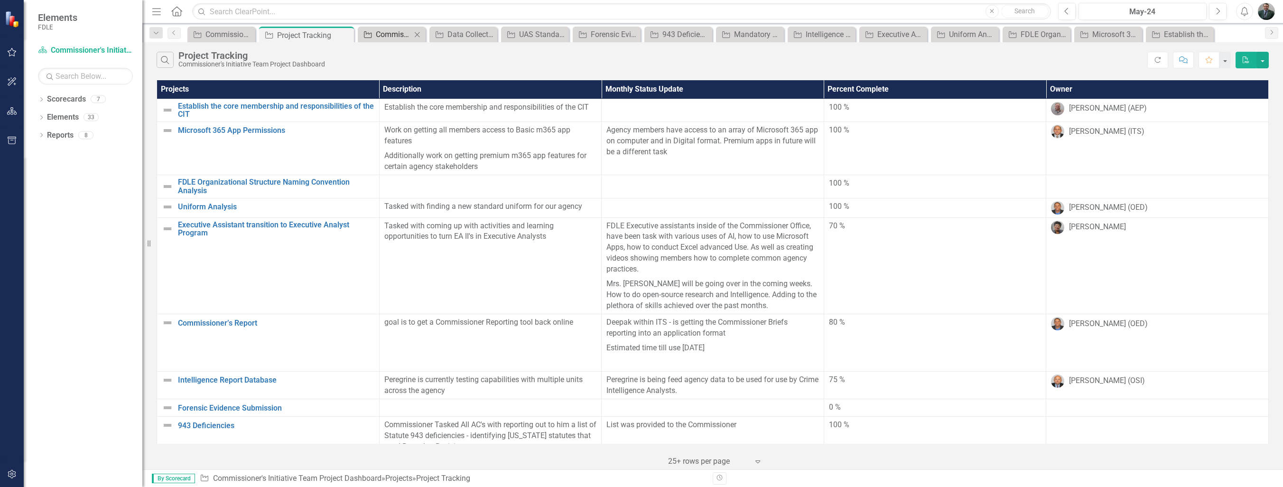
click at [394, 35] on div "Commissioner Microsoft Planner - Task tracking and dashboard" at bounding box center [394, 34] width 36 height 12
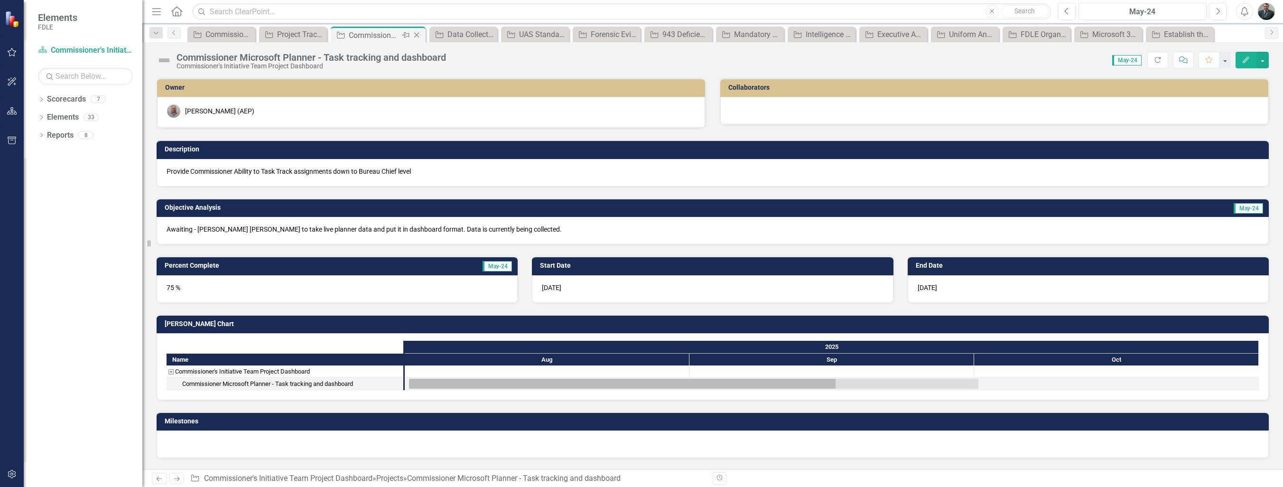
click at [418, 39] on div "Close" at bounding box center [417, 35] width 12 height 12
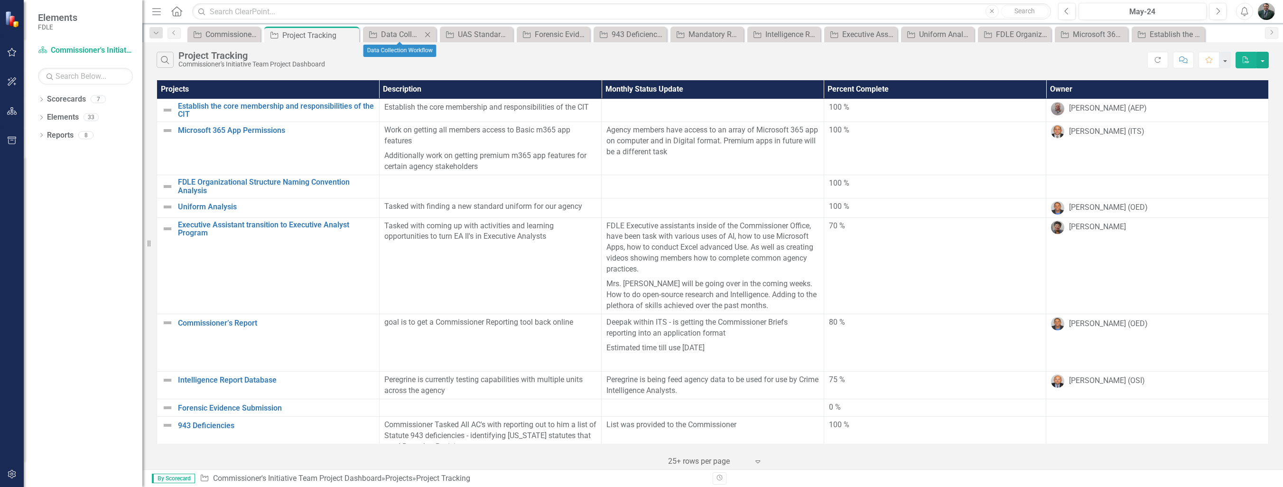
click at [431, 37] on icon "Close" at bounding box center [427, 35] width 9 height 8
click at [439, 35] on icon at bounding box center [440, 34] width 5 height 5
click at [456, 33] on icon "Close" at bounding box center [453, 35] width 9 height 8
click at [470, 34] on icon "Close" at bounding box center [470, 35] width 9 height 8
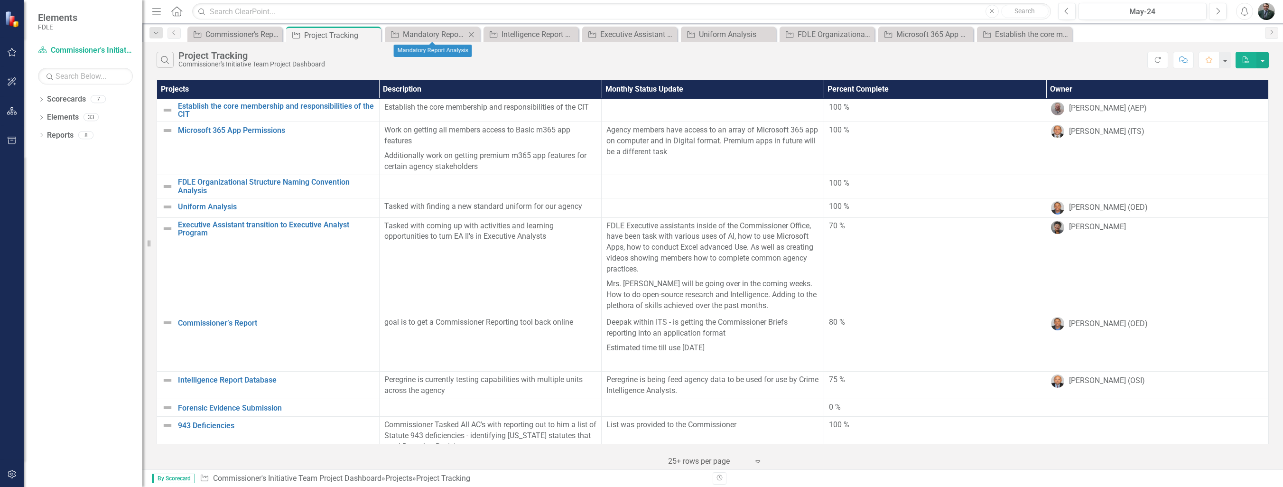
click at [474, 35] on icon "Close" at bounding box center [470, 35] width 9 height 8
click at [471, 35] on icon "Close" at bounding box center [470, 35] width 9 height 8
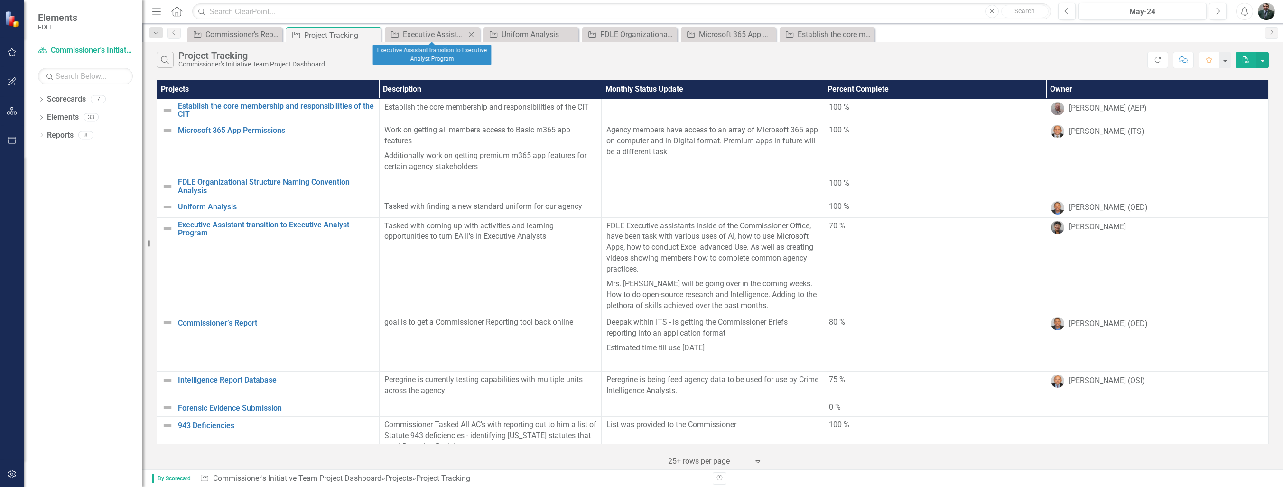
click at [469, 33] on icon "Close" at bounding box center [470, 35] width 9 height 8
click at [473, 35] on icon "Close" at bounding box center [470, 35] width 9 height 8
click at [475, 34] on icon "Close" at bounding box center [470, 35] width 9 height 8
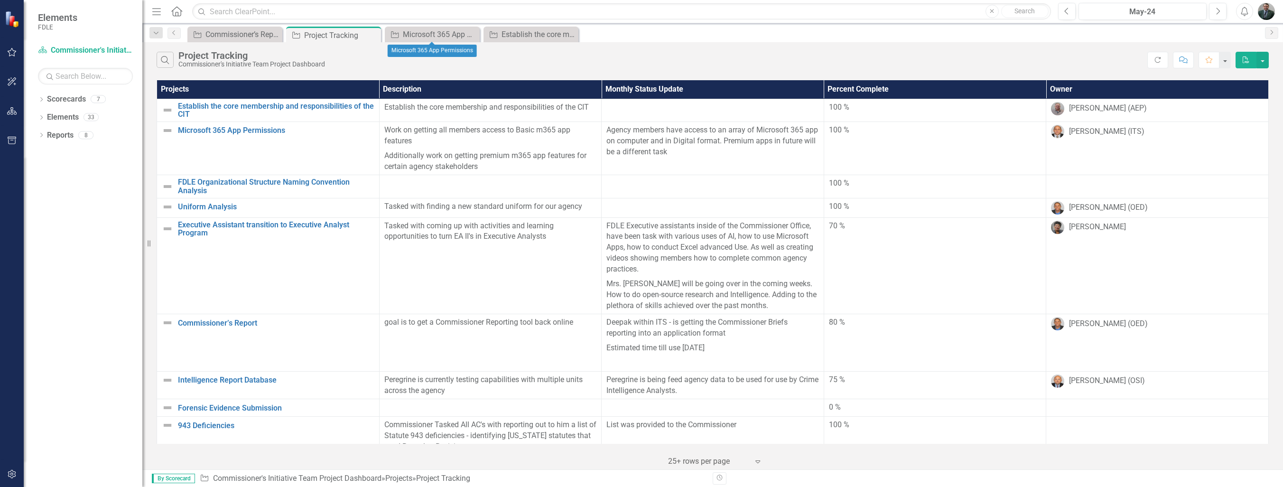
click at [0, 0] on icon "Close" at bounding box center [0, 0] width 0 height 0
click at [473, 35] on icon "Close" at bounding box center [470, 35] width 9 height 8
